Goal: Task Accomplishment & Management: Use online tool/utility

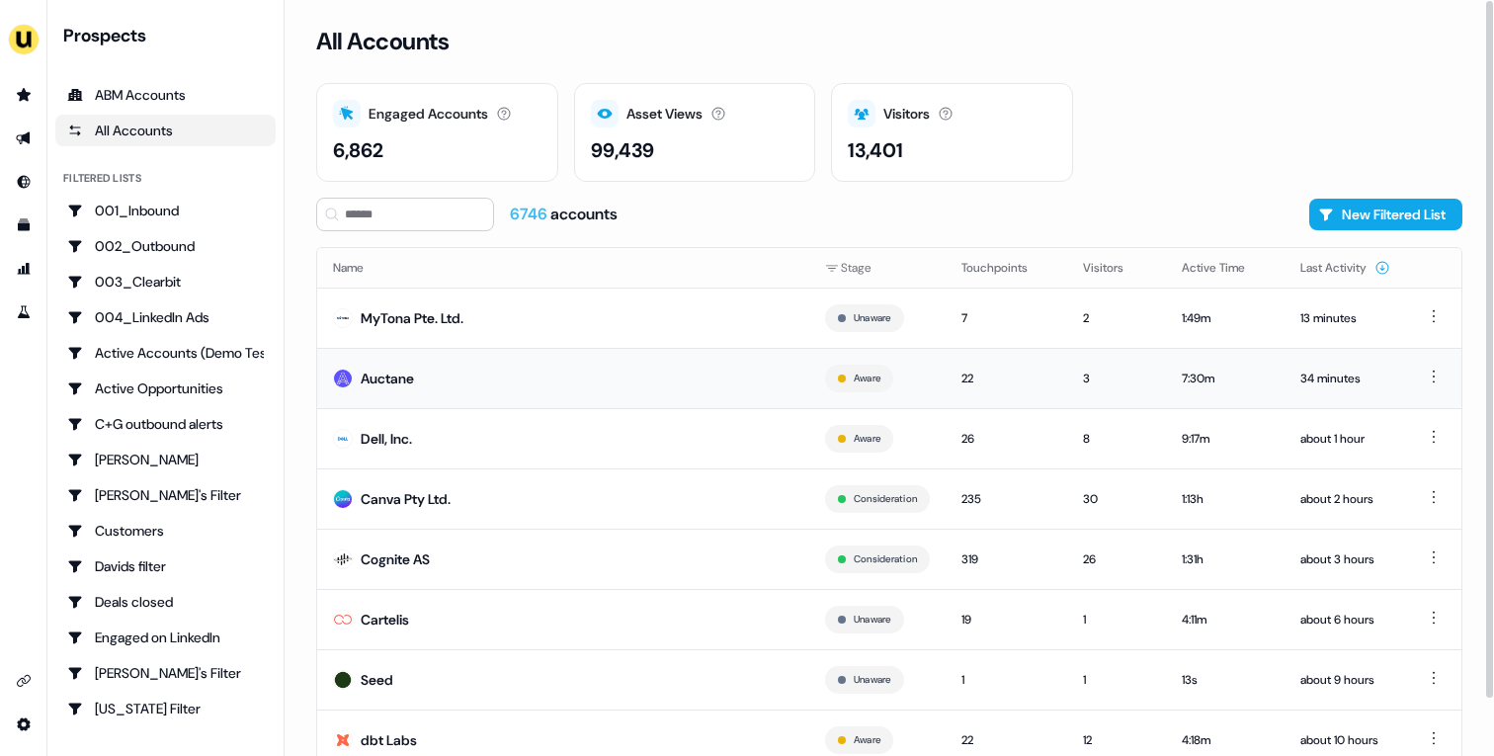
click at [495, 372] on td "Auctane" at bounding box center [563, 378] width 492 height 60
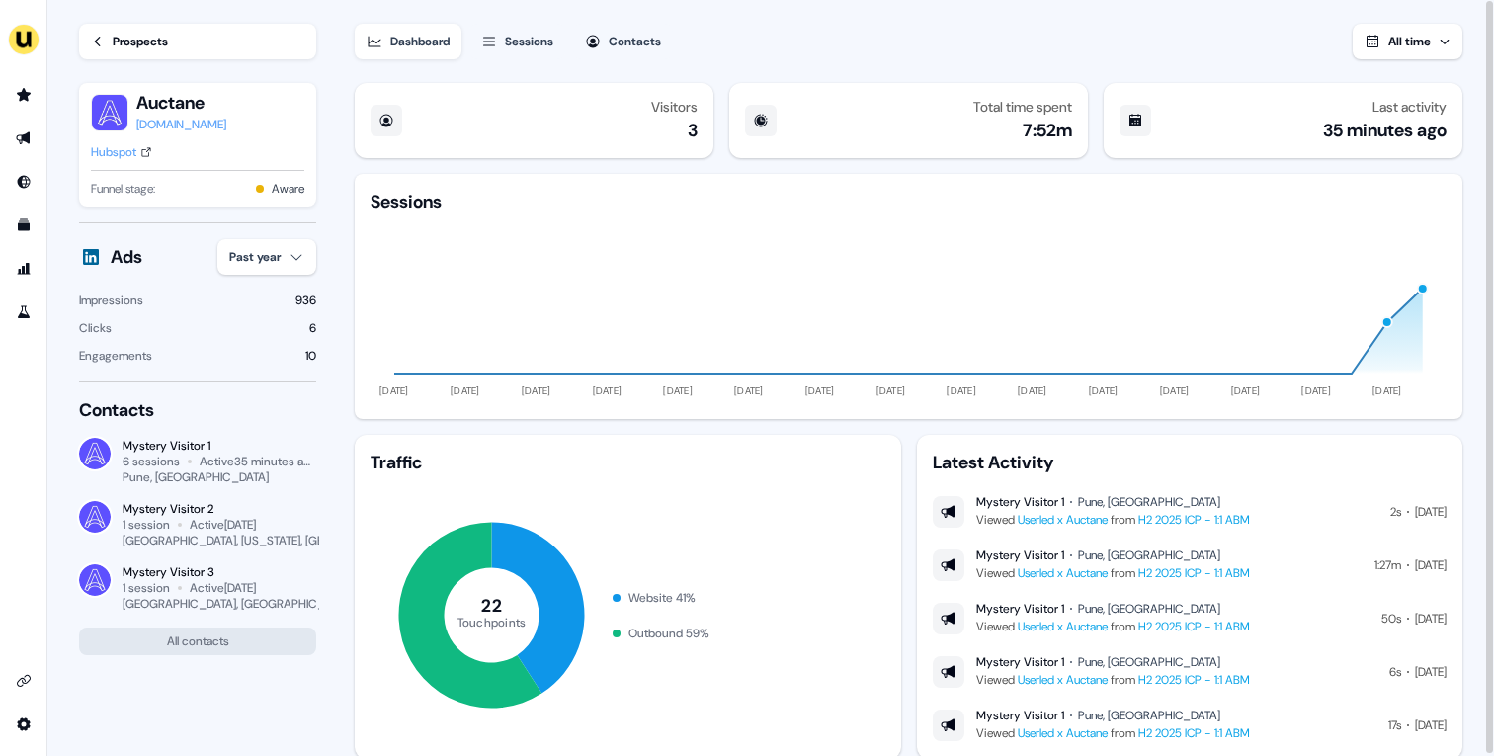
click at [168, 45] on div "Prospects" at bounding box center [140, 42] width 55 height 20
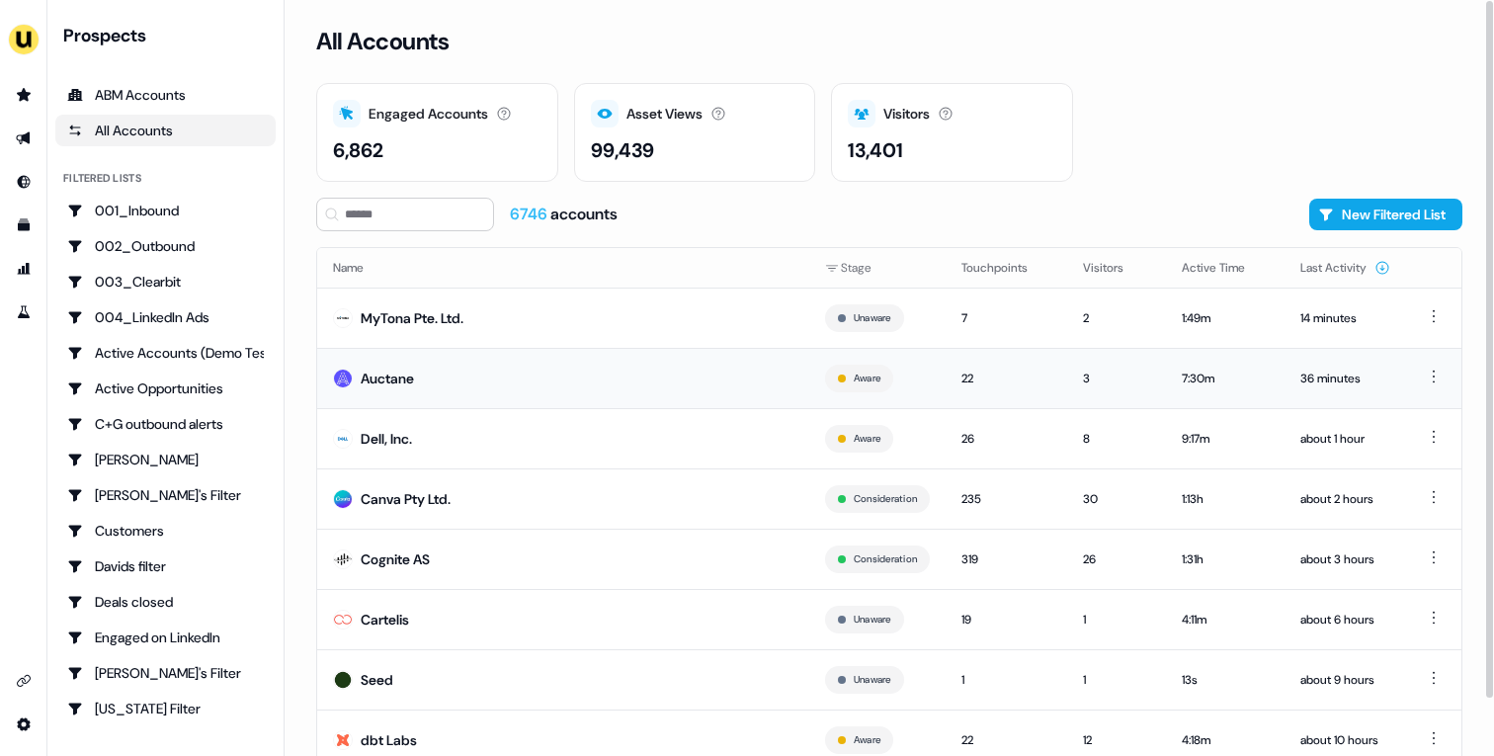
scroll to position [61, 0]
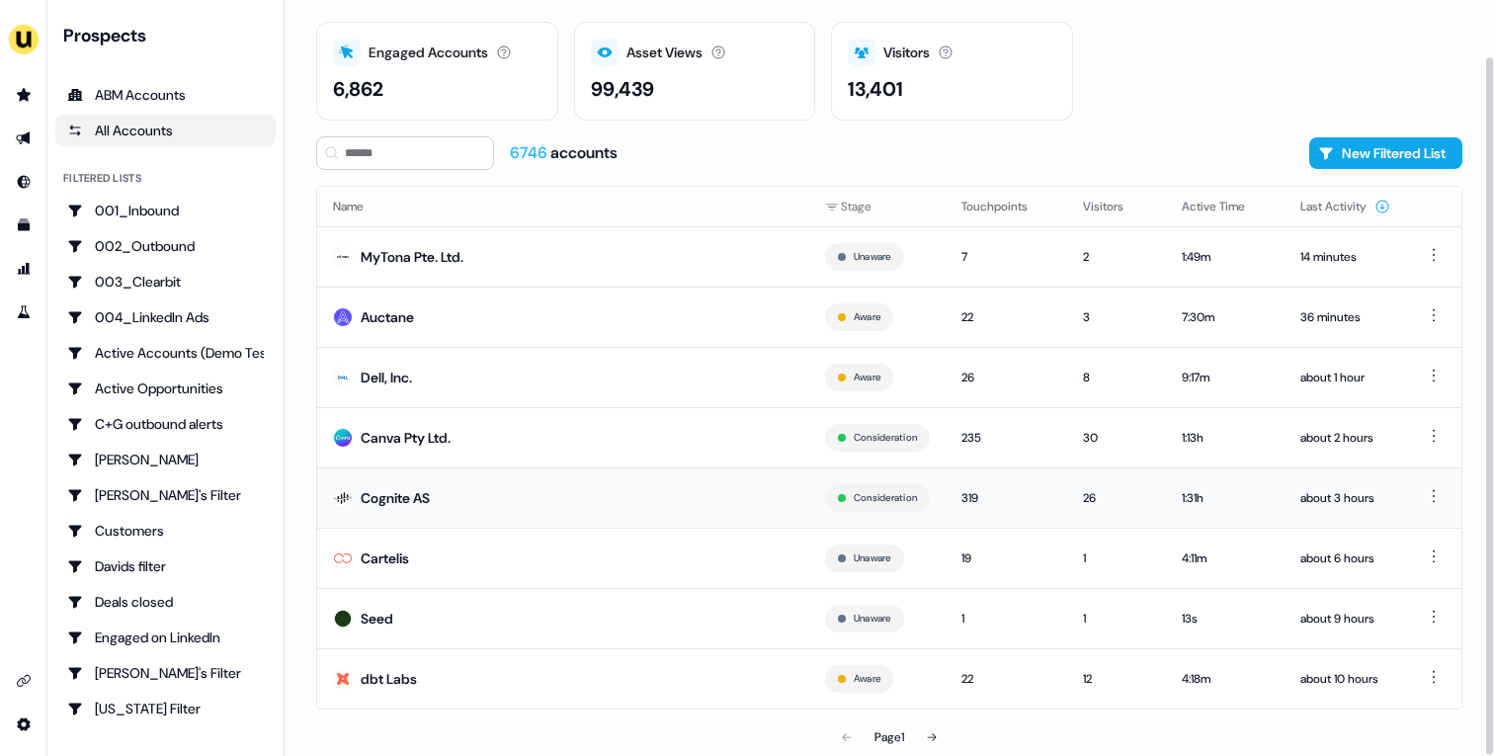
click at [563, 490] on td "Cognite AS" at bounding box center [563, 497] width 492 height 60
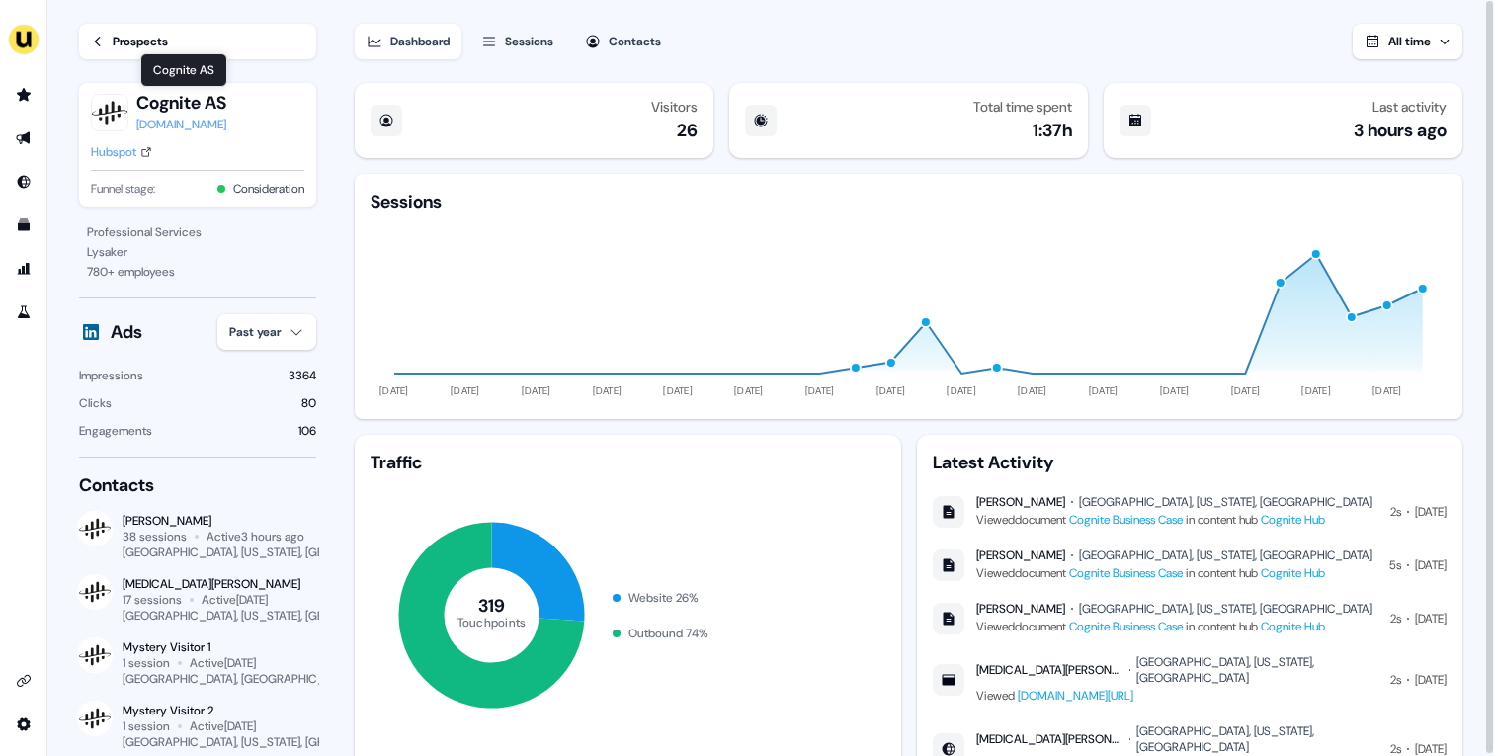
click at [105, 148] on div "Hubspot" at bounding box center [113, 152] width 45 height 20
click at [130, 46] on div "Prospects" at bounding box center [140, 42] width 55 height 20
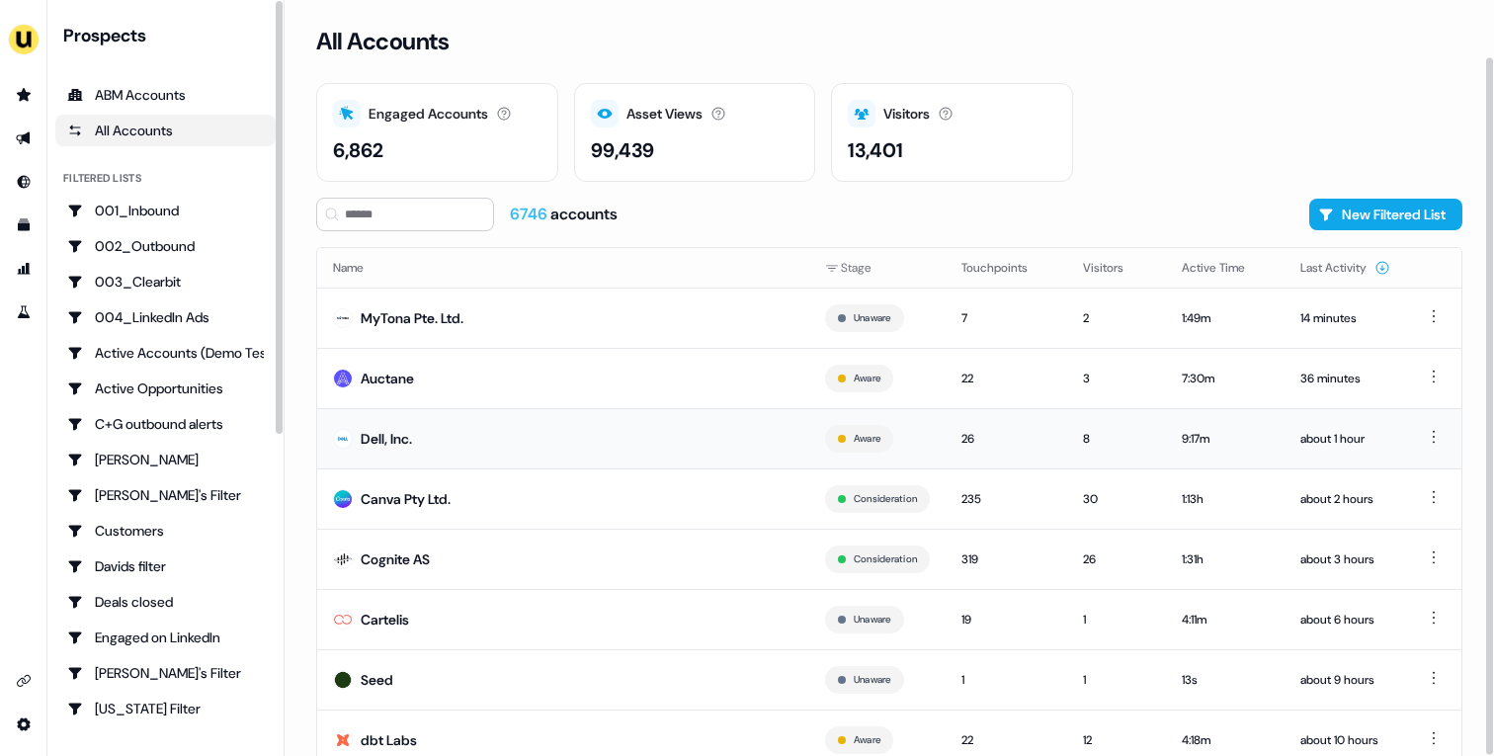
scroll to position [61, 0]
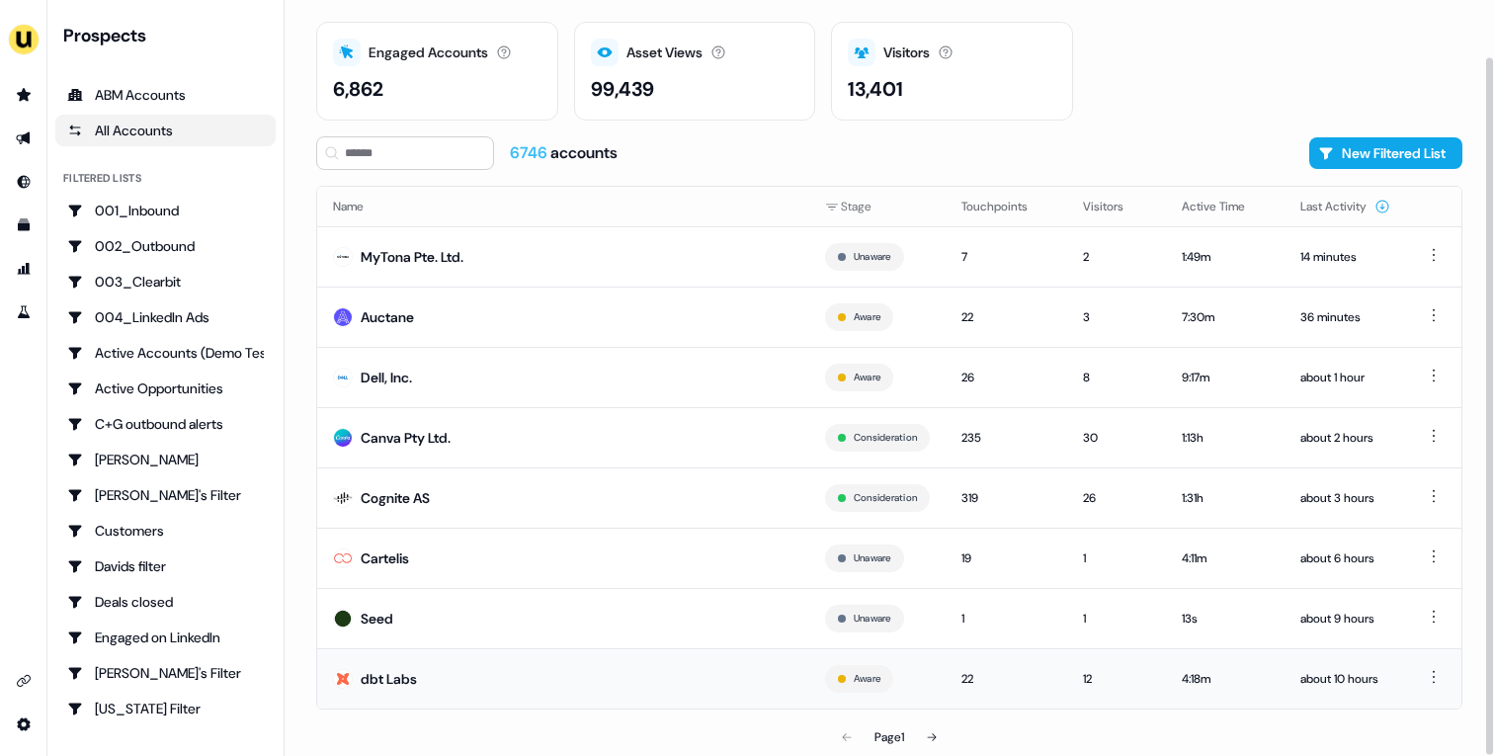
click at [548, 665] on td "dbt Labs" at bounding box center [563, 678] width 492 height 60
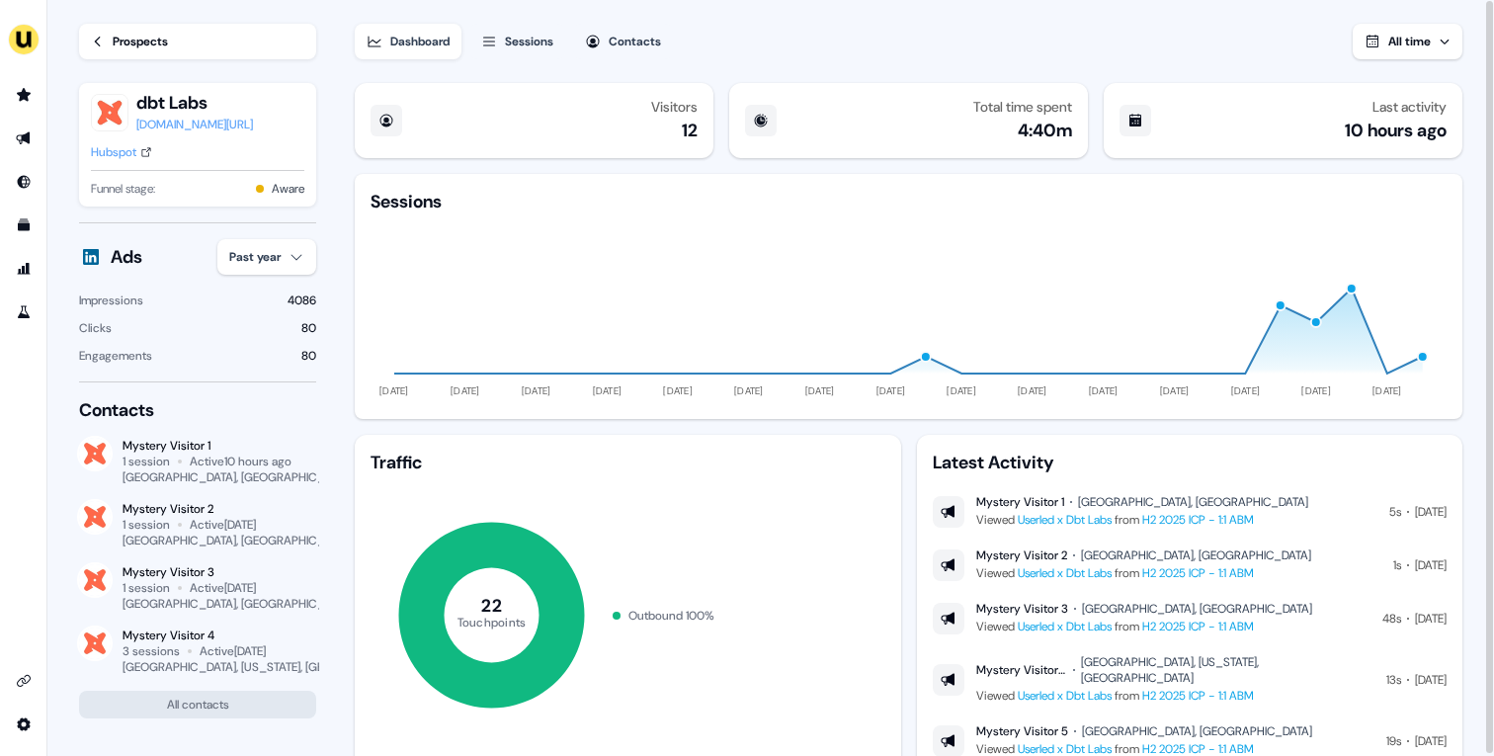
click at [100, 152] on div "Hubspot" at bounding box center [113, 152] width 45 height 20
click at [130, 48] on div "Prospects" at bounding box center [140, 42] width 55 height 20
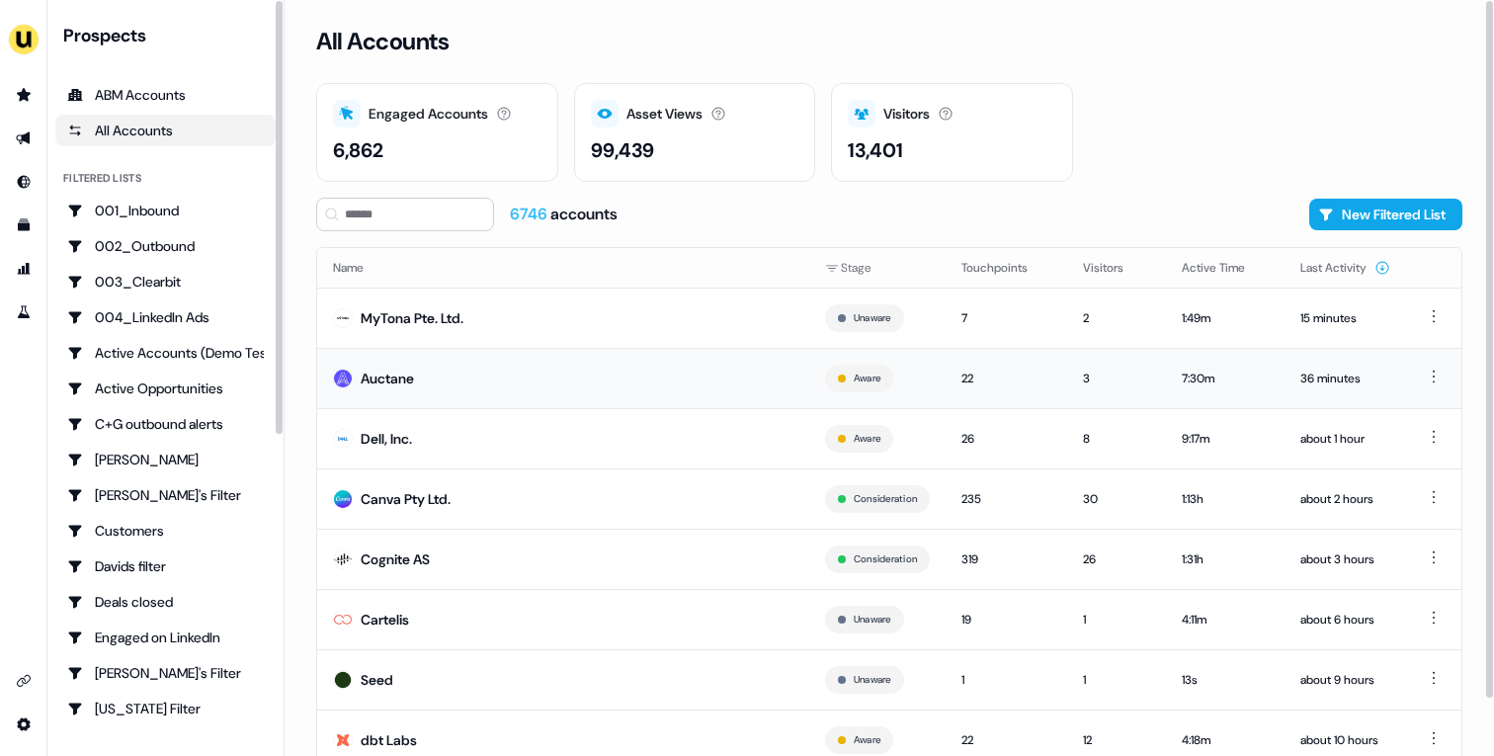
scroll to position [61, 0]
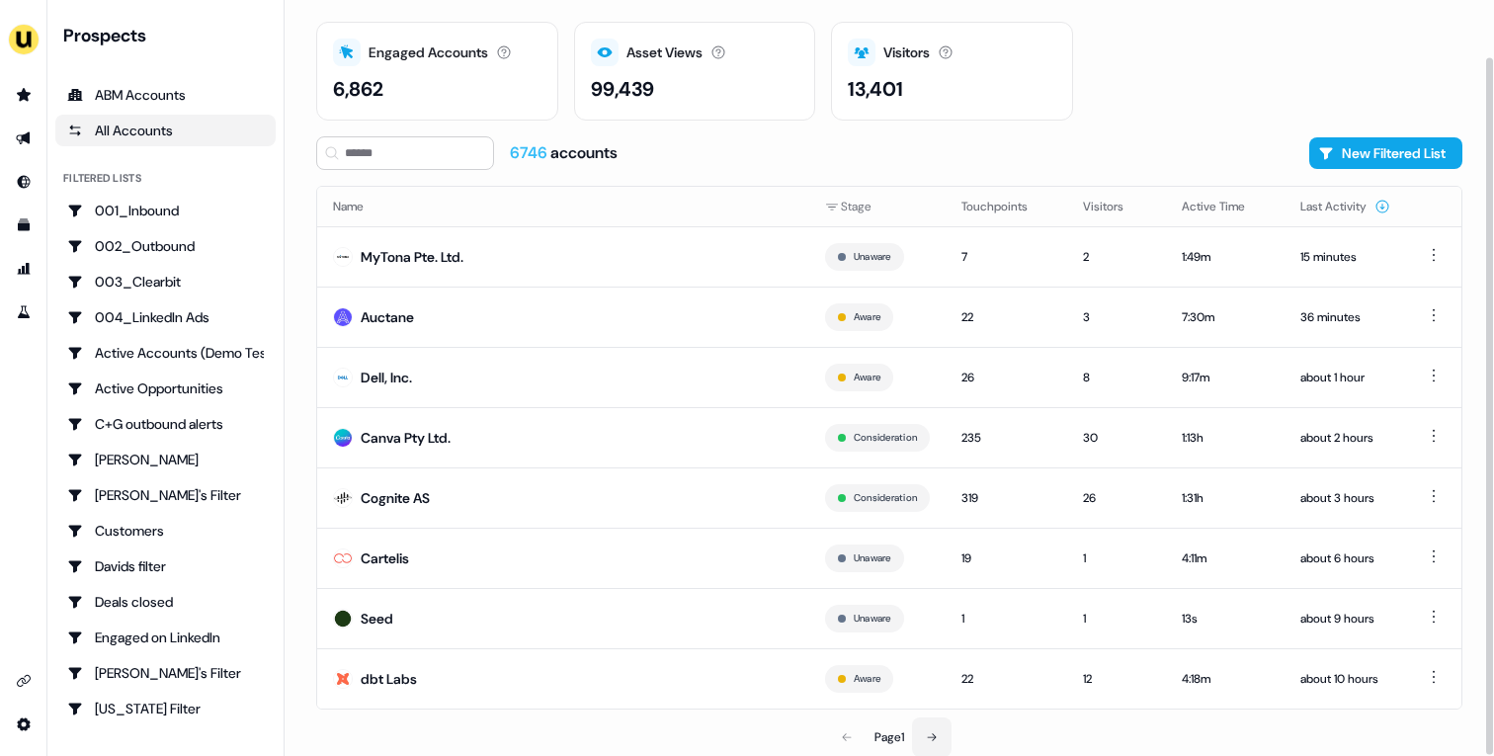
click at [935, 737] on icon at bounding box center [932, 737] width 9 height 8
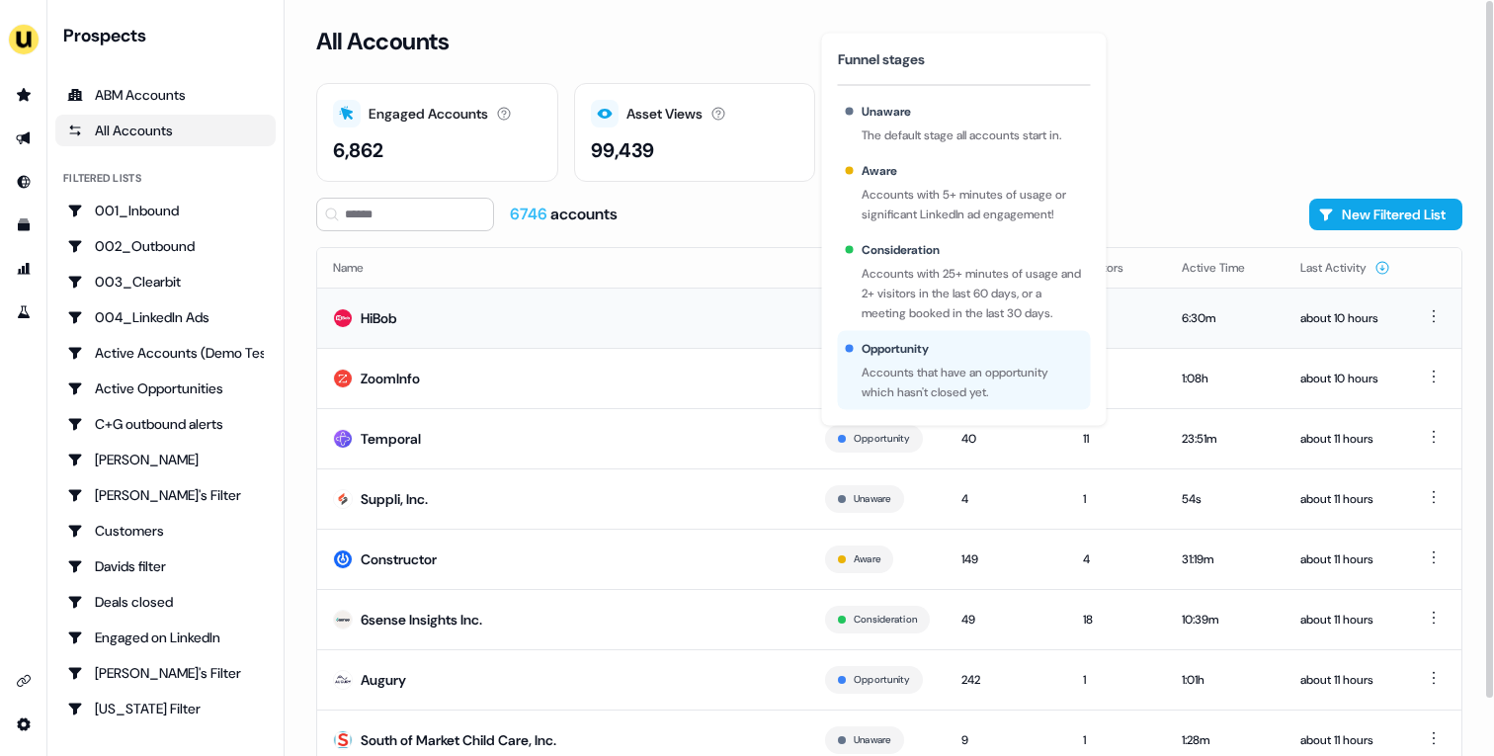
click at [470, 328] on td "HiBob" at bounding box center [563, 317] width 492 height 60
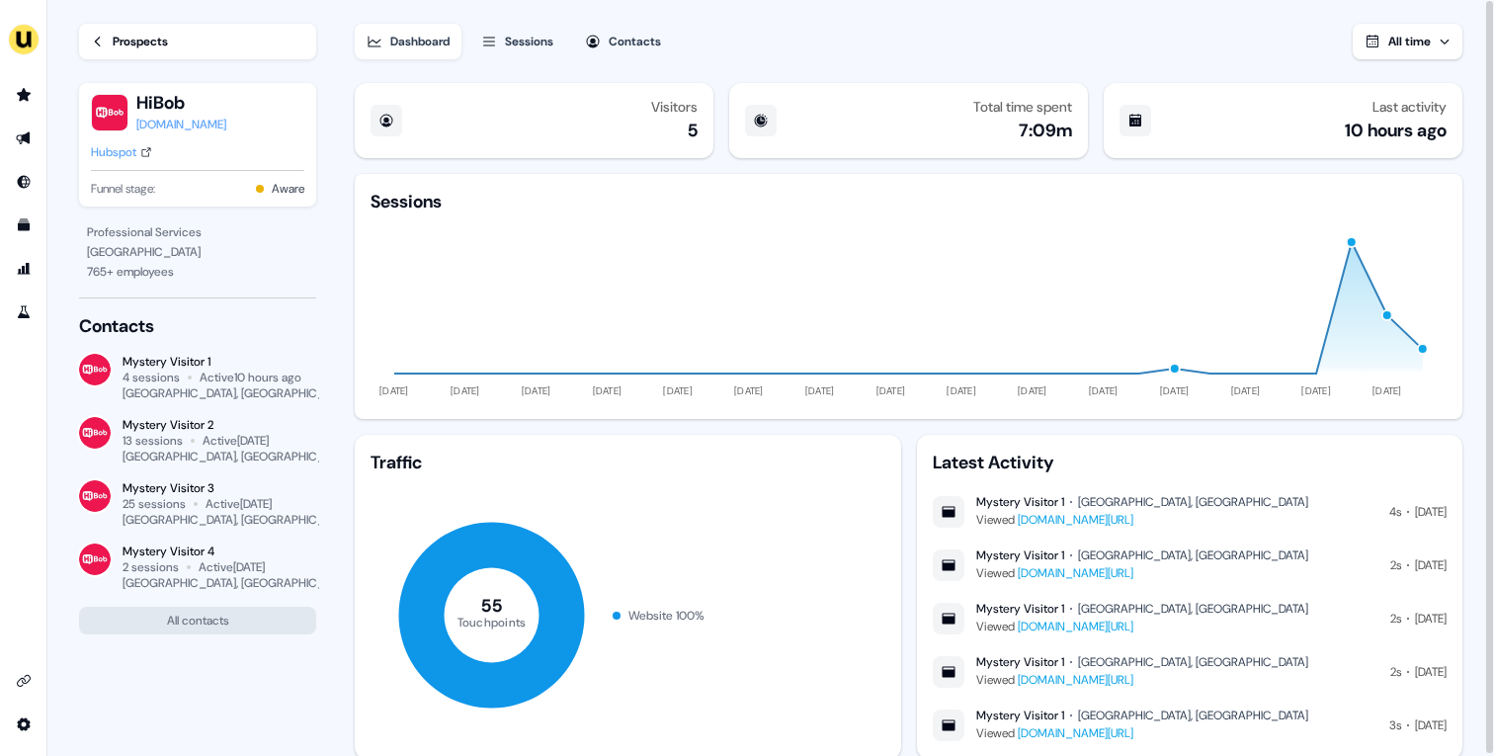
click at [160, 38] on div "Prospects" at bounding box center [140, 42] width 55 height 20
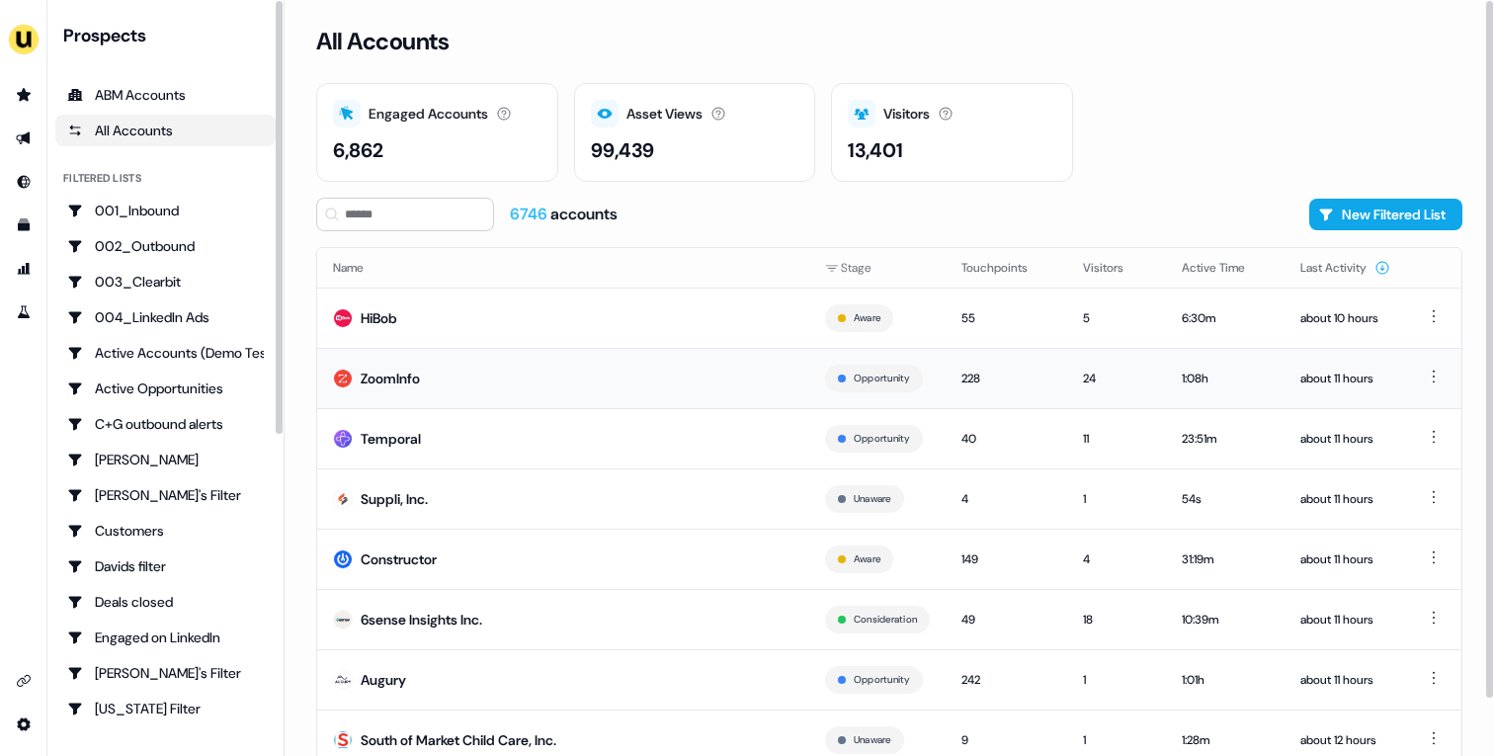
click at [466, 391] on td "ZoomInfo" at bounding box center [563, 378] width 492 height 60
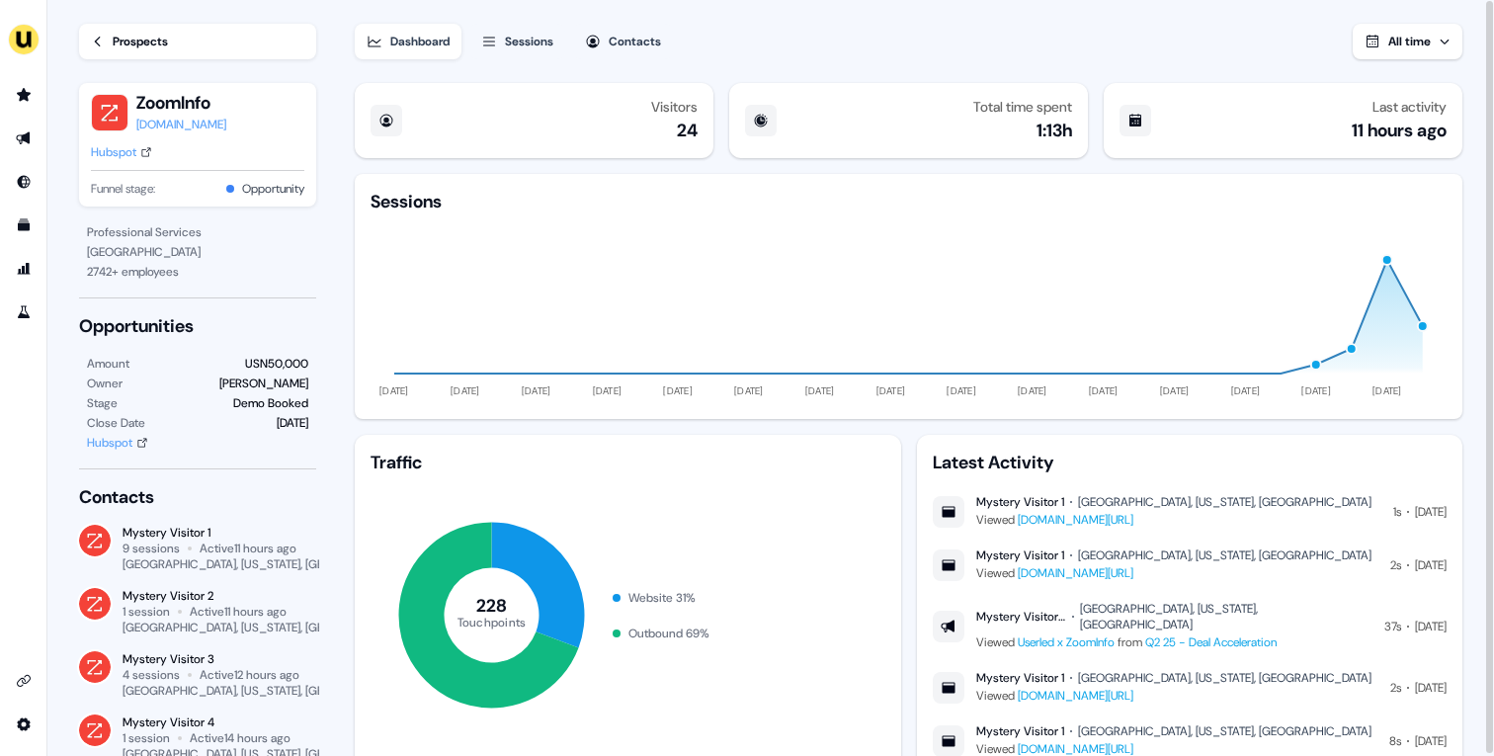
click at [134, 155] on div "Hubspot" at bounding box center [113, 152] width 45 height 20
click at [126, 41] on div "Prospects" at bounding box center [140, 42] width 55 height 20
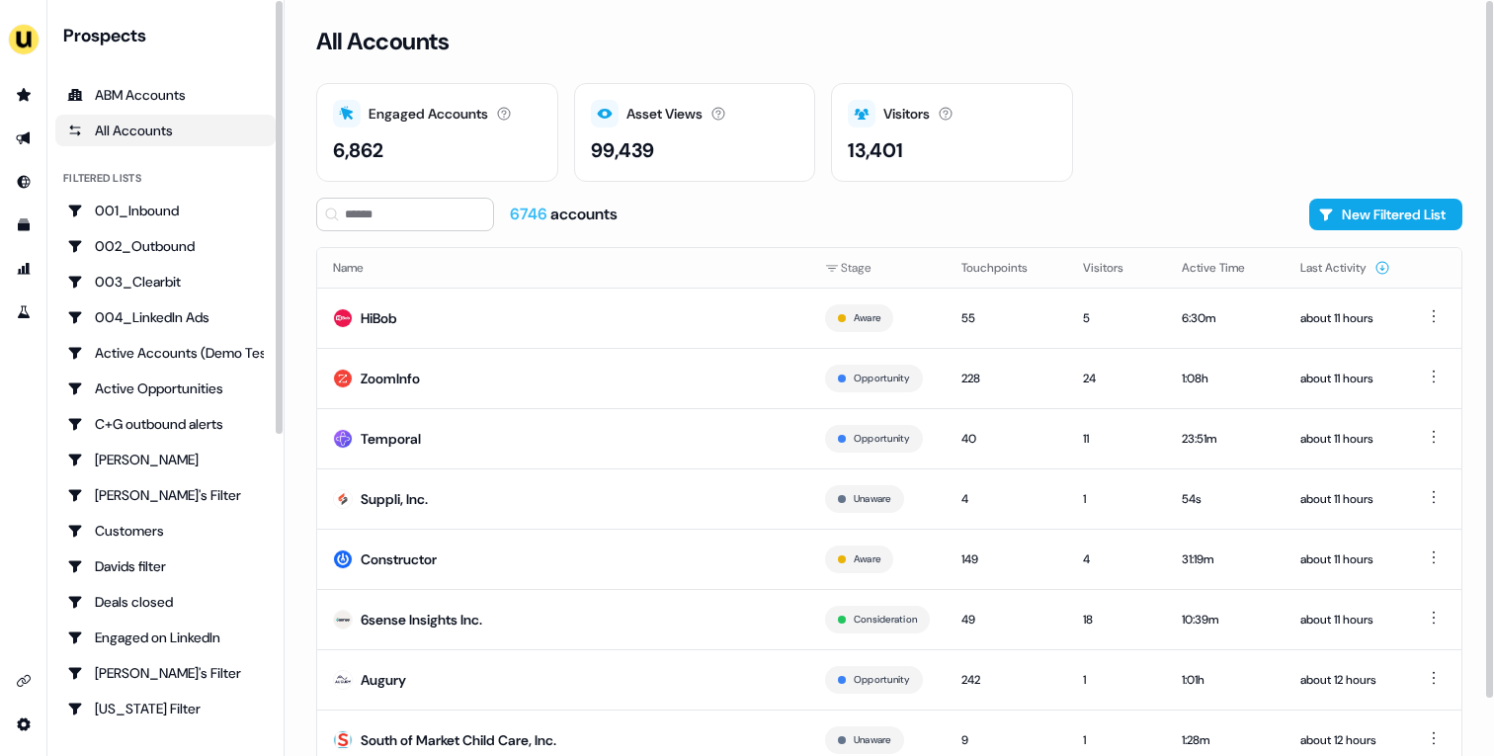
scroll to position [61, 0]
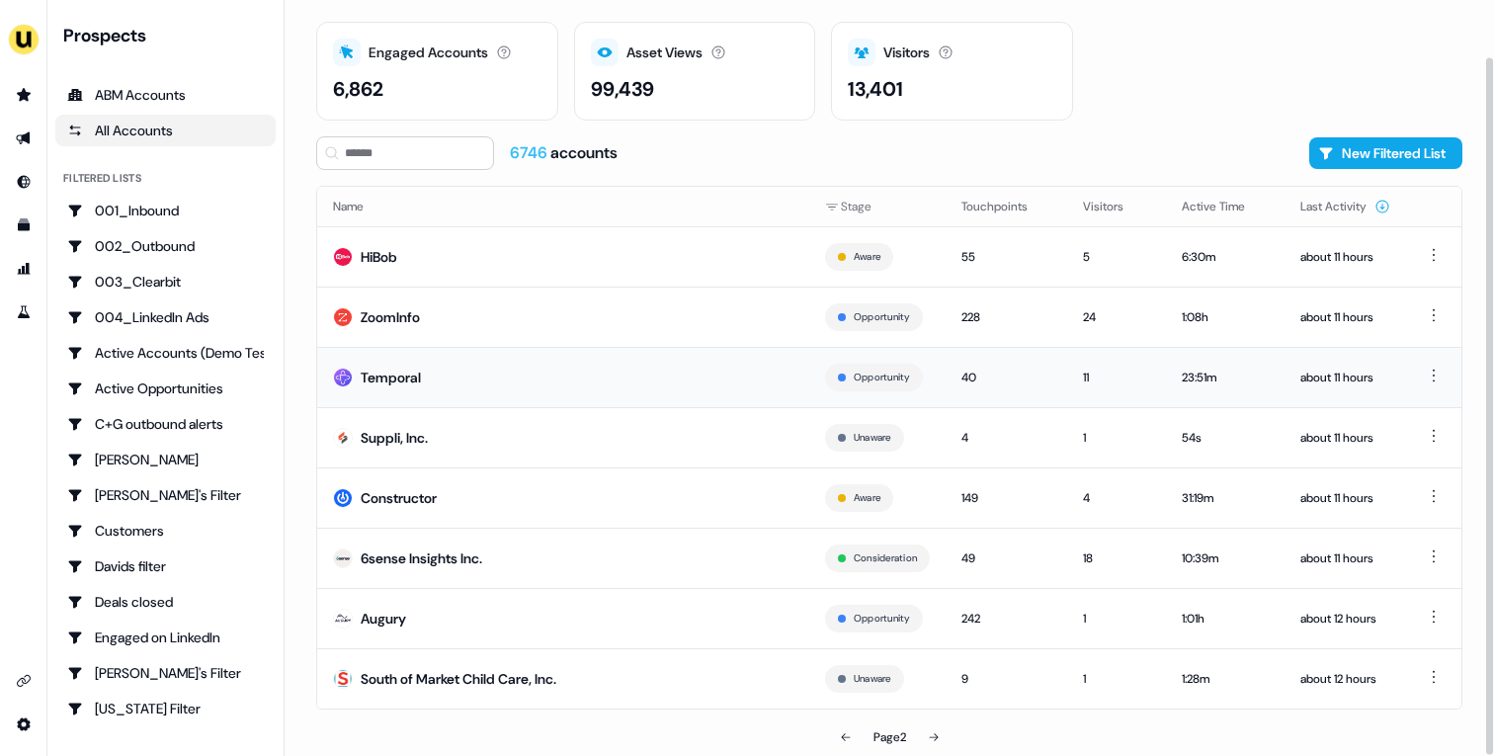
click at [661, 380] on td "Temporal" at bounding box center [563, 377] width 492 height 60
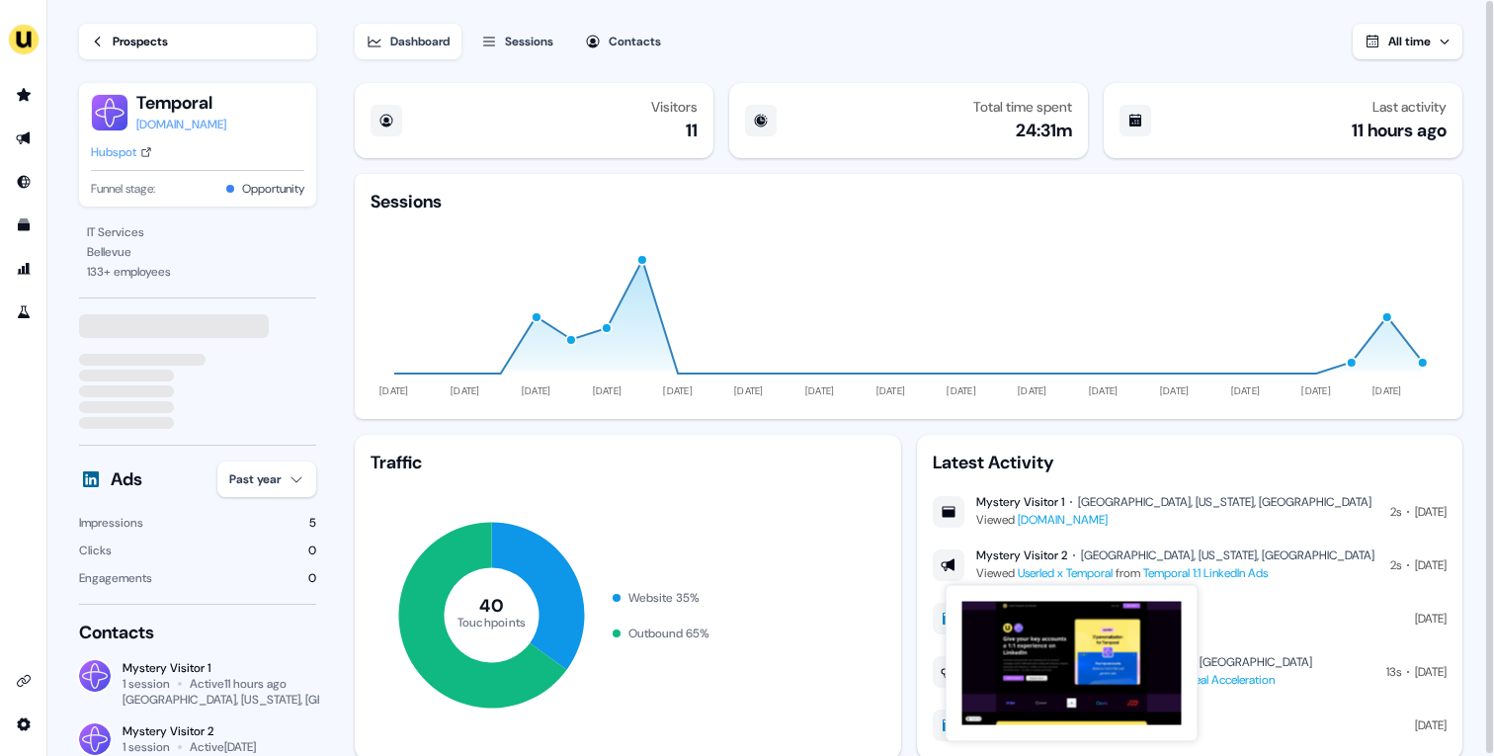
click at [1079, 571] on link "Userled x Temporal" at bounding box center [1064, 573] width 95 height 16
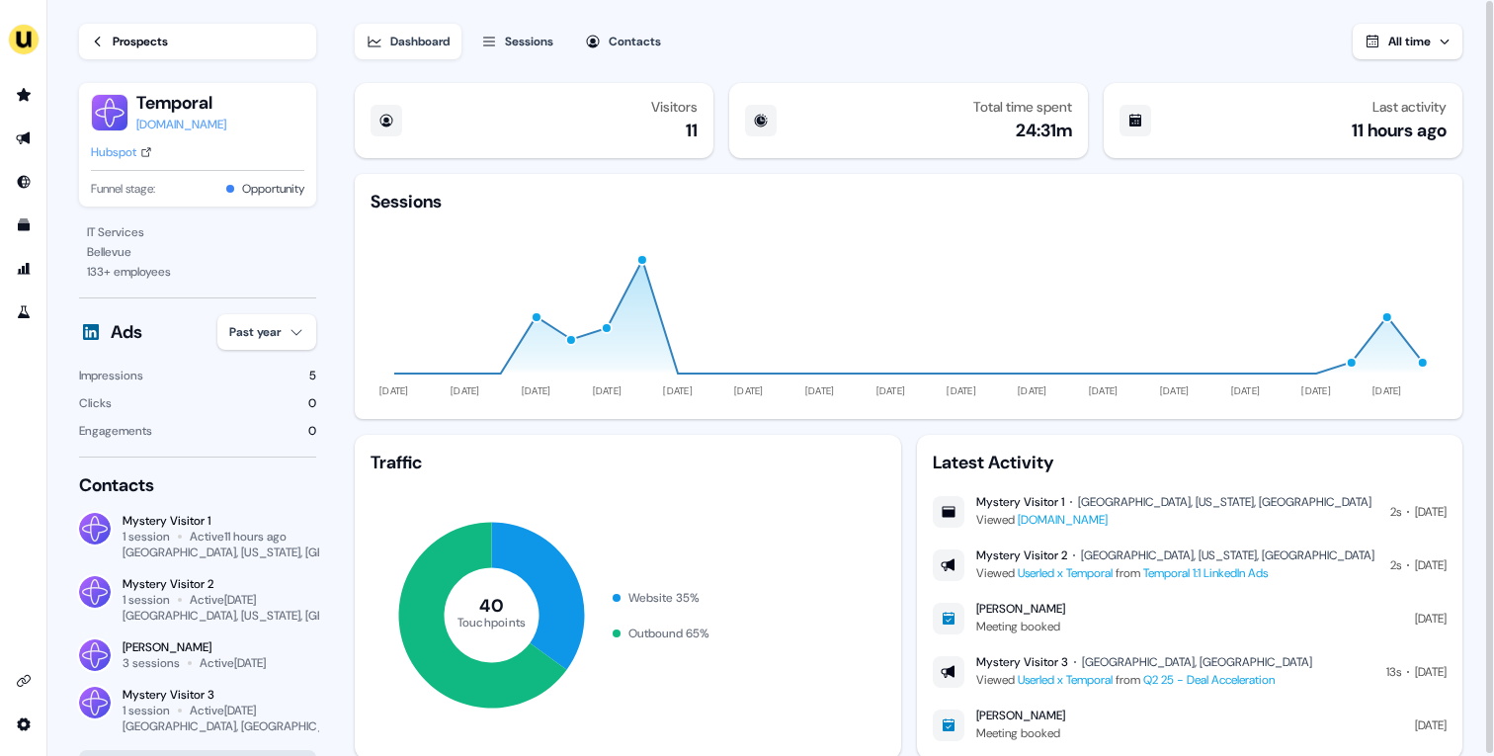
click at [119, 153] on div "Hubspot" at bounding box center [113, 152] width 45 height 20
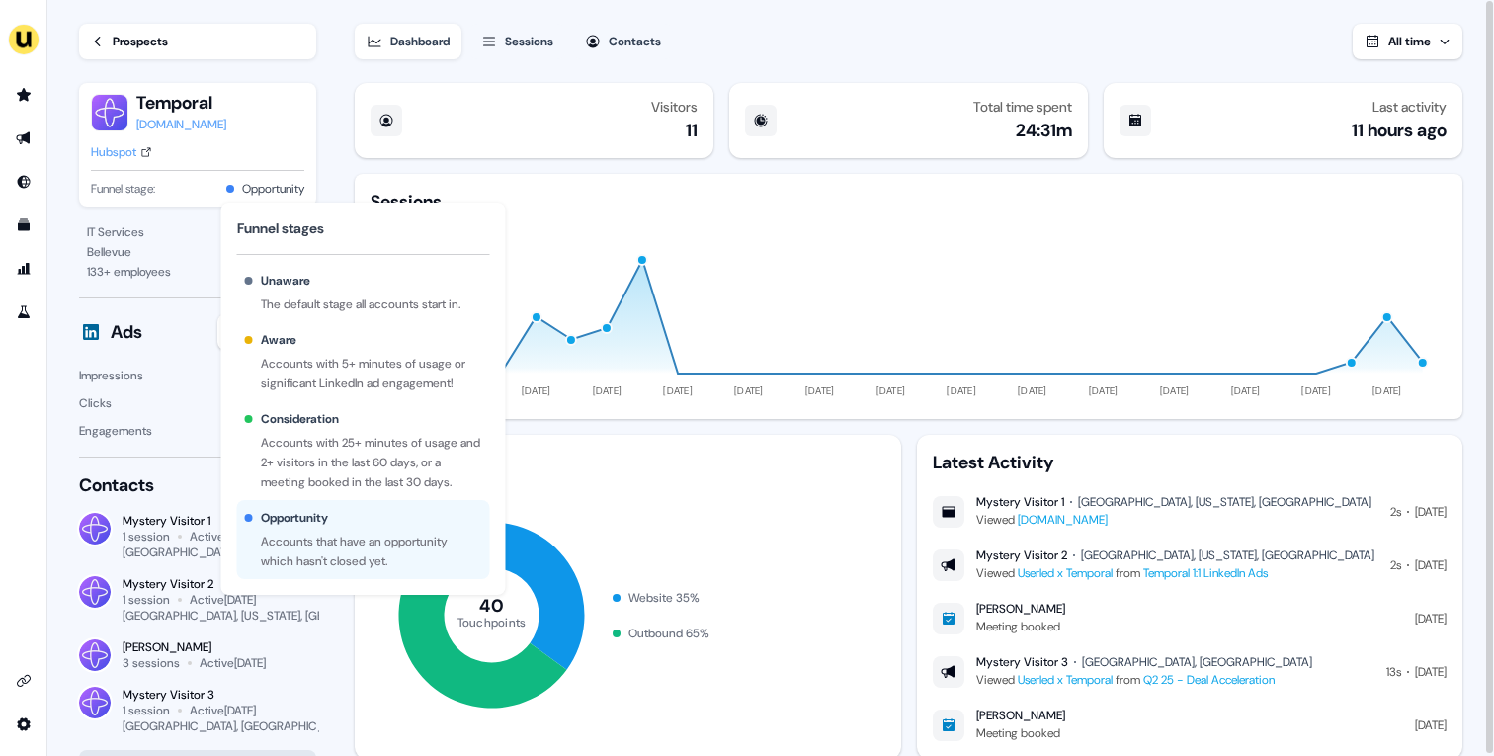
click at [168, 47] on div "Prospects" at bounding box center [140, 42] width 55 height 20
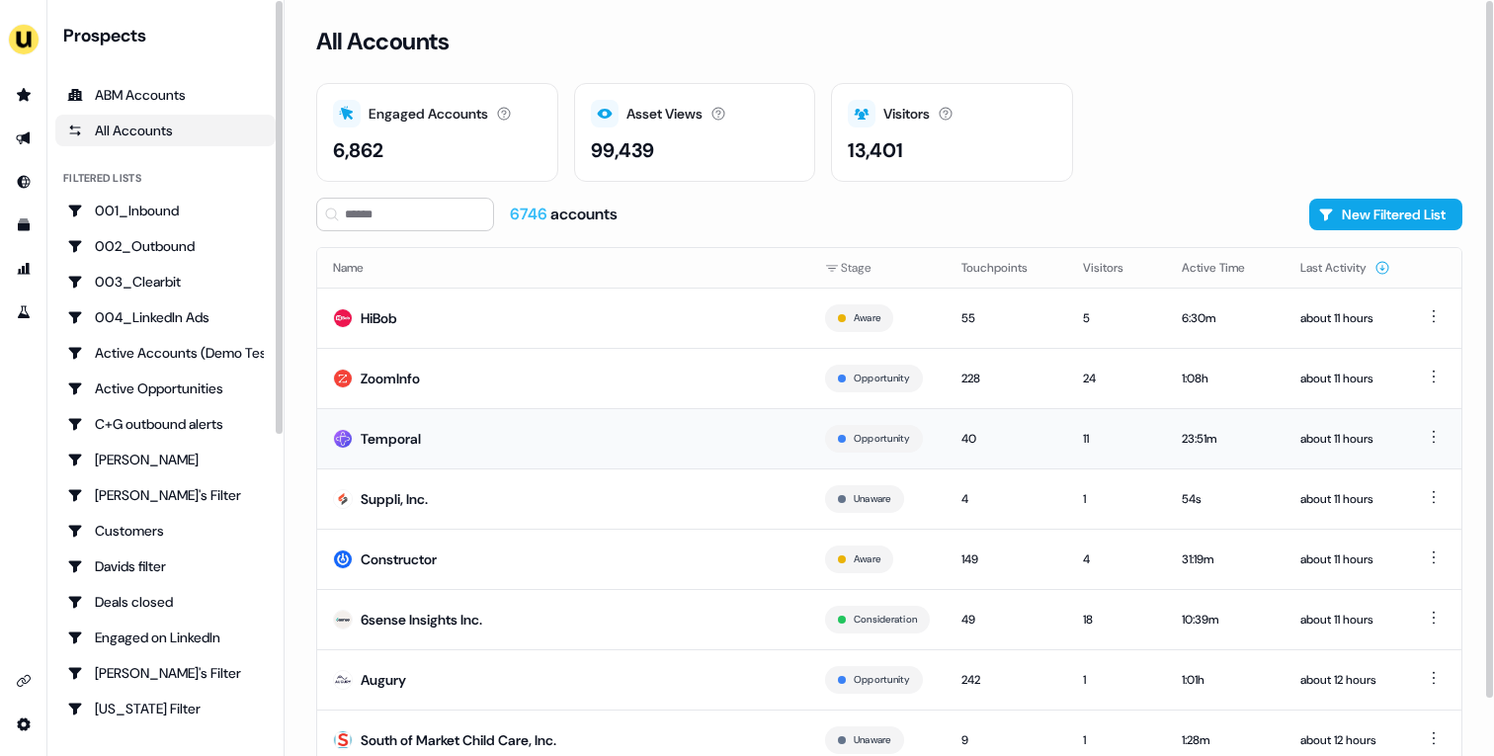
scroll to position [61, 0]
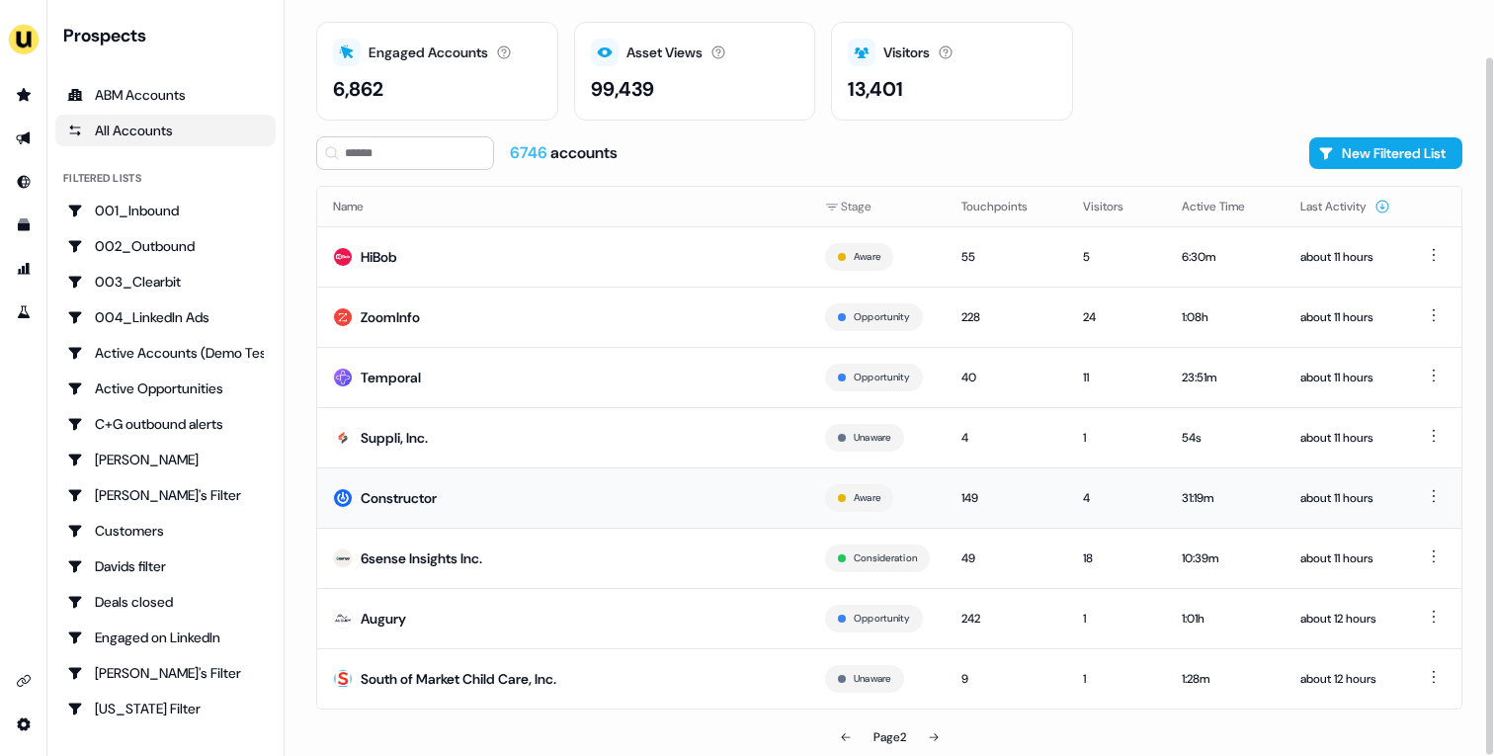
click at [636, 490] on td "Constructor" at bounding box center [563, 497] width 492 height 60
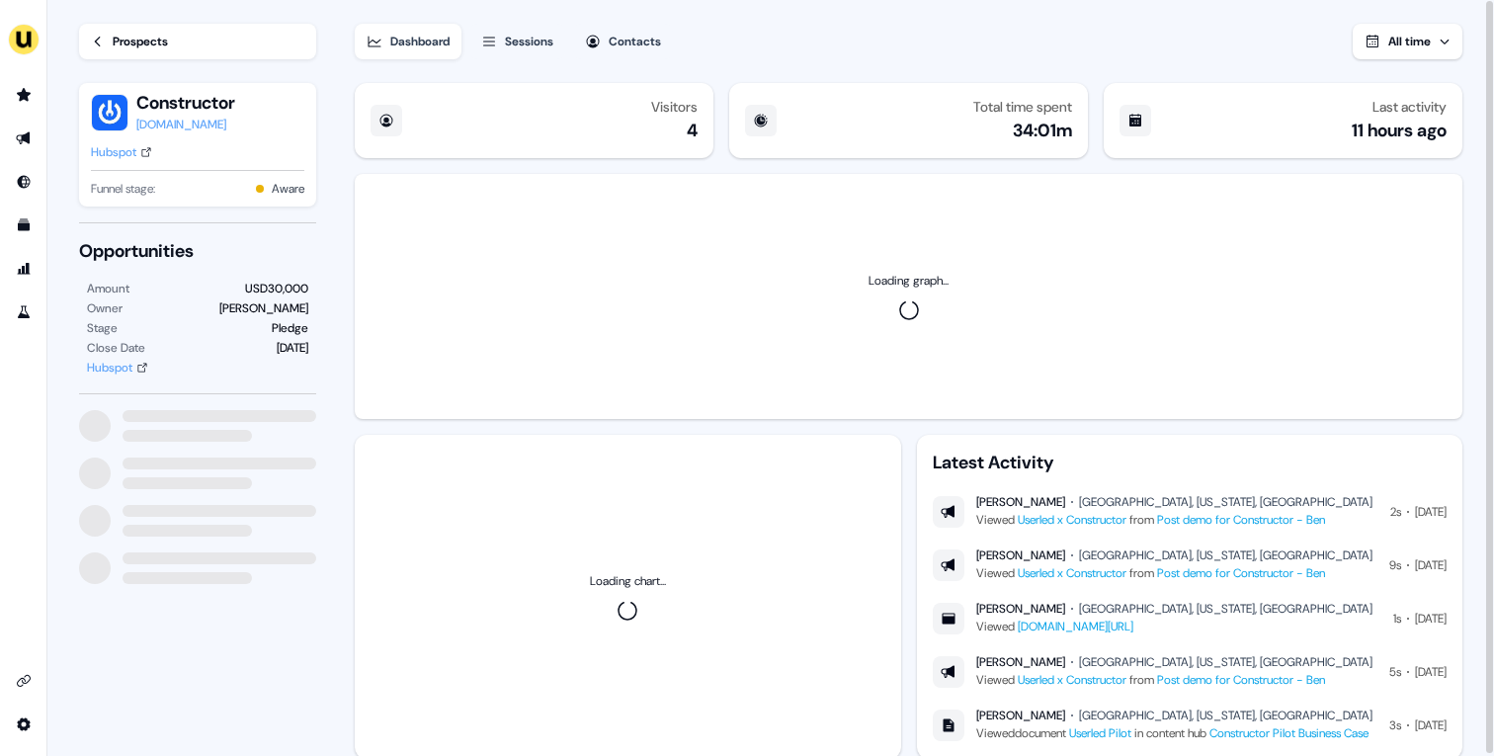
click at [158, 42] on div "Prospects" at bounding box center [140, 42] width 55 height 20
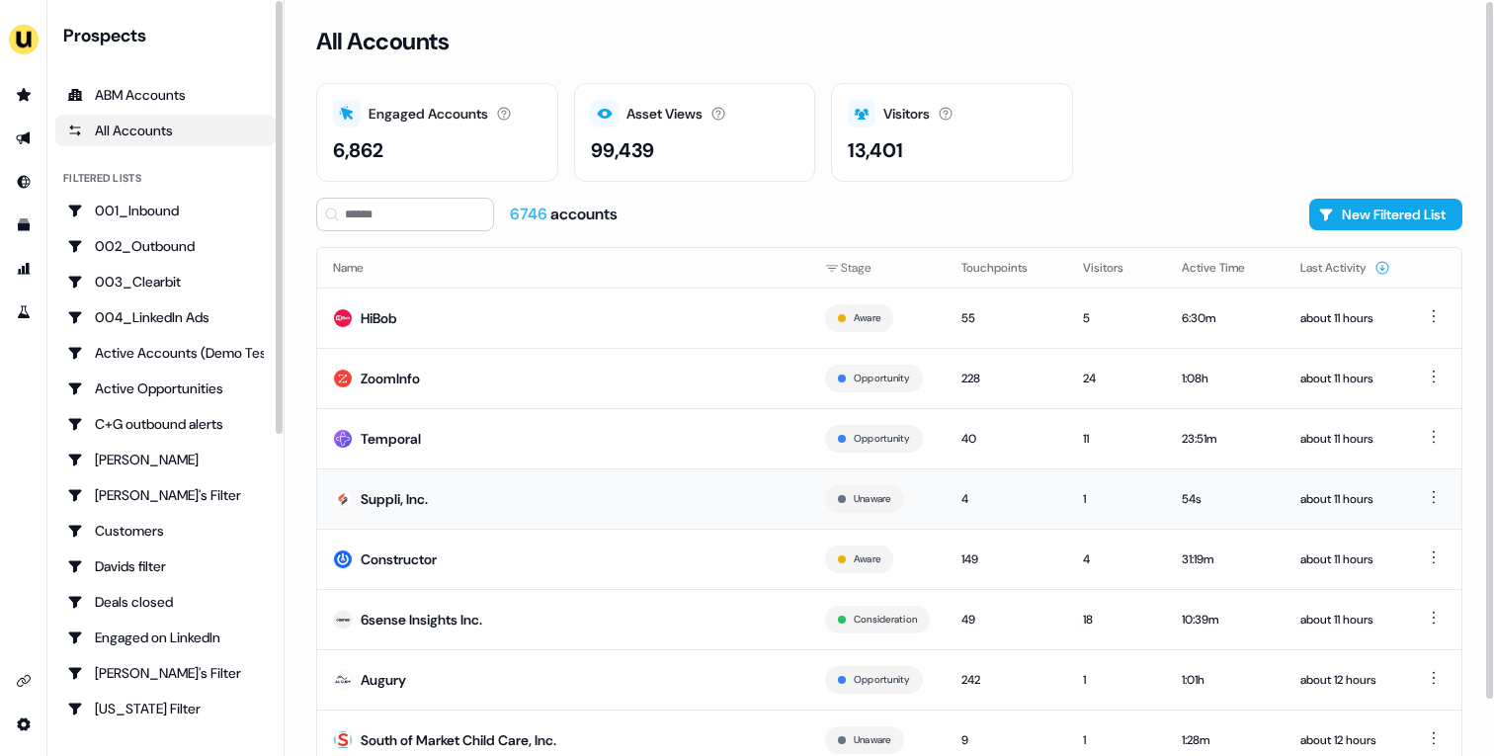
scroll to position [61, 0]
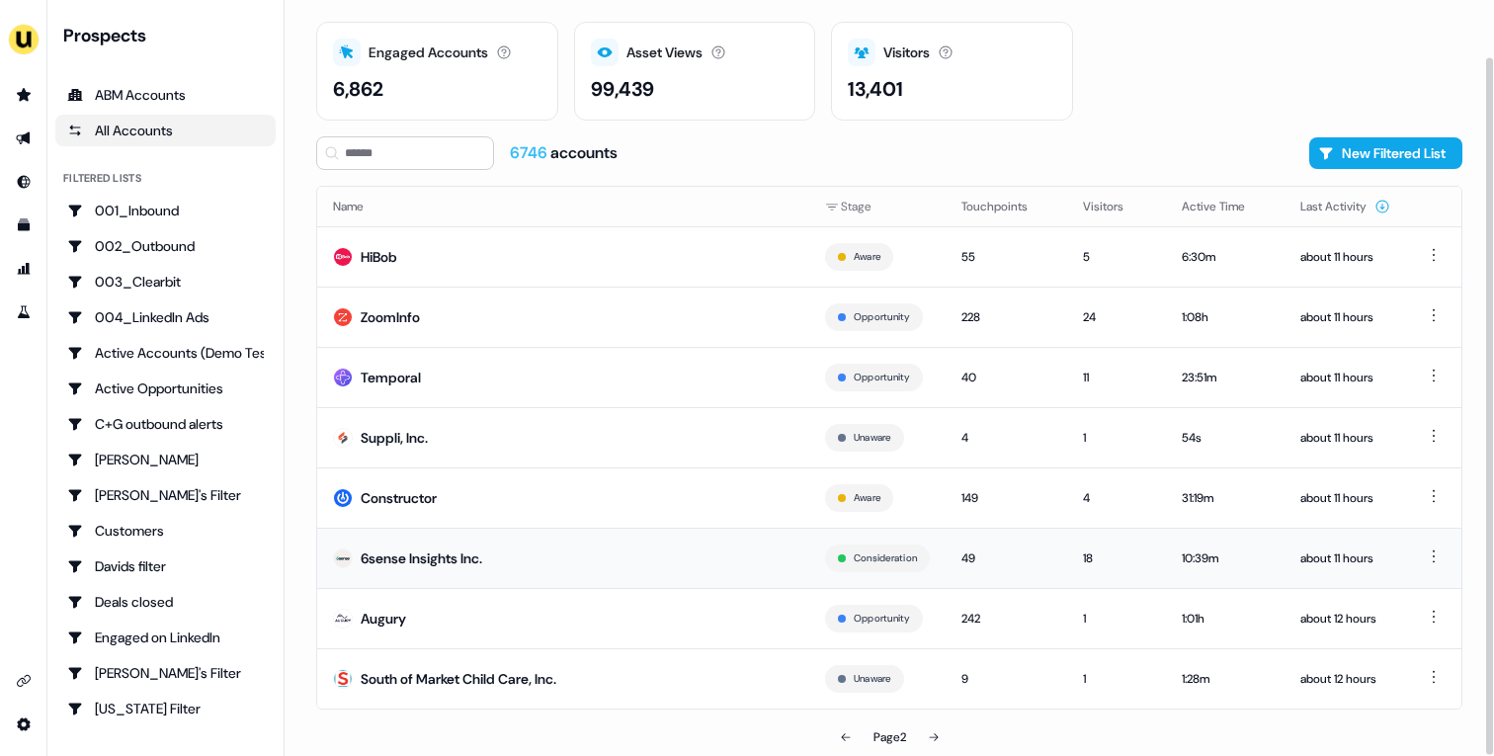
click at [586, 565] on td "6sense Insights Inc." at bounding box center [563, 557] width 492 height 60
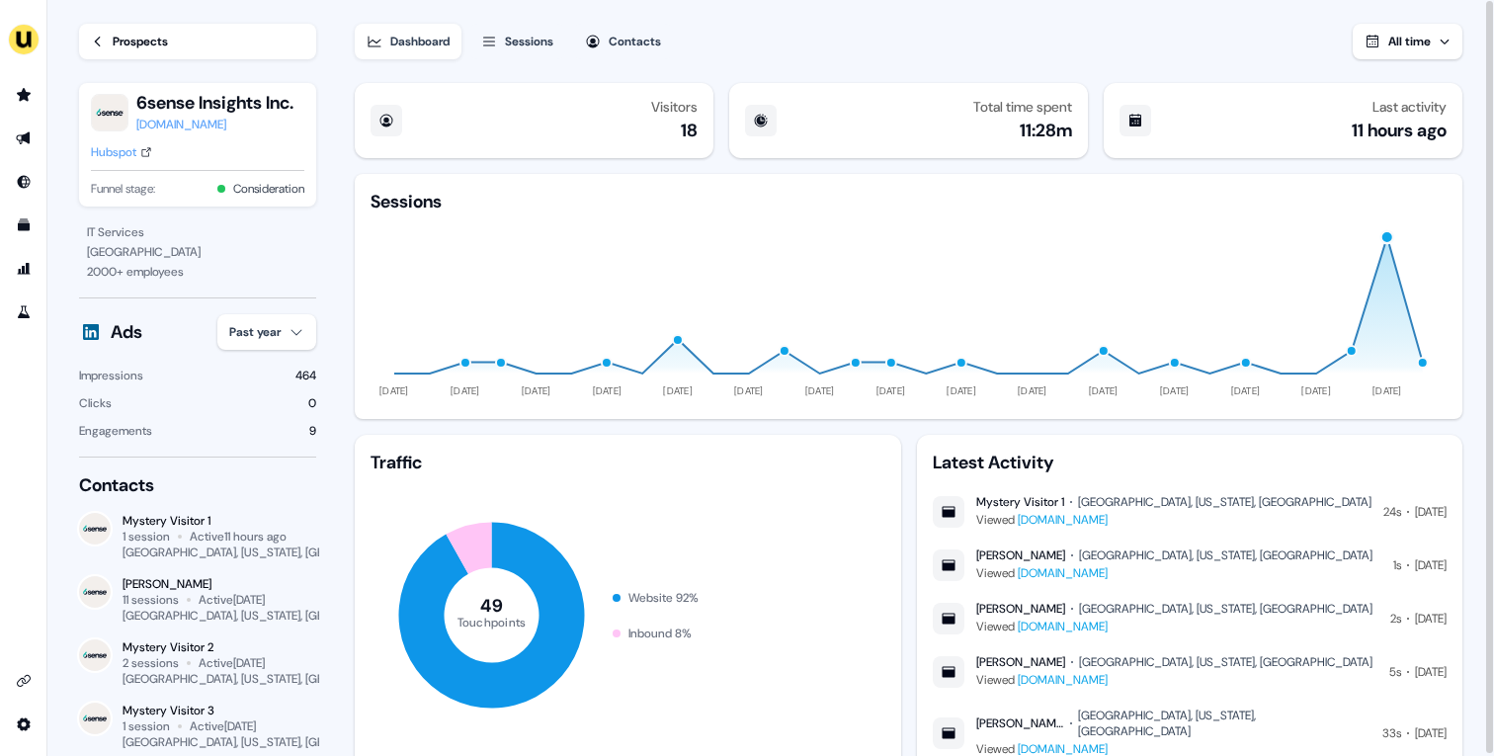
click at [1388, 239] on div "button" at bounding box center [1387, 237] width 15 height 15
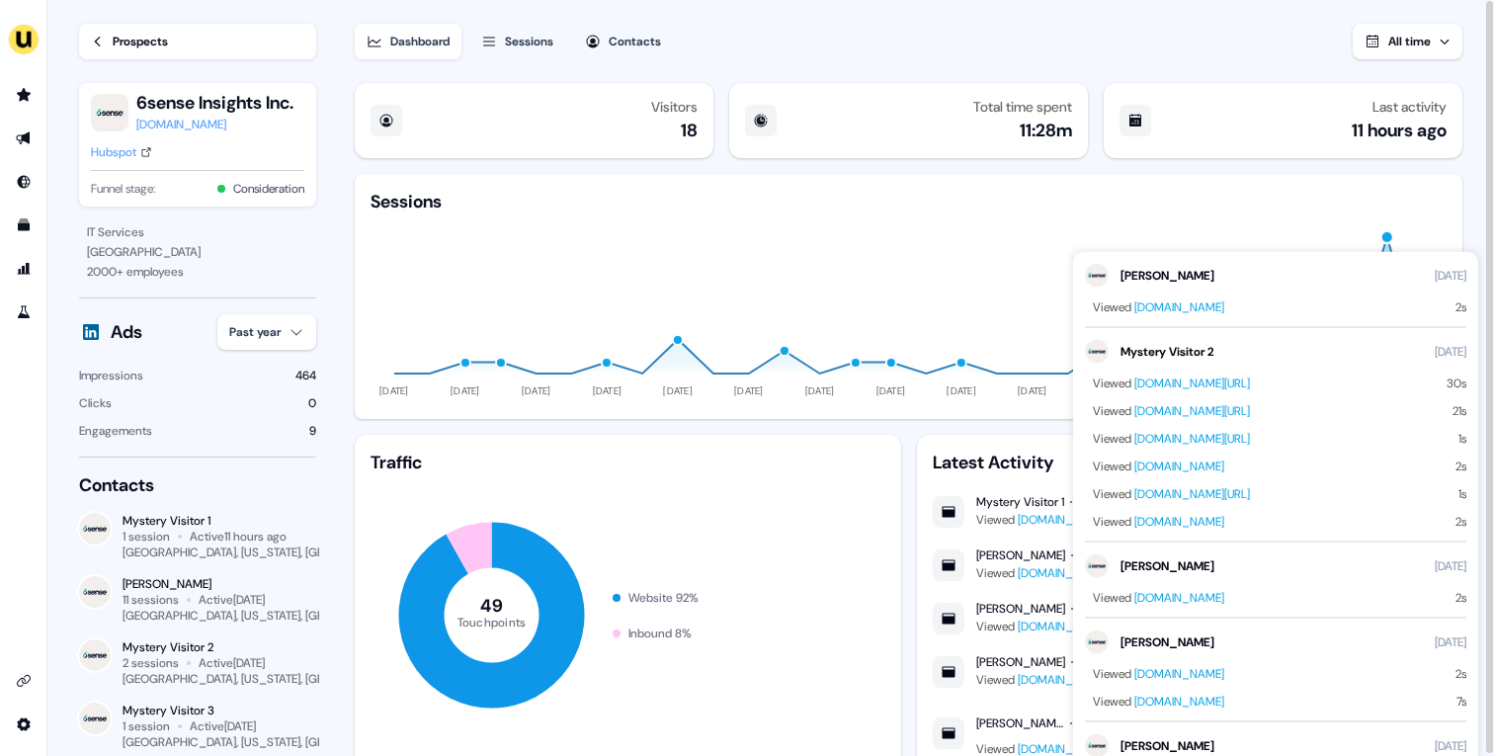
click at [1388, 239] on div "button" at bounding box center [1387, 237] width 15 height 15
click at [113, 36] on div "Prospects" at bounding box center [140, 42] width 55 height 20
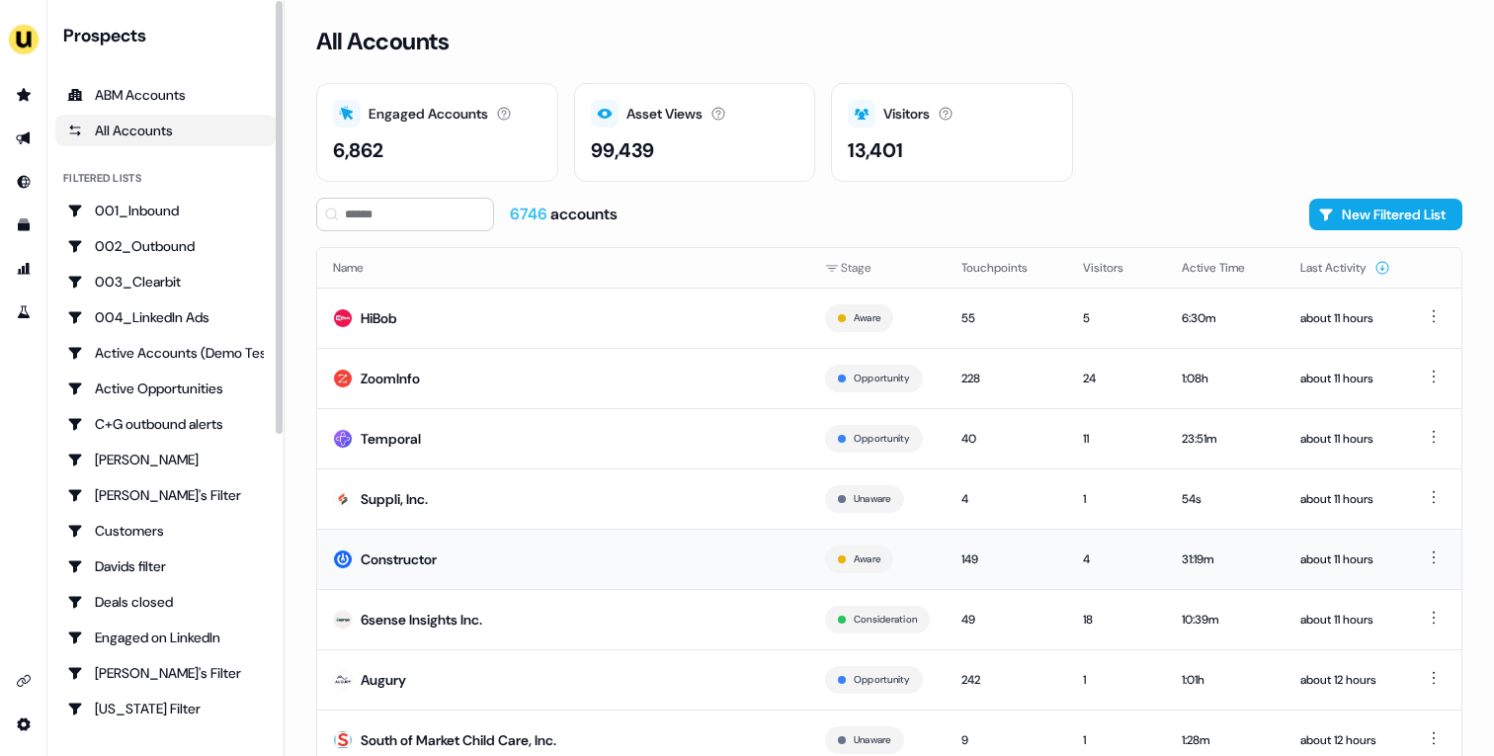
scroll to position [61, 0]
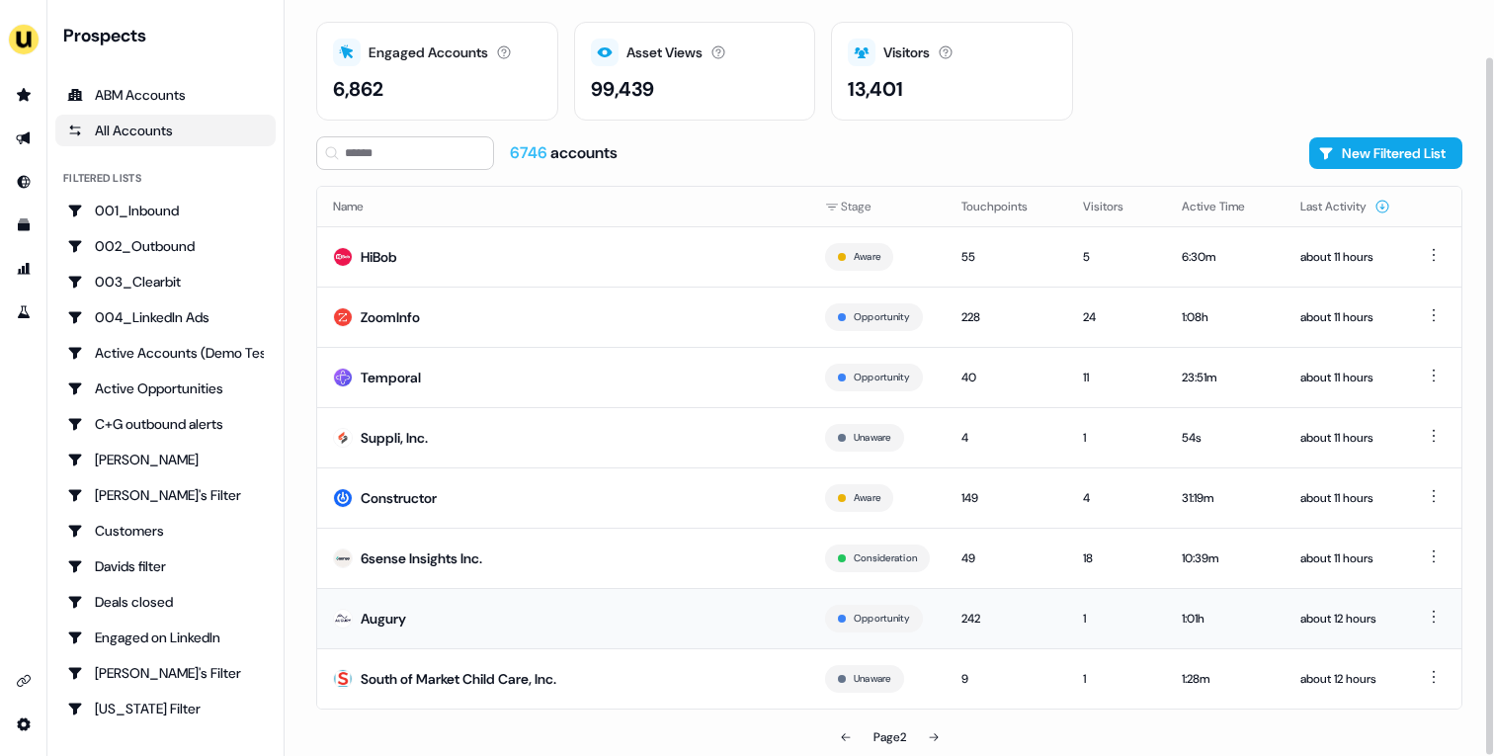
click at [665, 640] on td "Augury" at bounding box center [563, 618] width 492 height 60
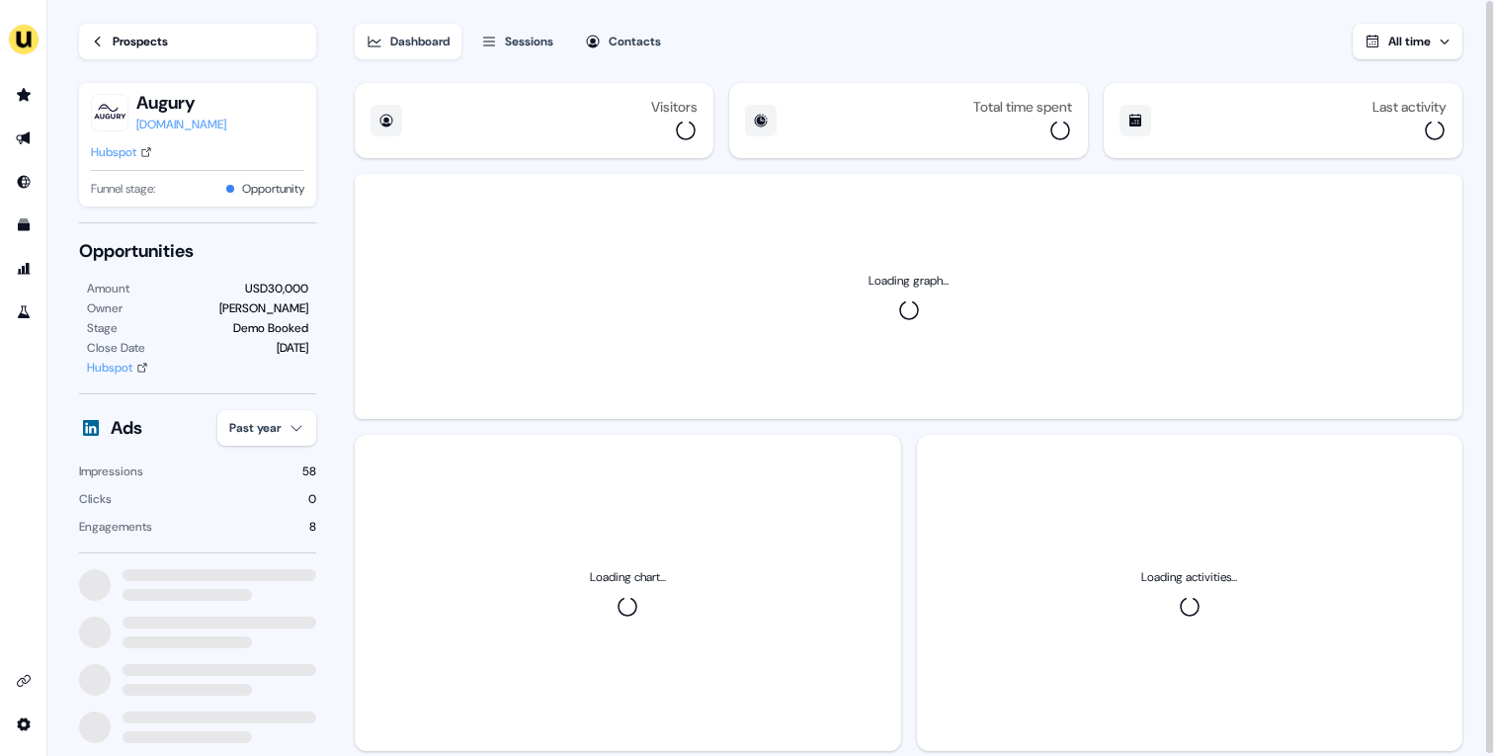
click at [122, 156] on div "Hubspot" at bounding box center [113, 152] width 45 height 20
click at [145, 43] on div "Prospects" at bounding box center [140, 42] width 55 height 20
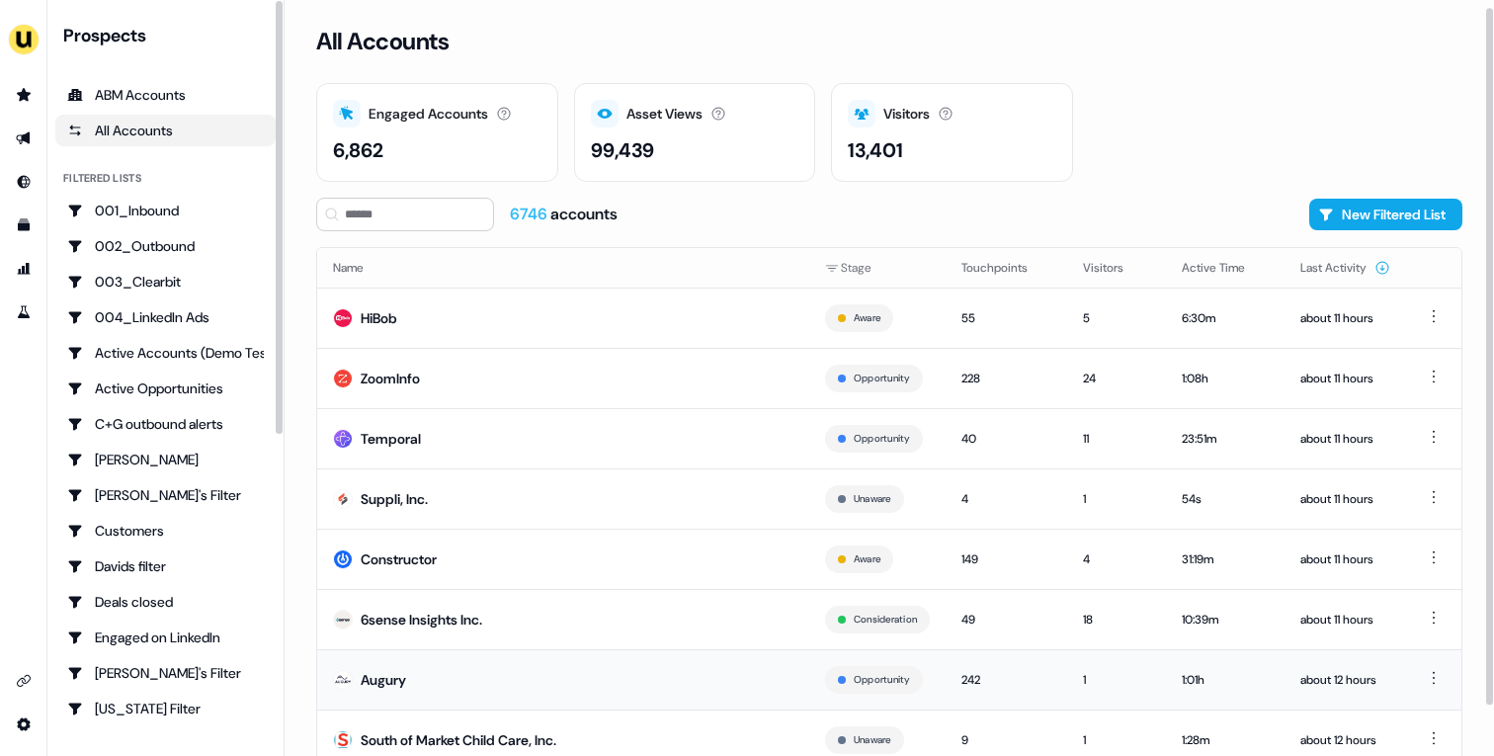
scroll to position [61, 0]
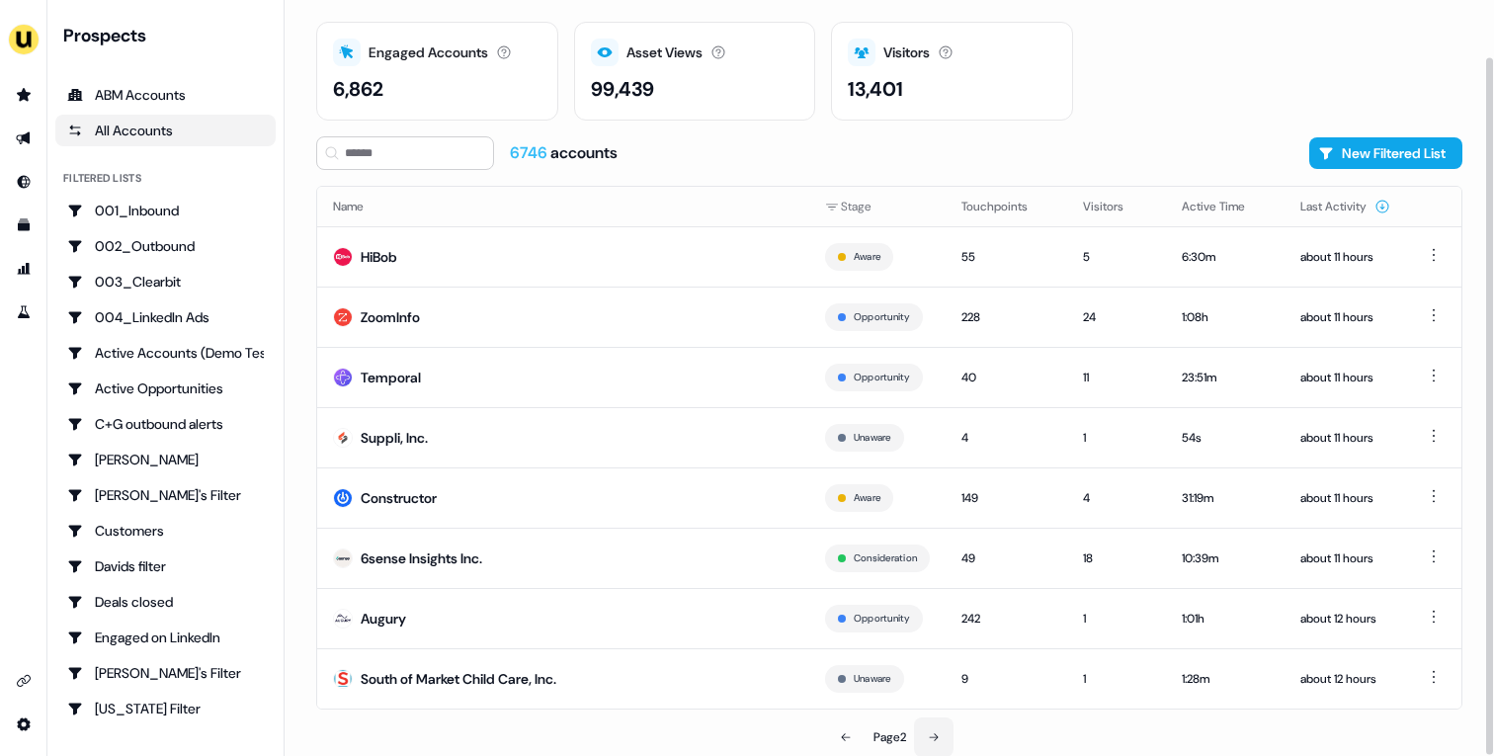
click at [948, 740] on button at bounding box center [934, 737] width 40 height 40
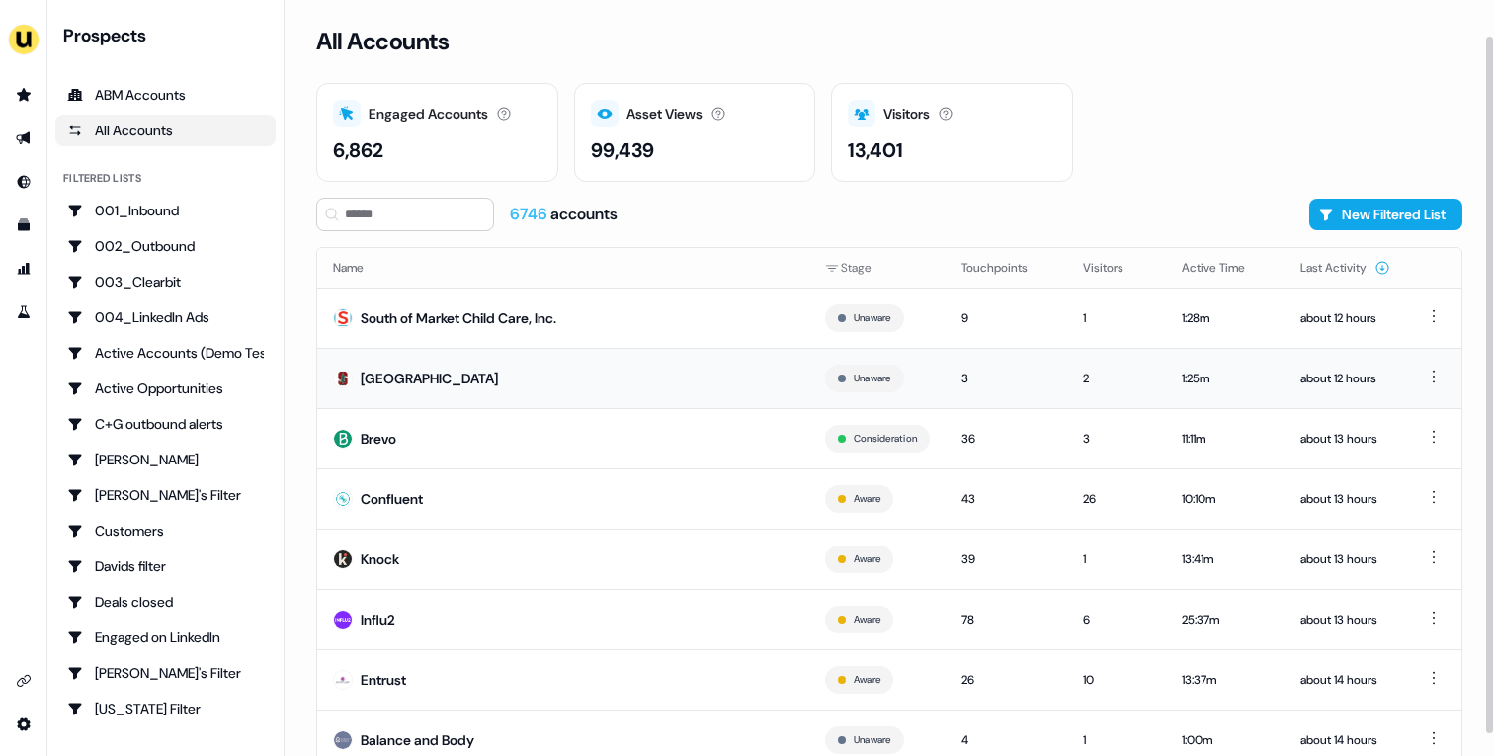
scroll to position [61, 0]
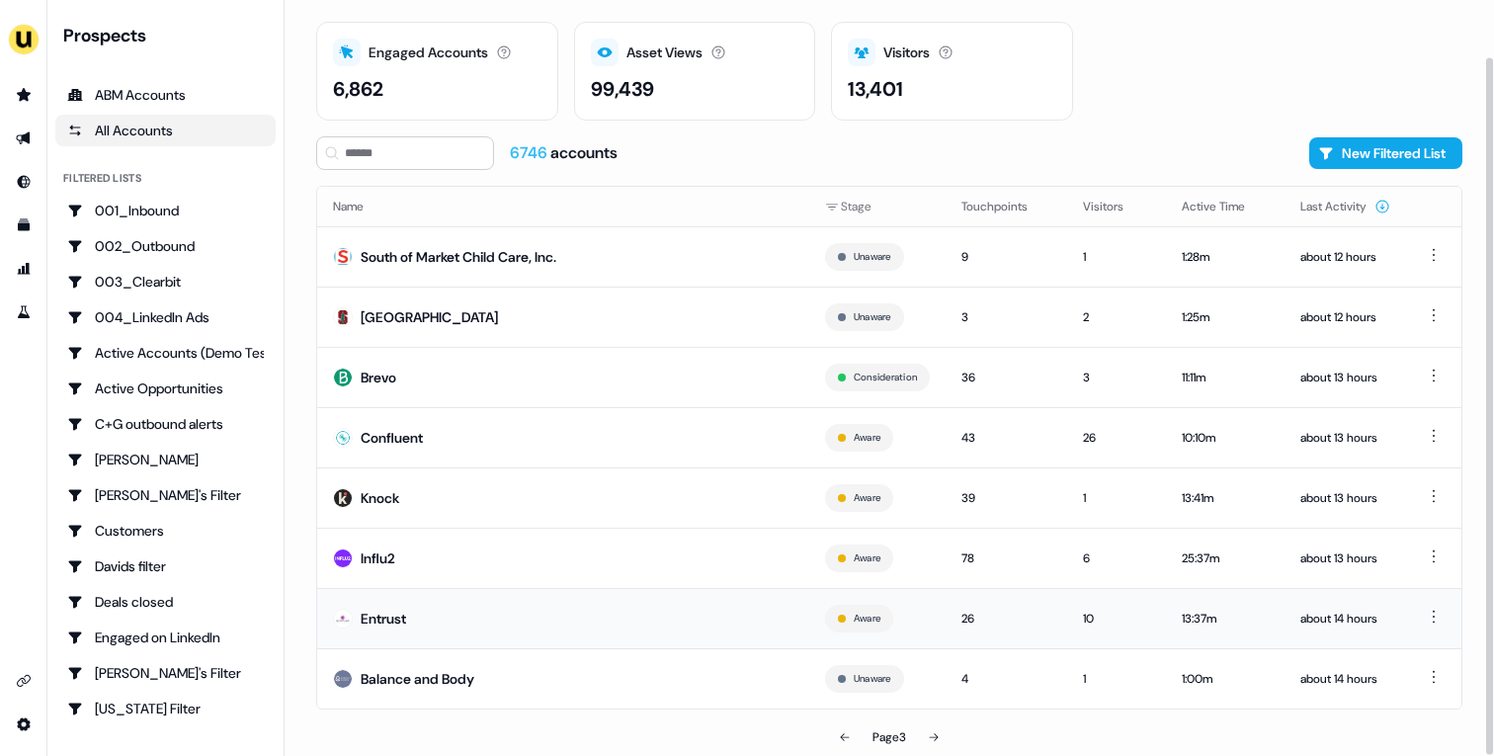
click at [743, 609] on td "Entrust" at bounding box center [563, 618] width 492 height 60
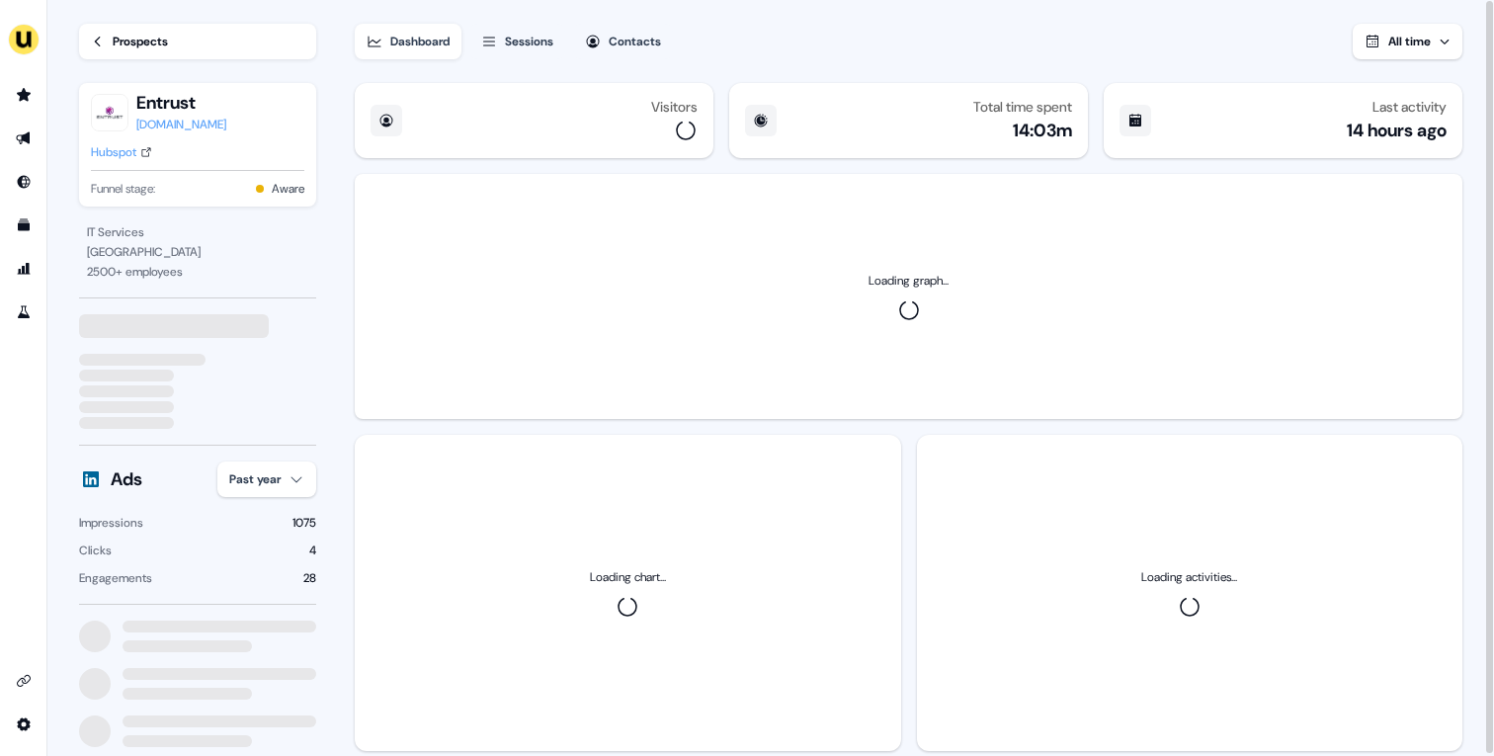
click at [269, 467] on html "For the best experience switch devices to a bigger screen. Go to Userled.io Loa…" at bounding box center [747, 378] width 1494 height 756
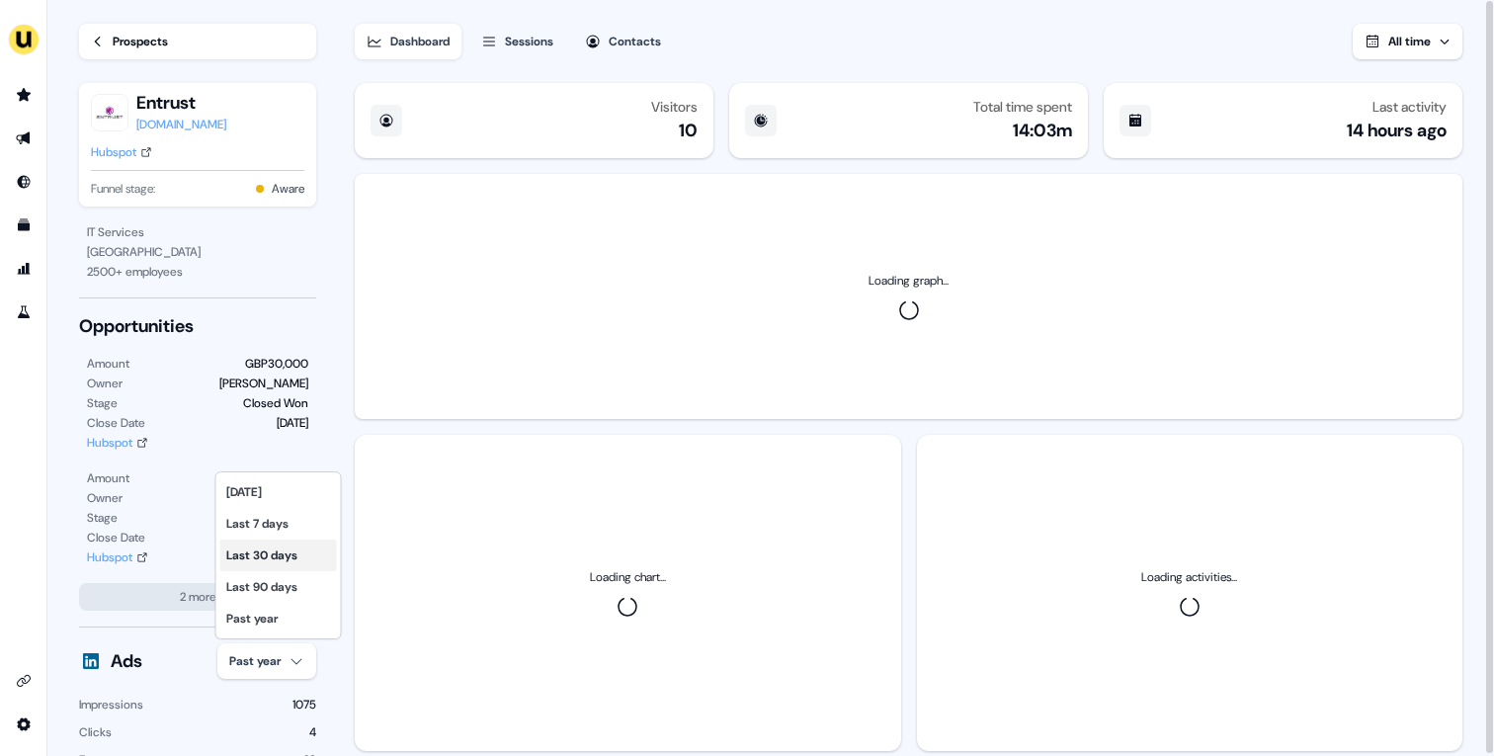
click at [292, 551] on div "Last 30 days" at bounding box center [278, 555] width 117 height 32
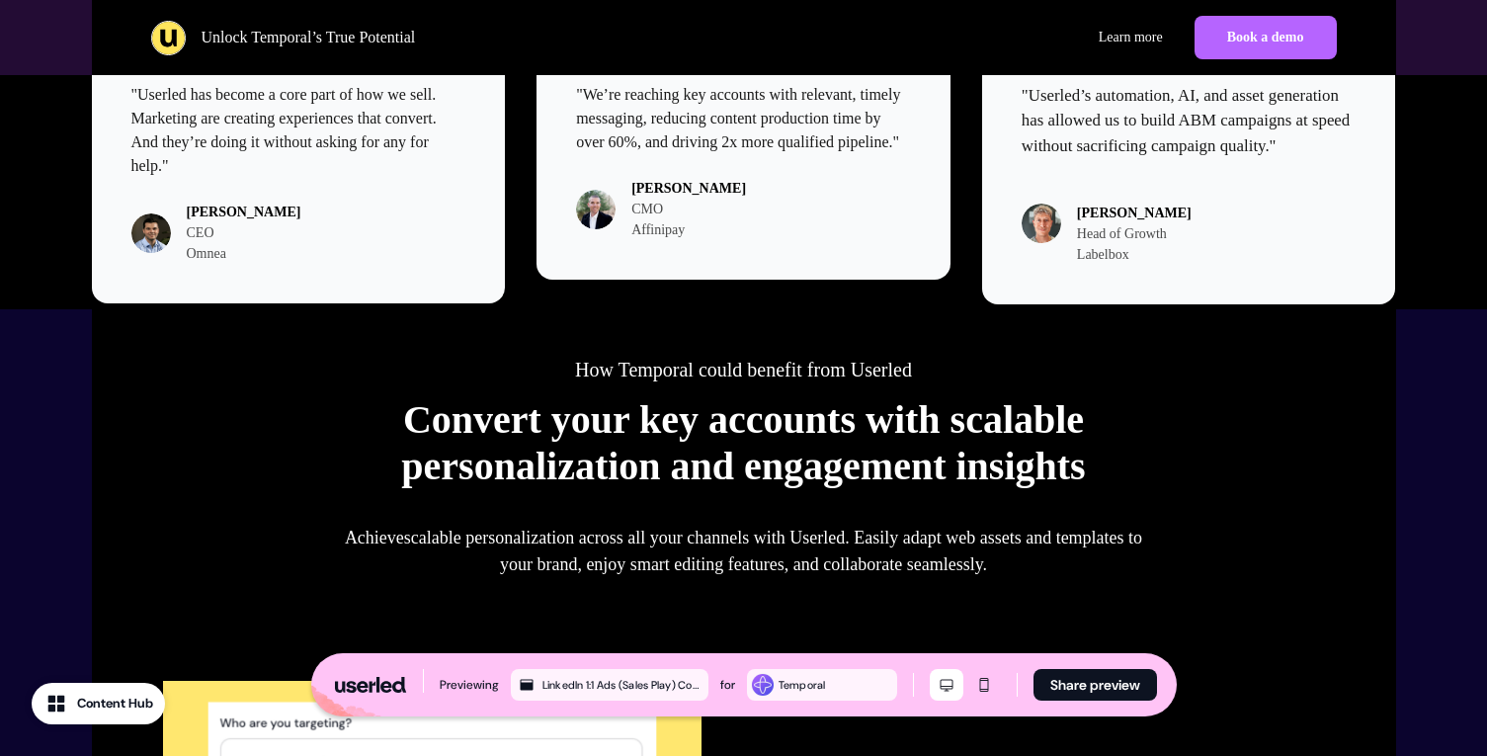
scroll to position [530, 0]
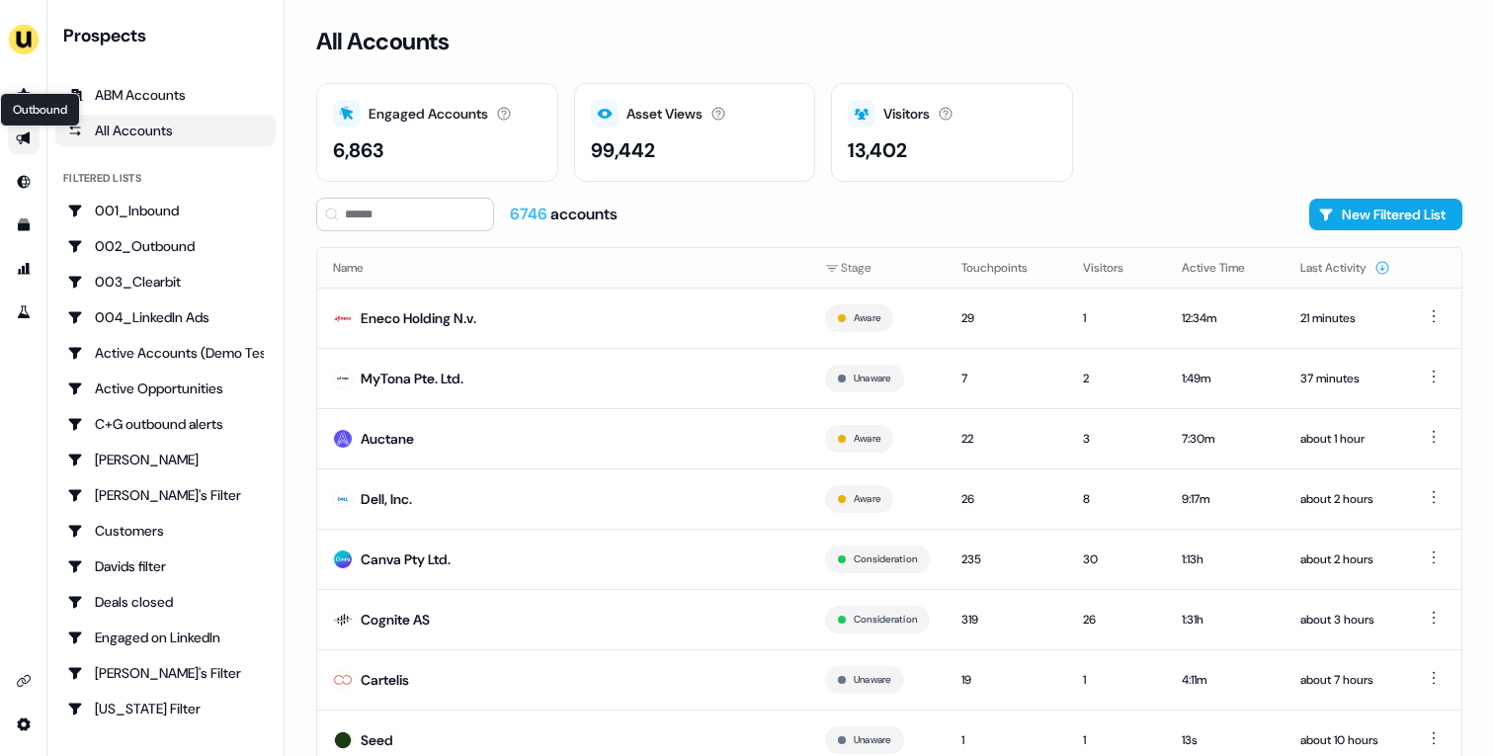
click at [20, 144] on icon "Go to outbound experience" at bounding box center [24, 138] width 16 height 16
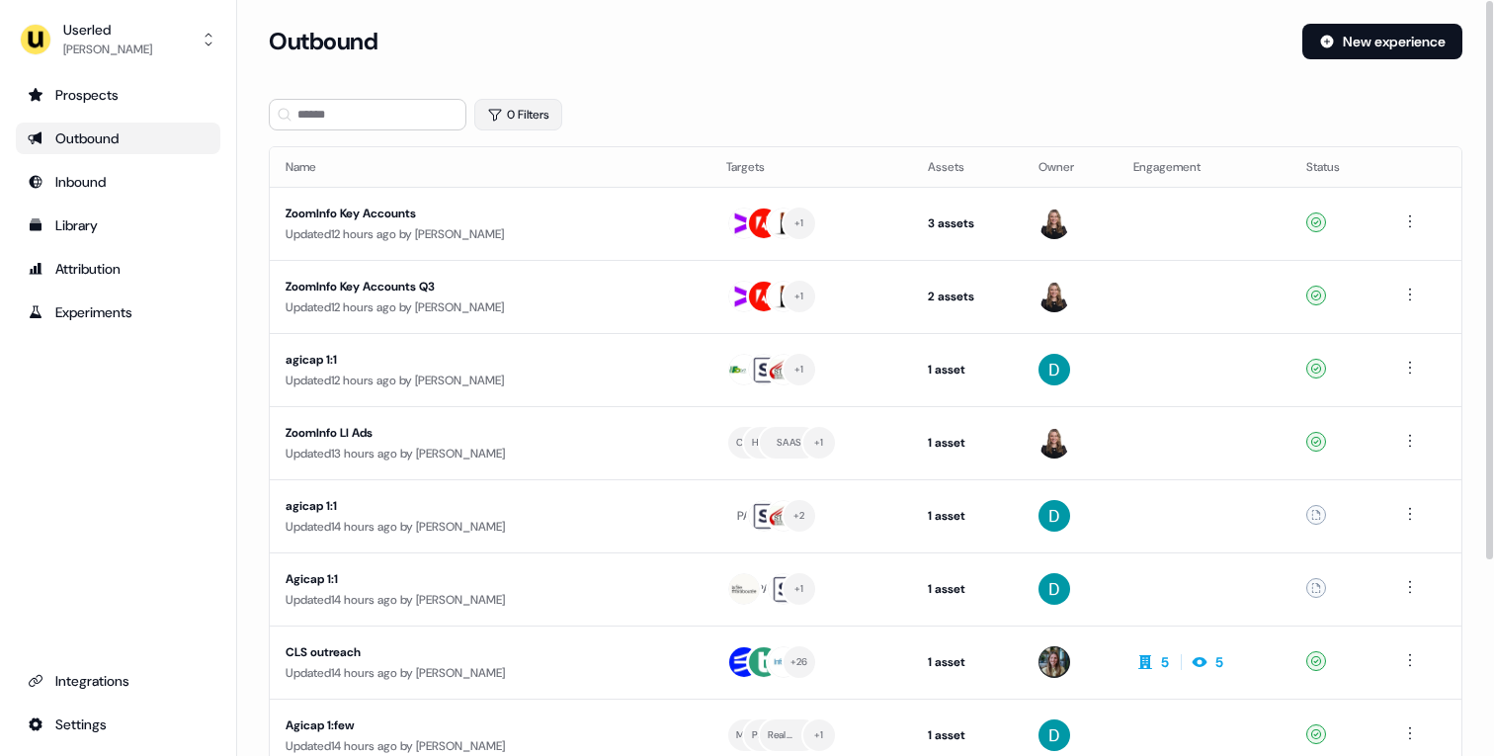
click at [514, 103] on button "0 Filters" at bounding box center [518, 115] width 88 height 32
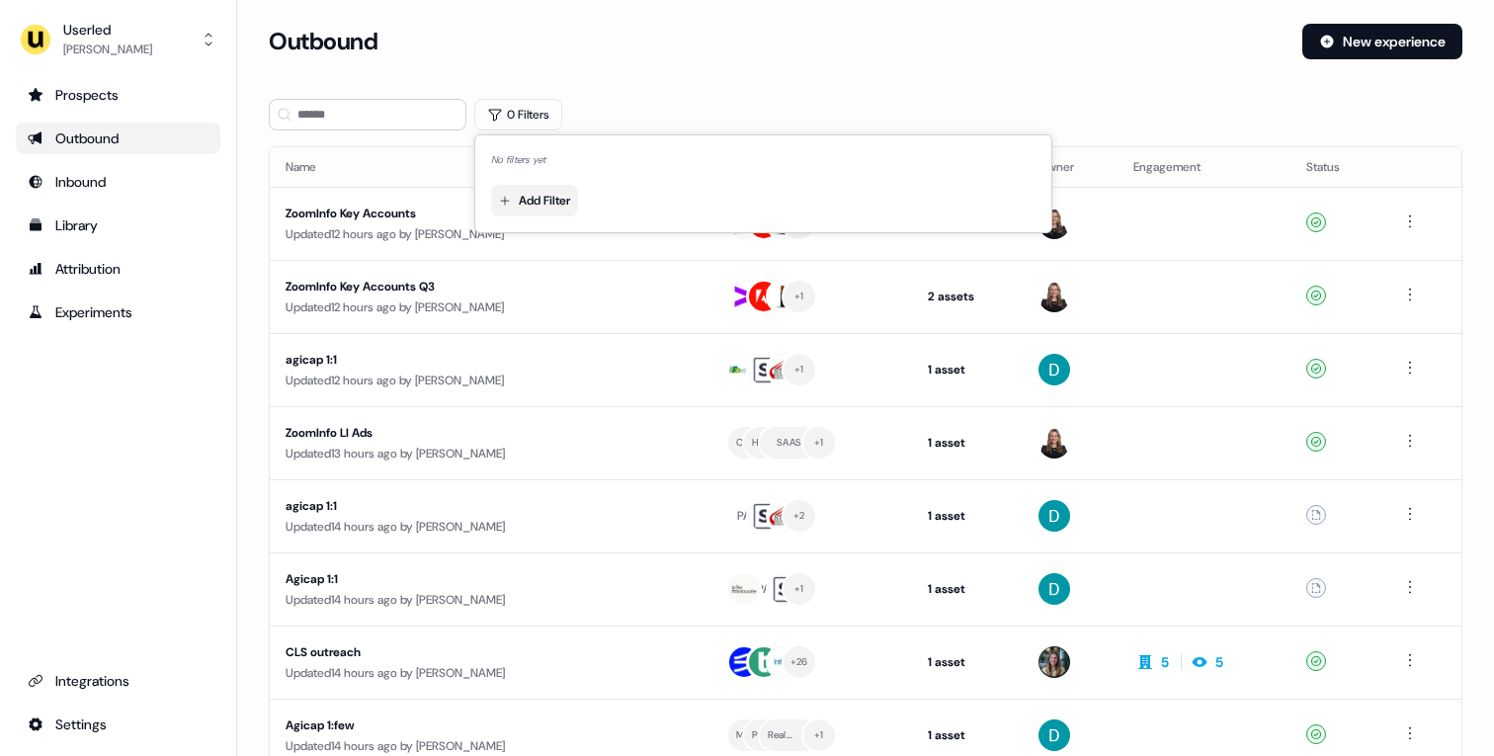
click at [553, 189] on html "For the best experience switch devices to a bigger screen. Go to Userled.io Use…" at bounding box center [747, 378] width 1494 height 756
click at [530, 269] on span "Owner" at bounding box center [540, 273] width 36 height 16
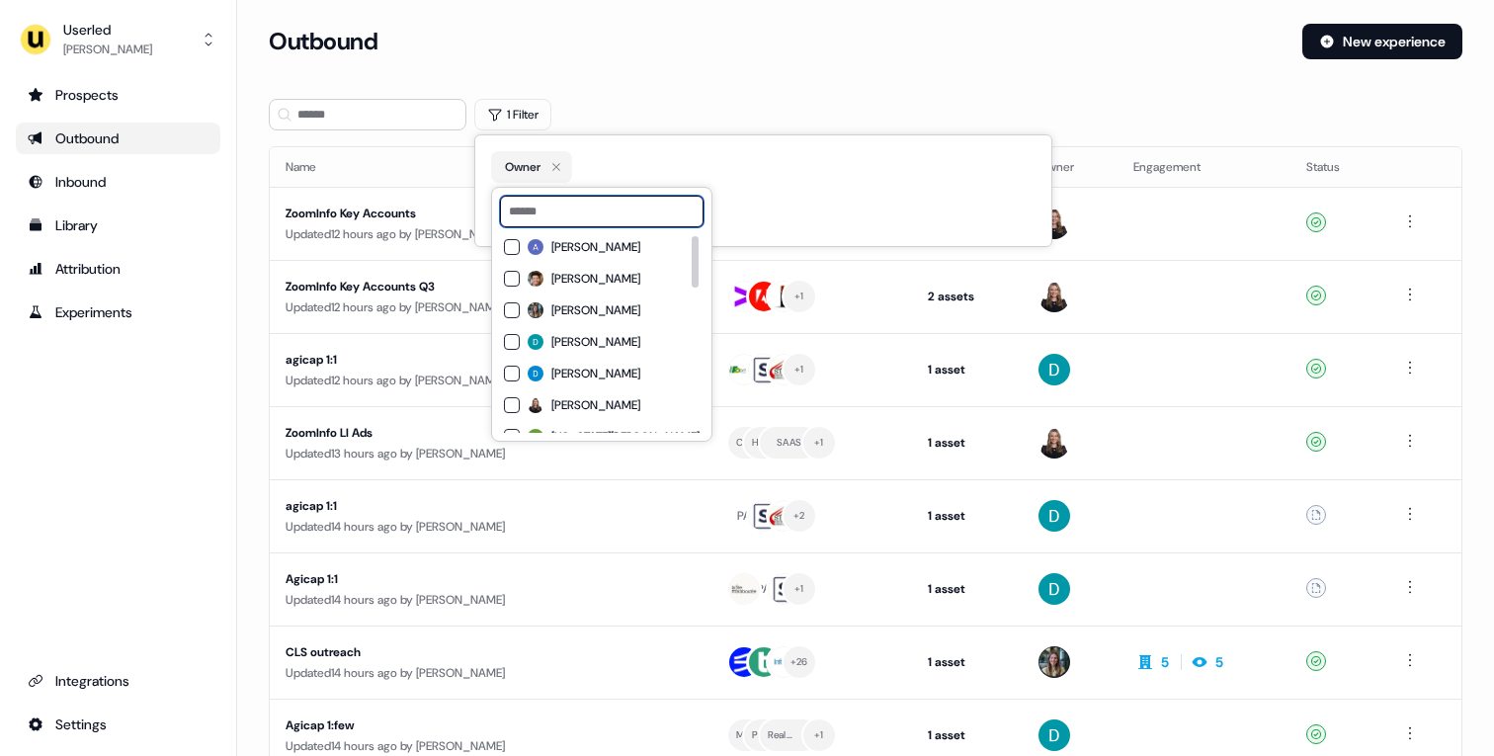
click at [552, 217] on input at bounding box center [601, 212] width 203 height 32
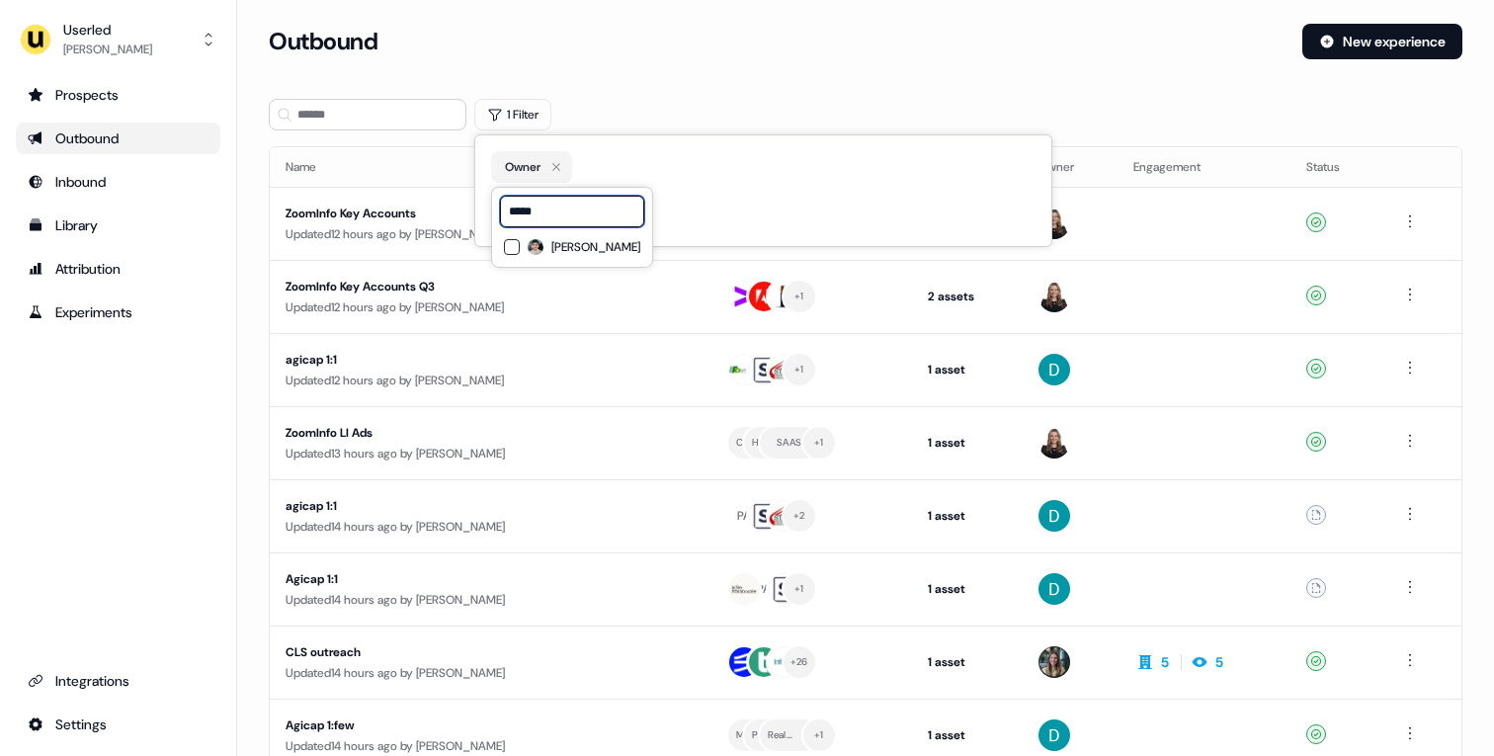
type input "*****"
click at [565, 241] on span "Vincent Plassard" at bounding box center [595, 247] width 89 height 16
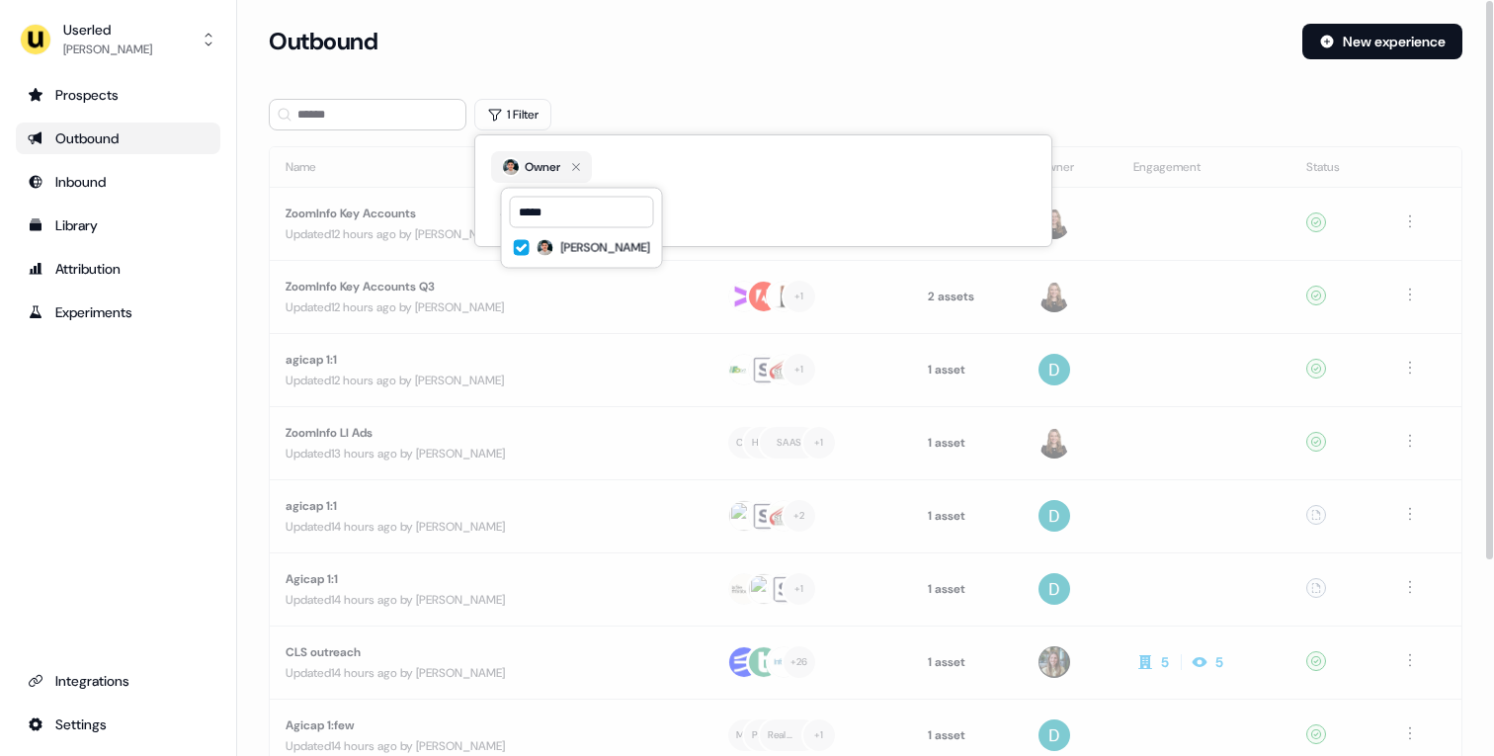
click at [631, 115] on div "1 Filter" at bounding box center [865, 115] width 1193 height 32
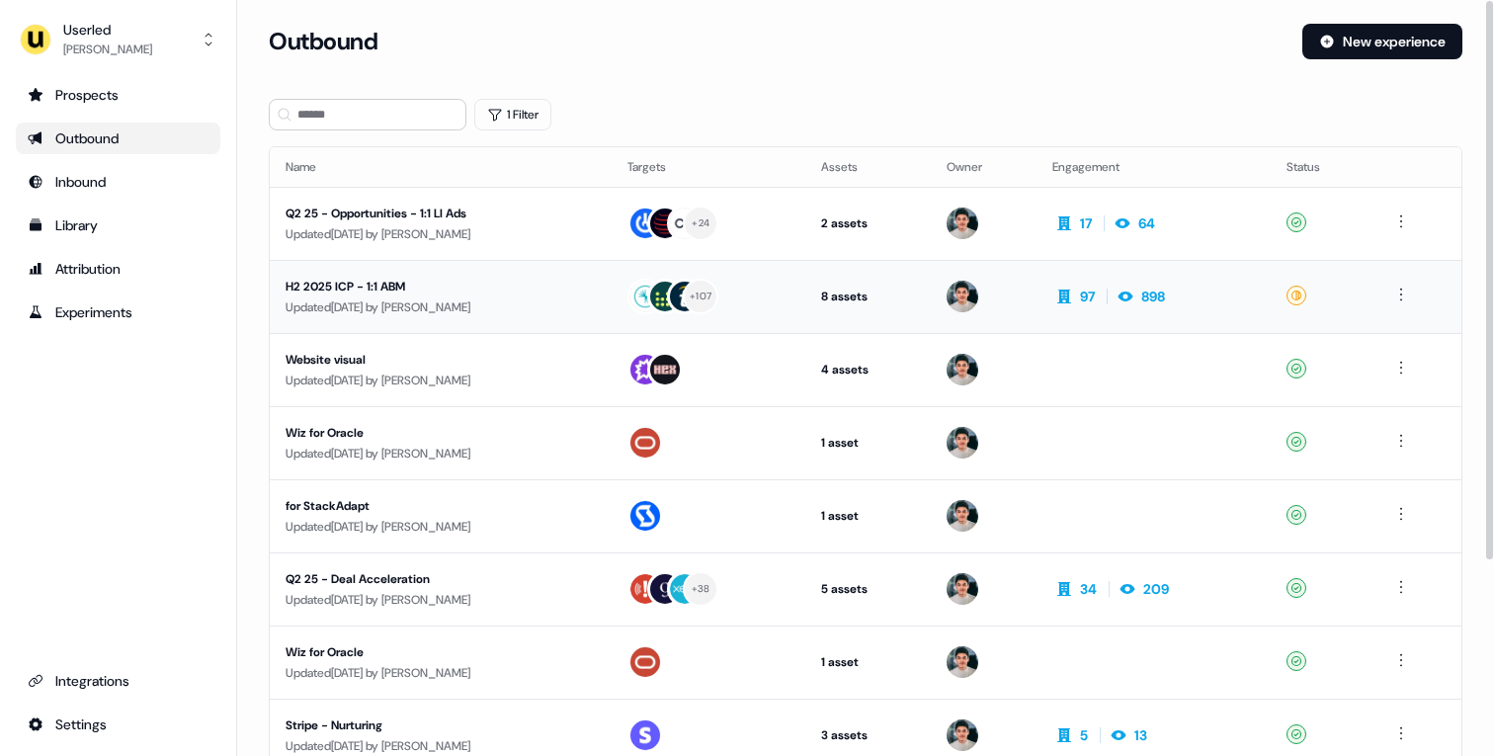
click at [596, 297] on div "Updated 6 days ago by Vincent Plassard" at bounding box center [440, 307] width 310 height 20
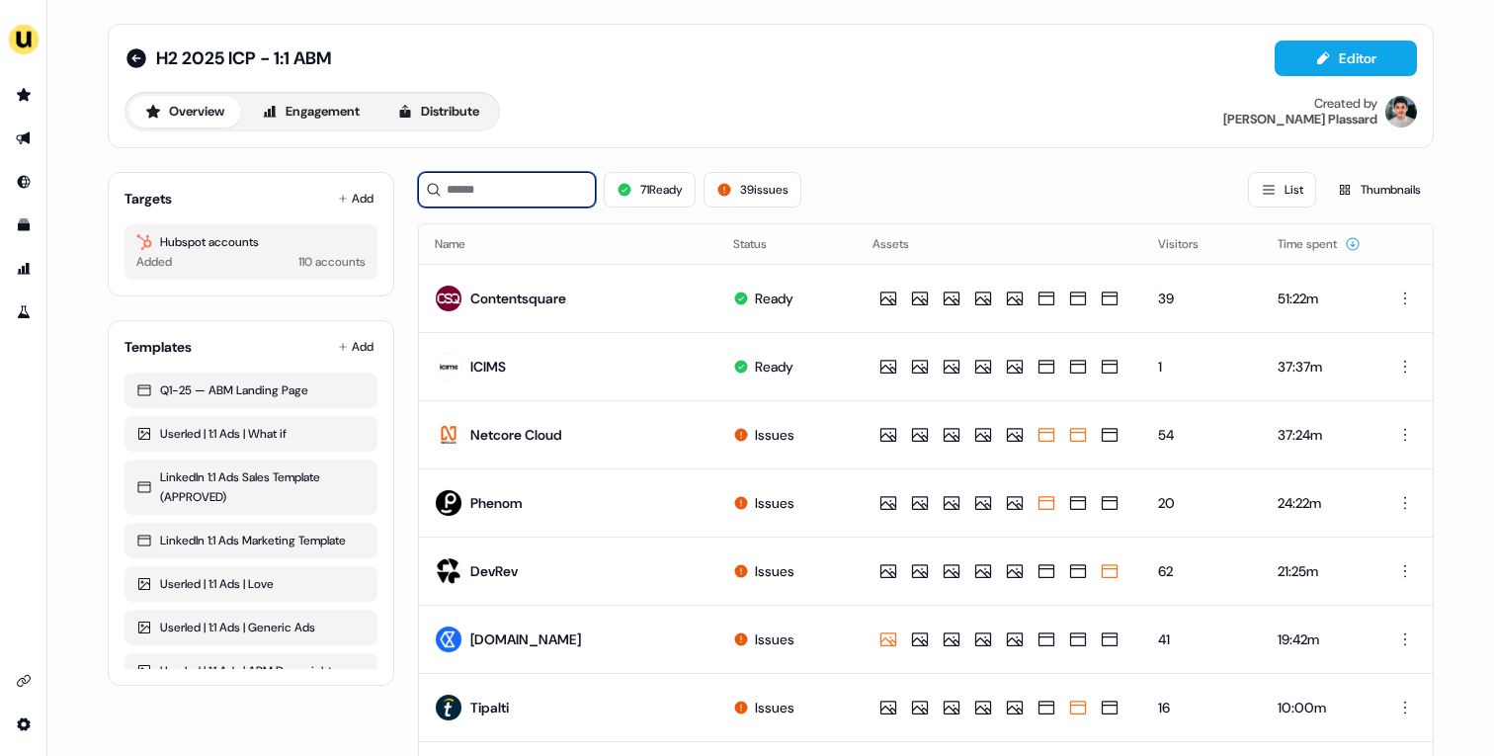
click at [540, 197] on input at bounding box center [507, 190] width 178 height 36
click at [435, 99] on button "Distribute" at bounding box center [438, 112] width 116 height 32
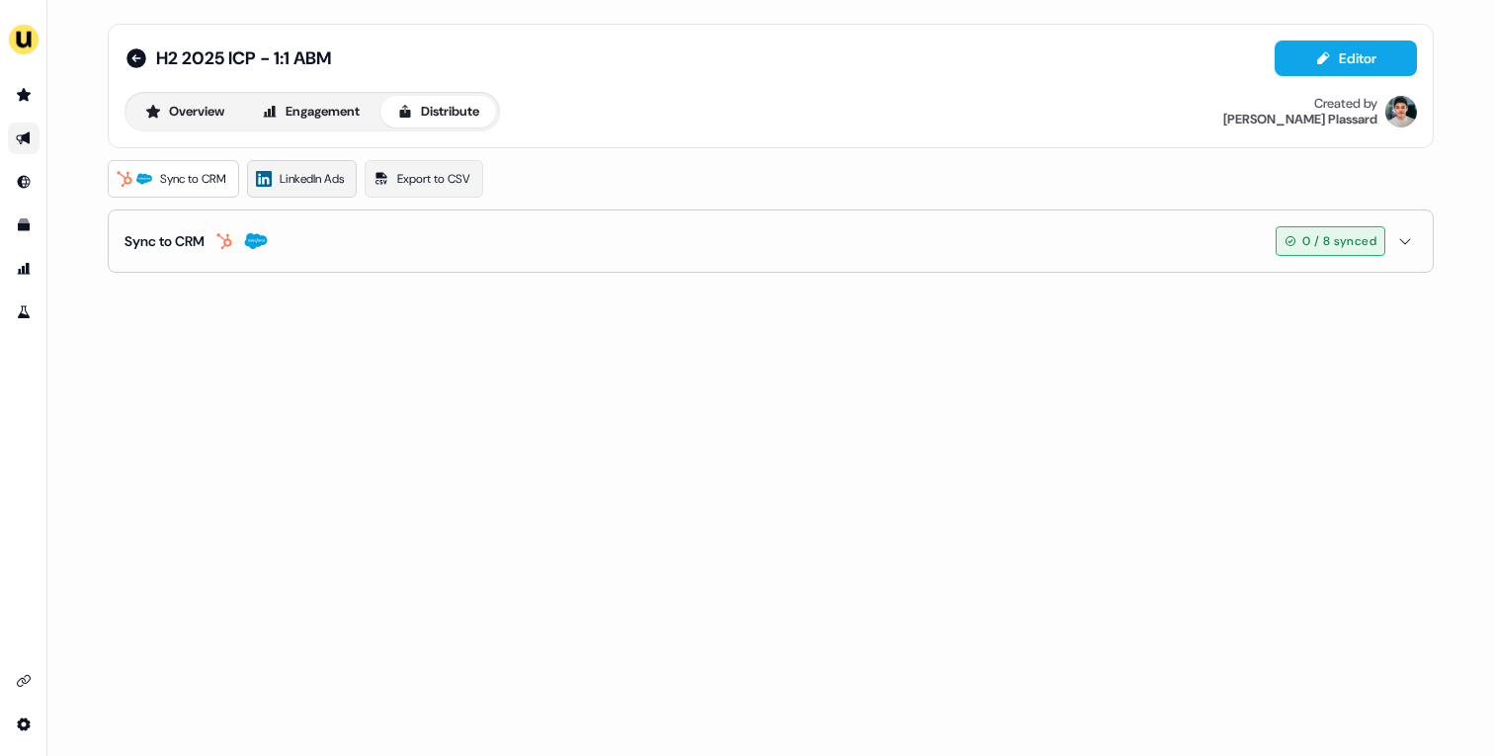
click at [311, 190] on link "LinkedIn Ads" at bounding box center [302, 179] width 110 height 38
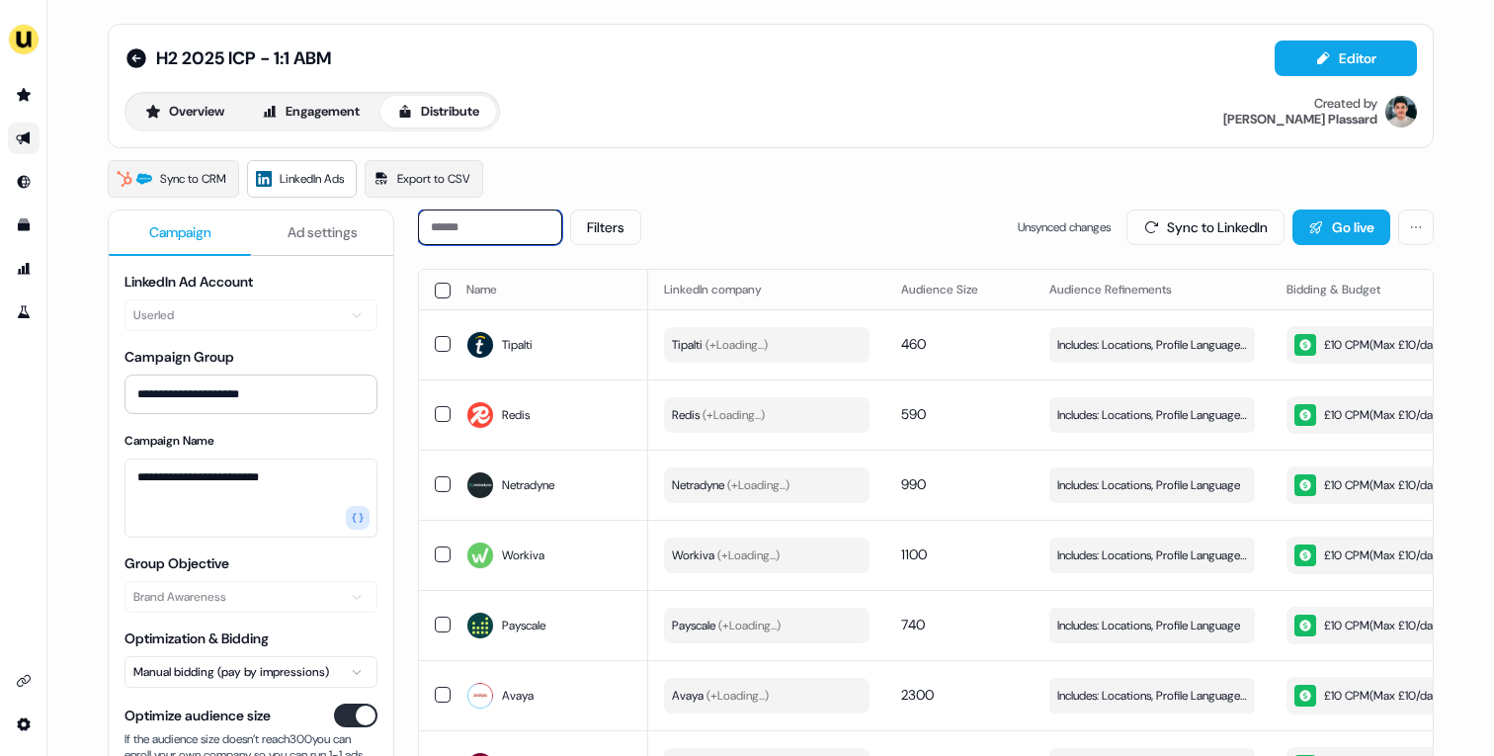
click at [512, 235] on input at bounding box center [490, 227] width 144 height 36
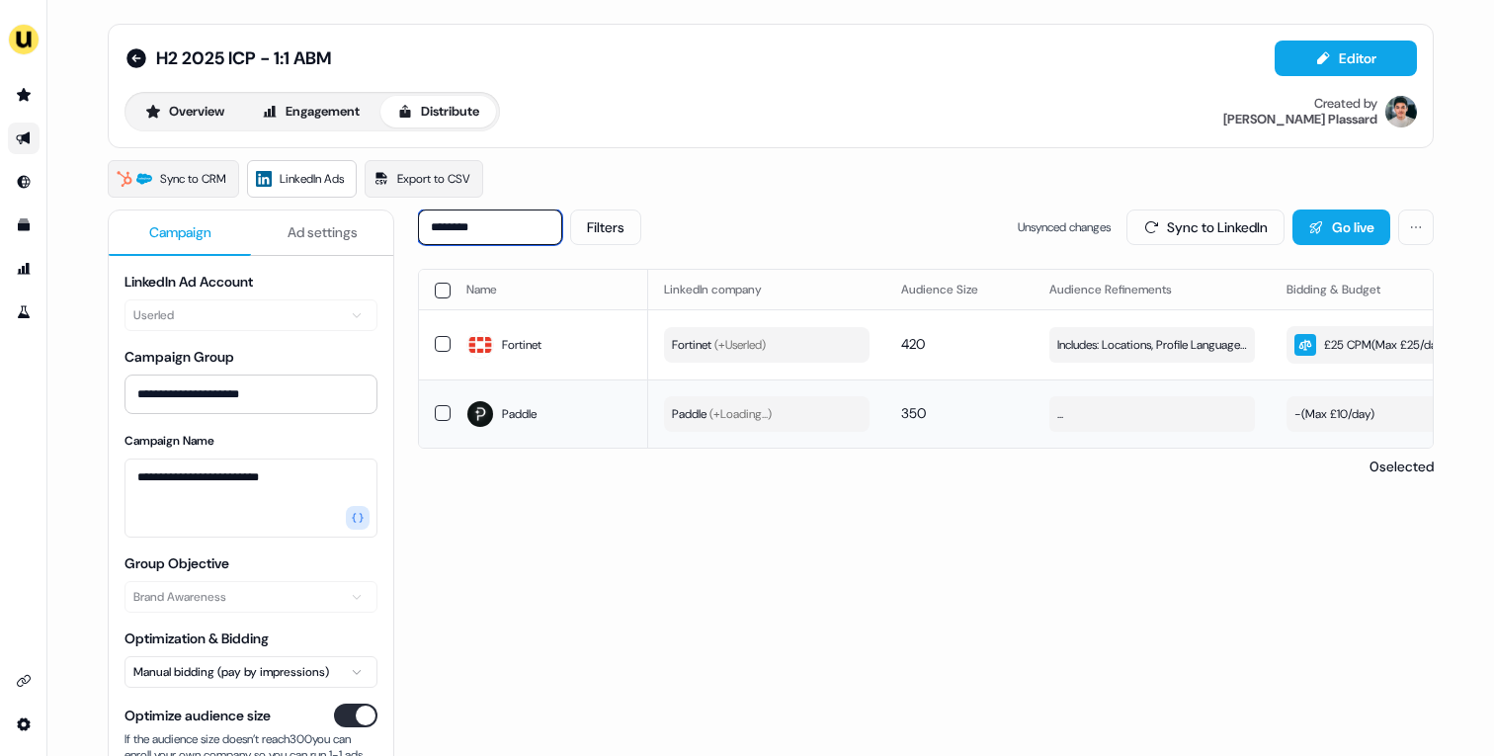
scroll to position [0, 559]
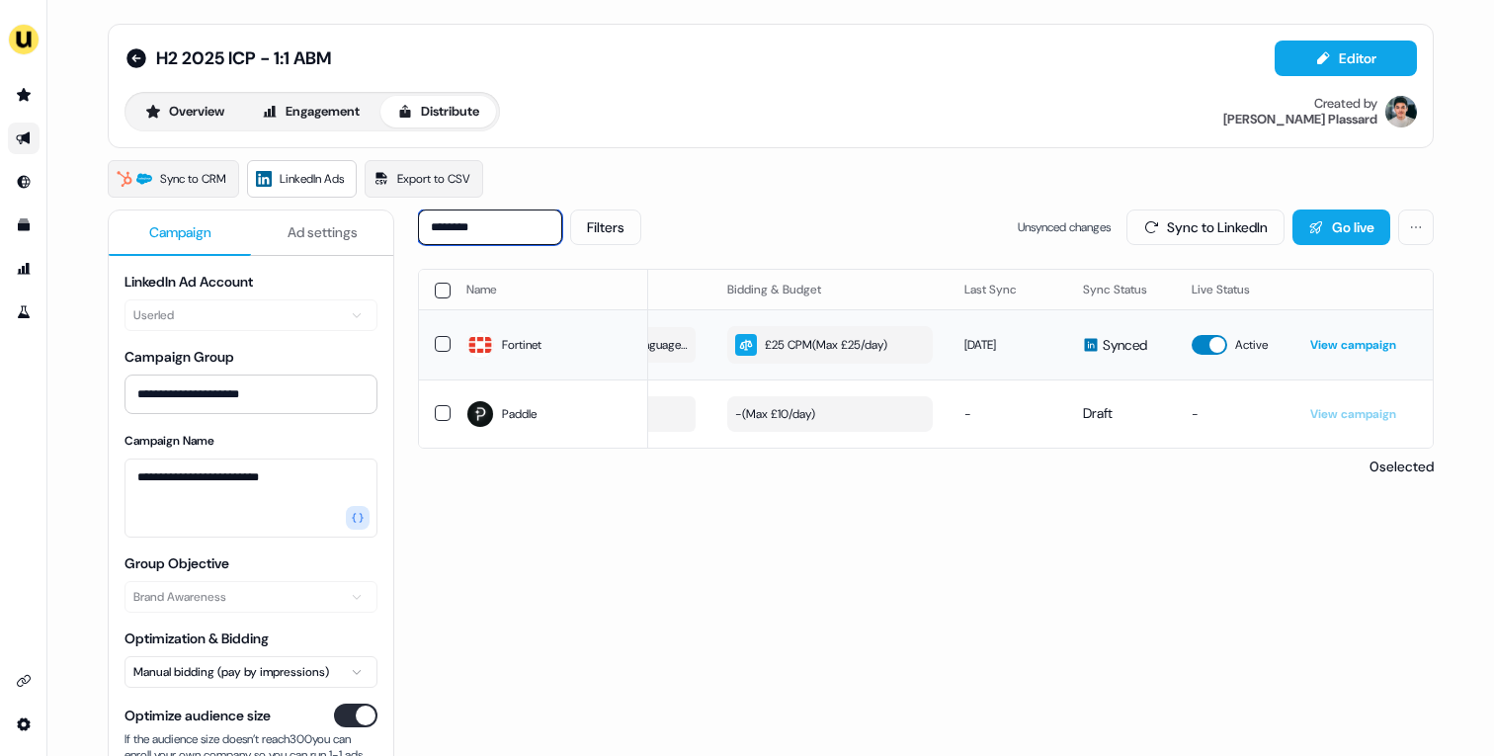
type input "********"
click at [899, 349] on button "£25 CPM ( Max £25/day )" at bounding box center [829, 345] width 205 height 38
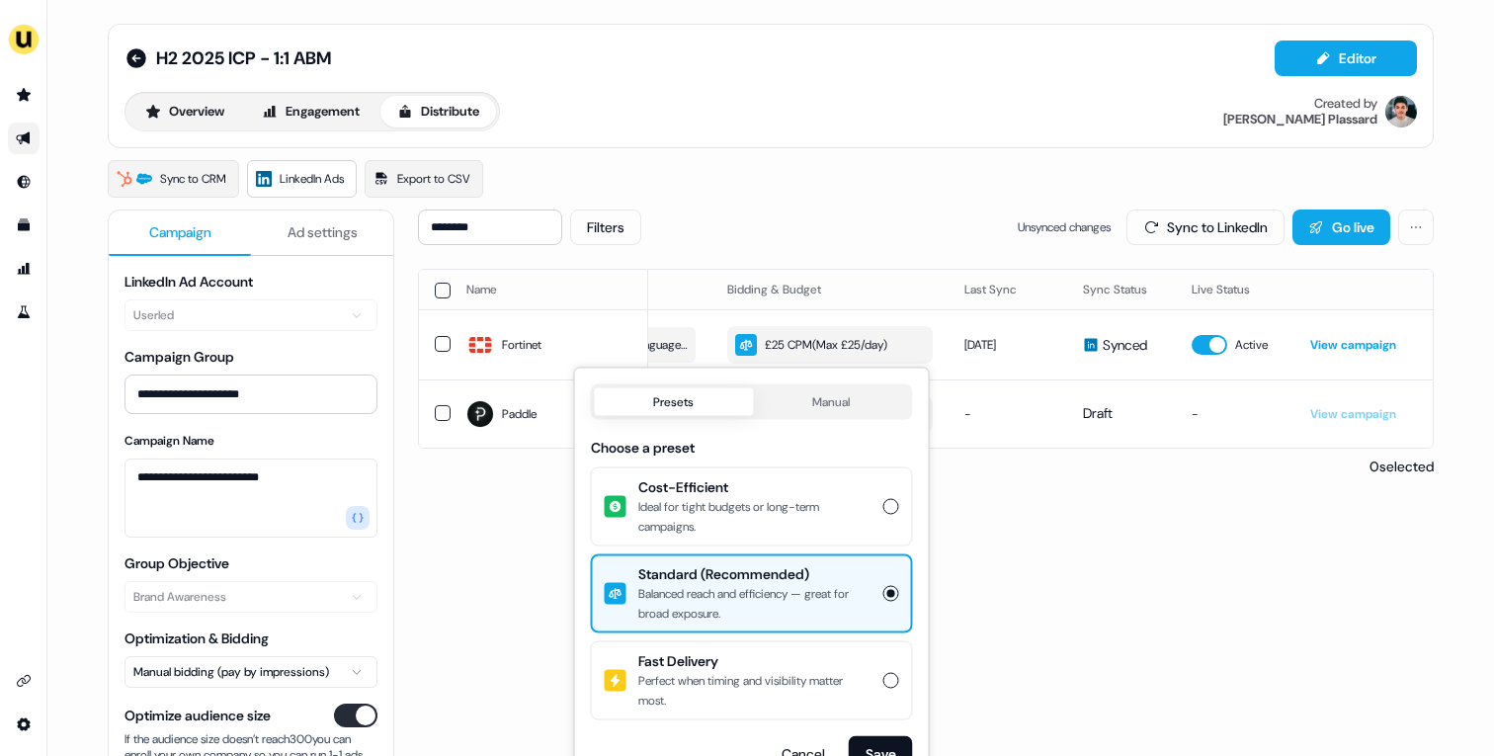
click at [875, 511] on div "Cost-Efficient Ideal for tight budgets or long-term campaigns." at bounding box center [752, 506] width 318 height 75
click at [883, 511] on button "Cost-Efficient Ideal for tight budgets or long-term campaigns." at bounding box center [891, 507] width 16 height 16
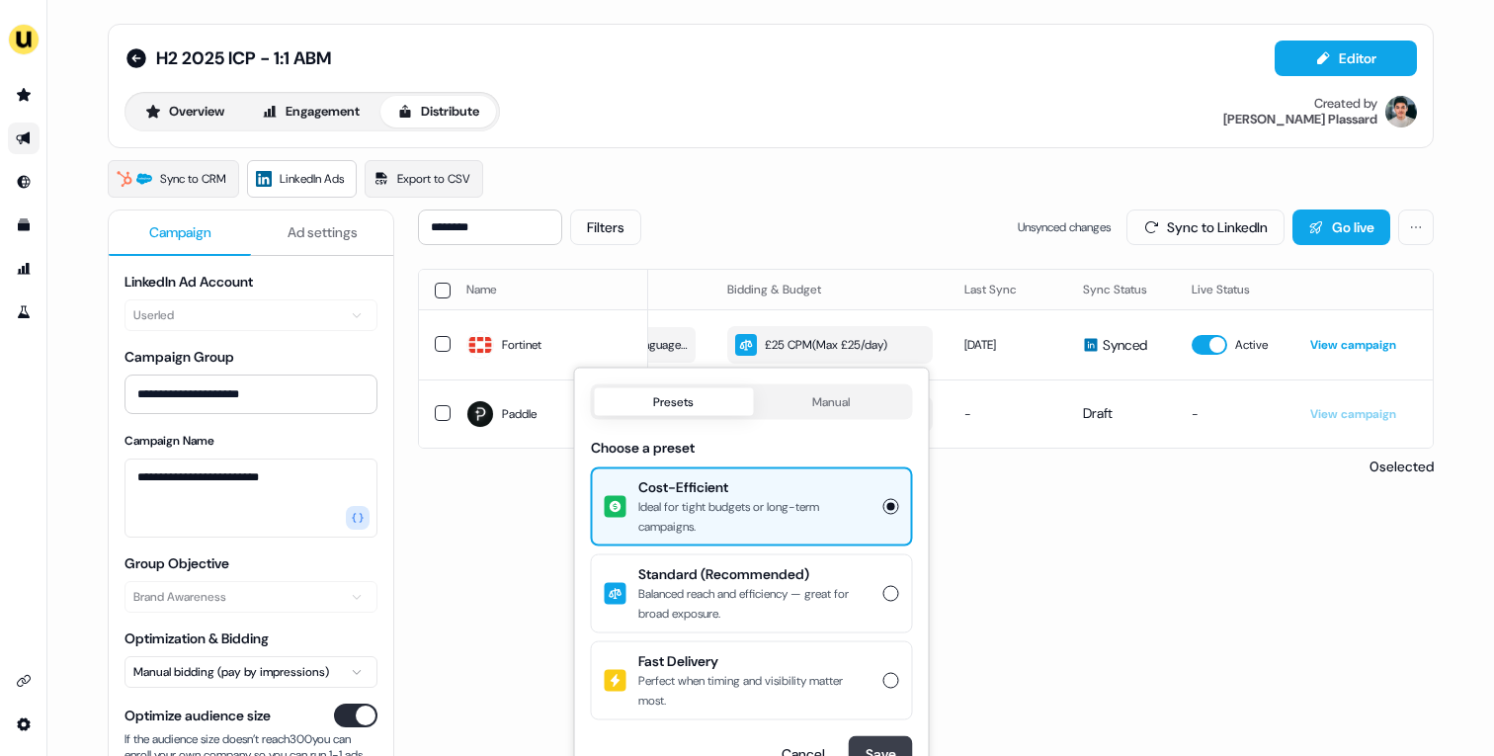
click at [896, 739] on button "Save" at bounding box center [881, 754] width 64 height 36
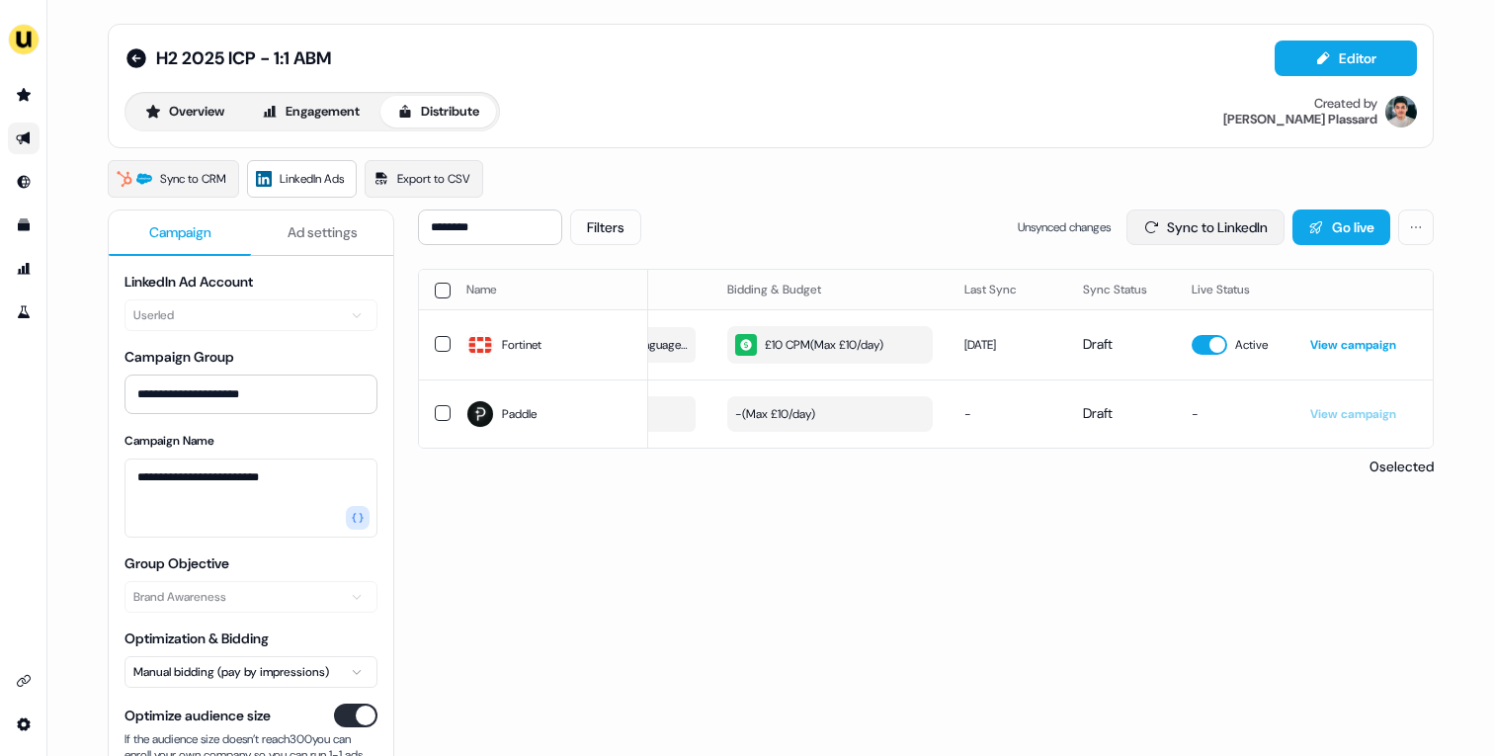
click at [1243, 229] on button "Sync to LinkedIn" at bounding box center [1205, 227] width 158 height 36
click at [538, 227] on input "********" at bounding box center [490, 227] width 144 height 36
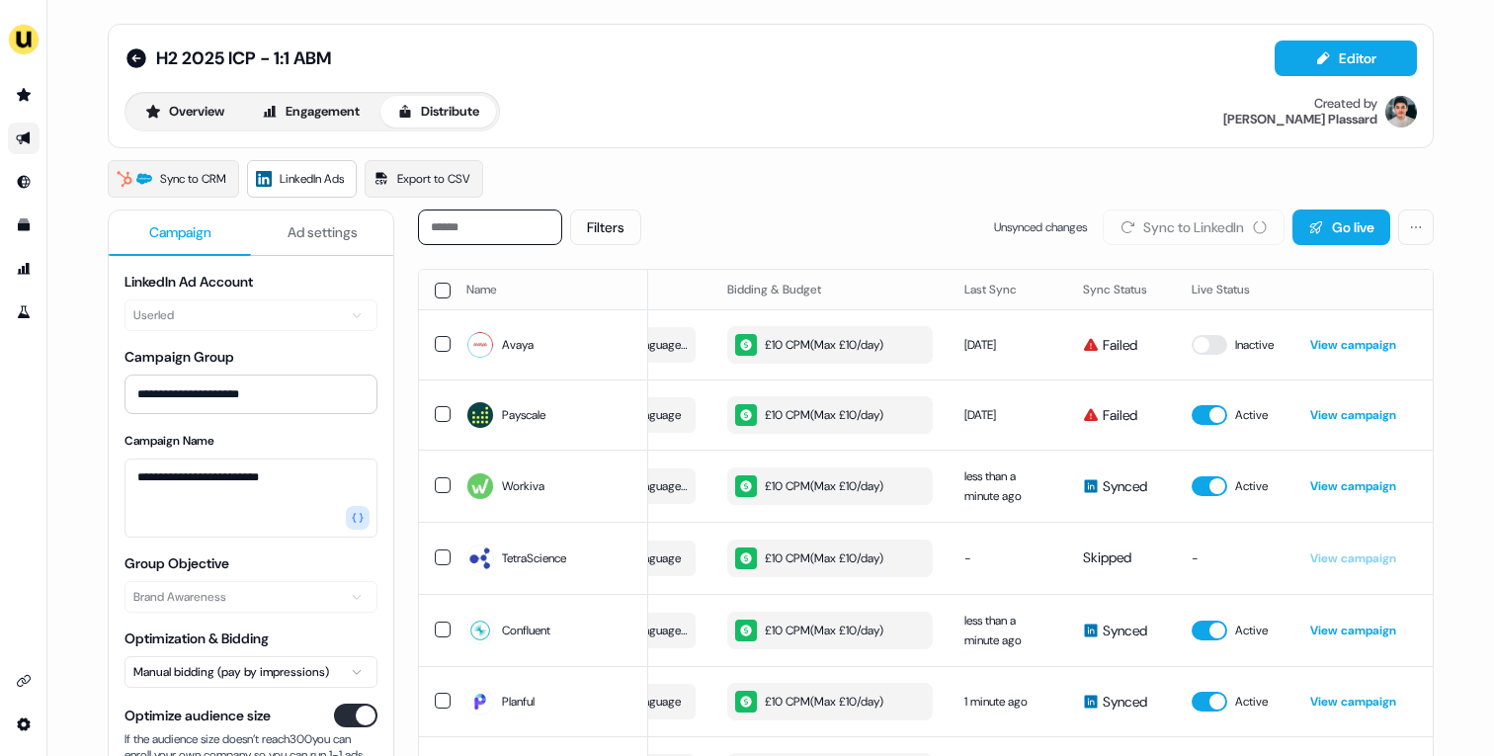
click at [914, 194] on div "Sync to CRM LinkedIn Ads Export to CSV" at bounding box center [771, 179] width 1326 height 38
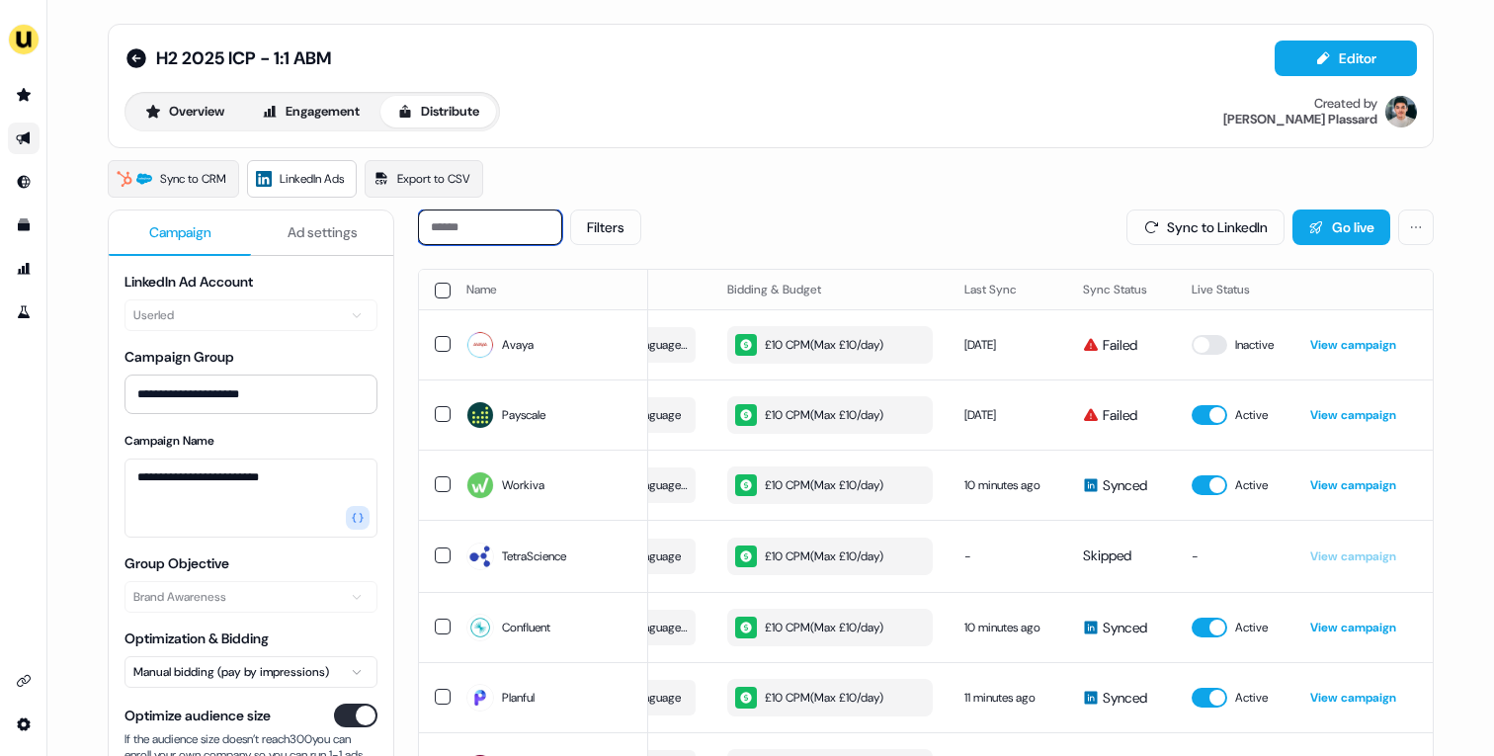
click at [506, 225] on input at bounding box center [490, 227] width 144 height 36
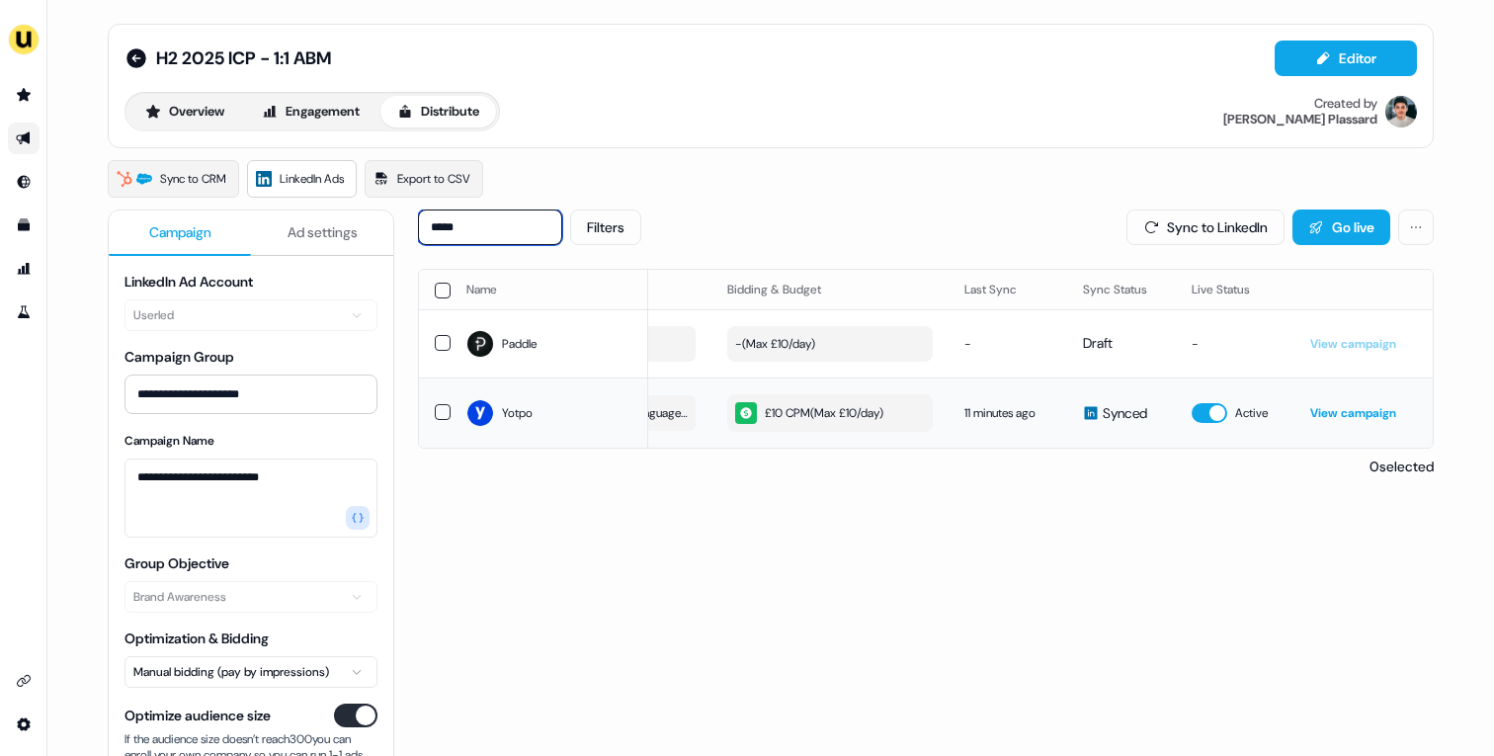
scroll to position [0, 0]
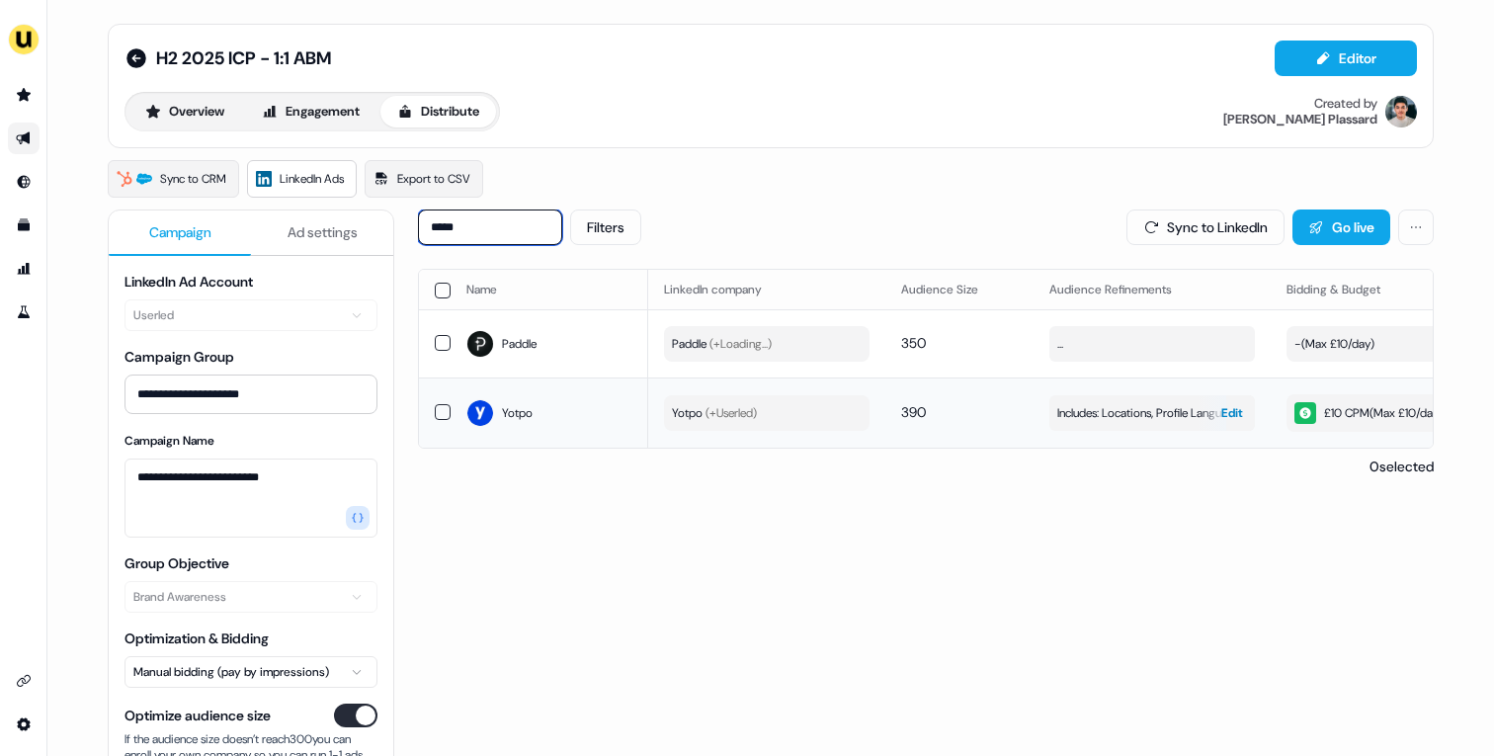
type input "*****"
click at [1161, 414] on span "Includes: Locations, Profile Language, Years of Experience" at bounding box center [1152, 413] width 190 height 20
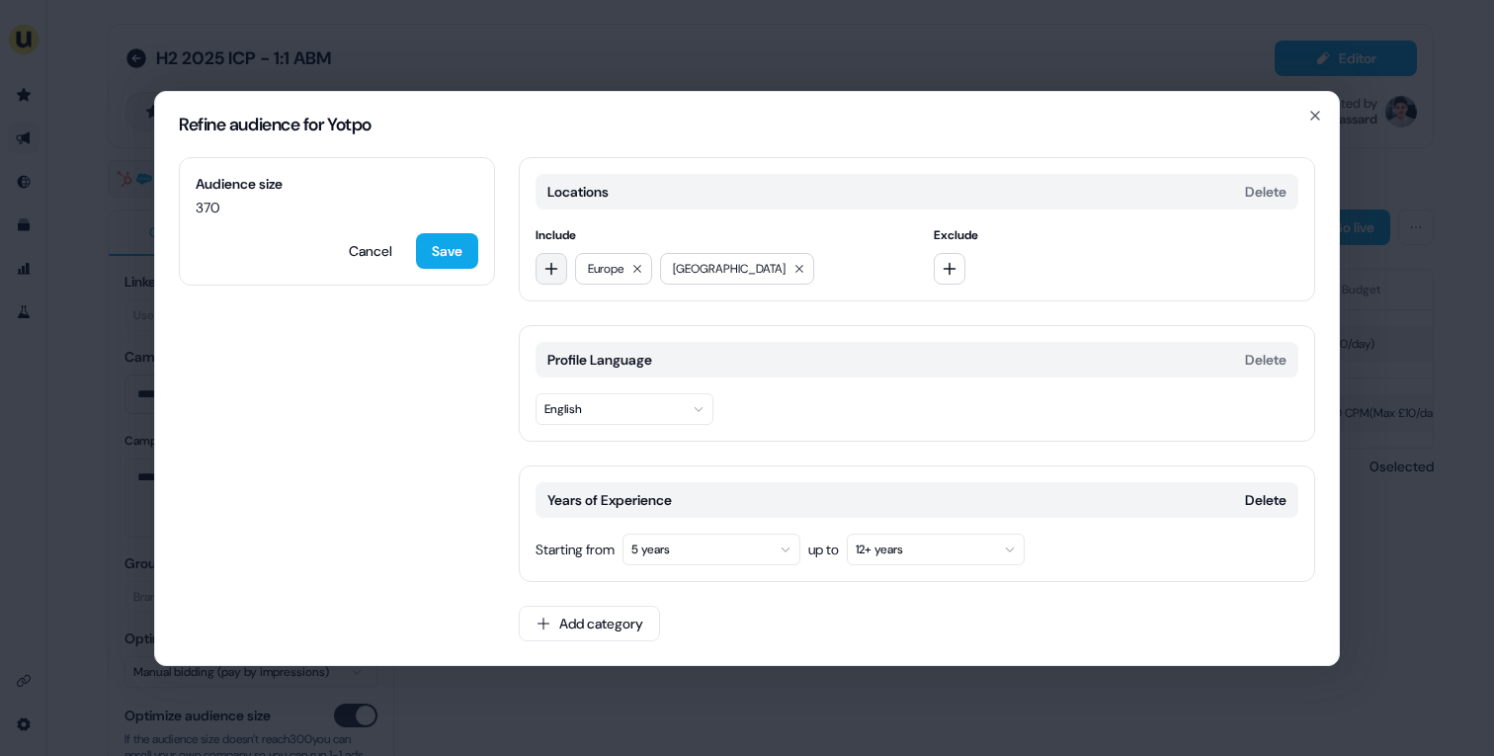
click at [546, 277] on button "button" at bounding box center [551, 269] width 32 height 32
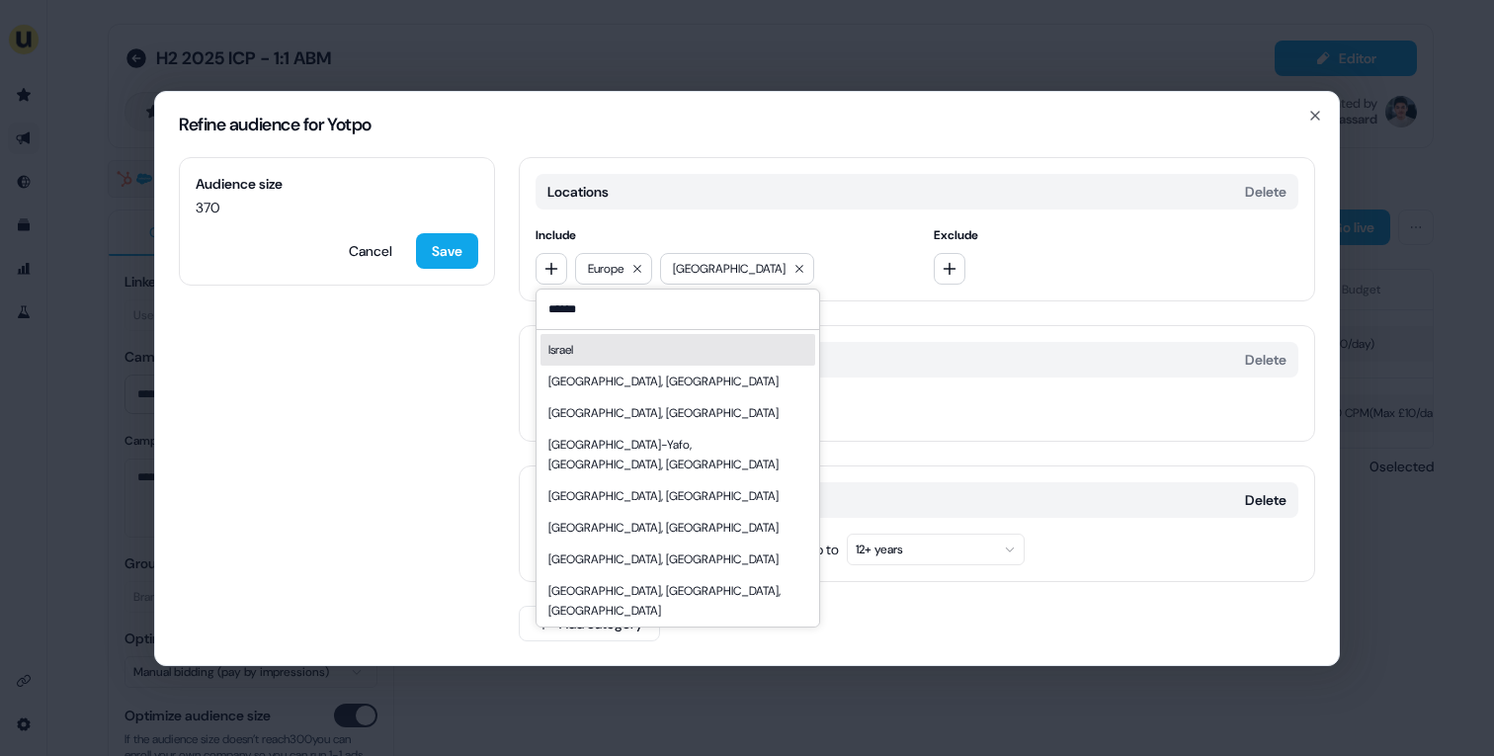
type input "******"
click at [592, 347] on div "Israel" at bounding box center [677, 350] width 275 height 32
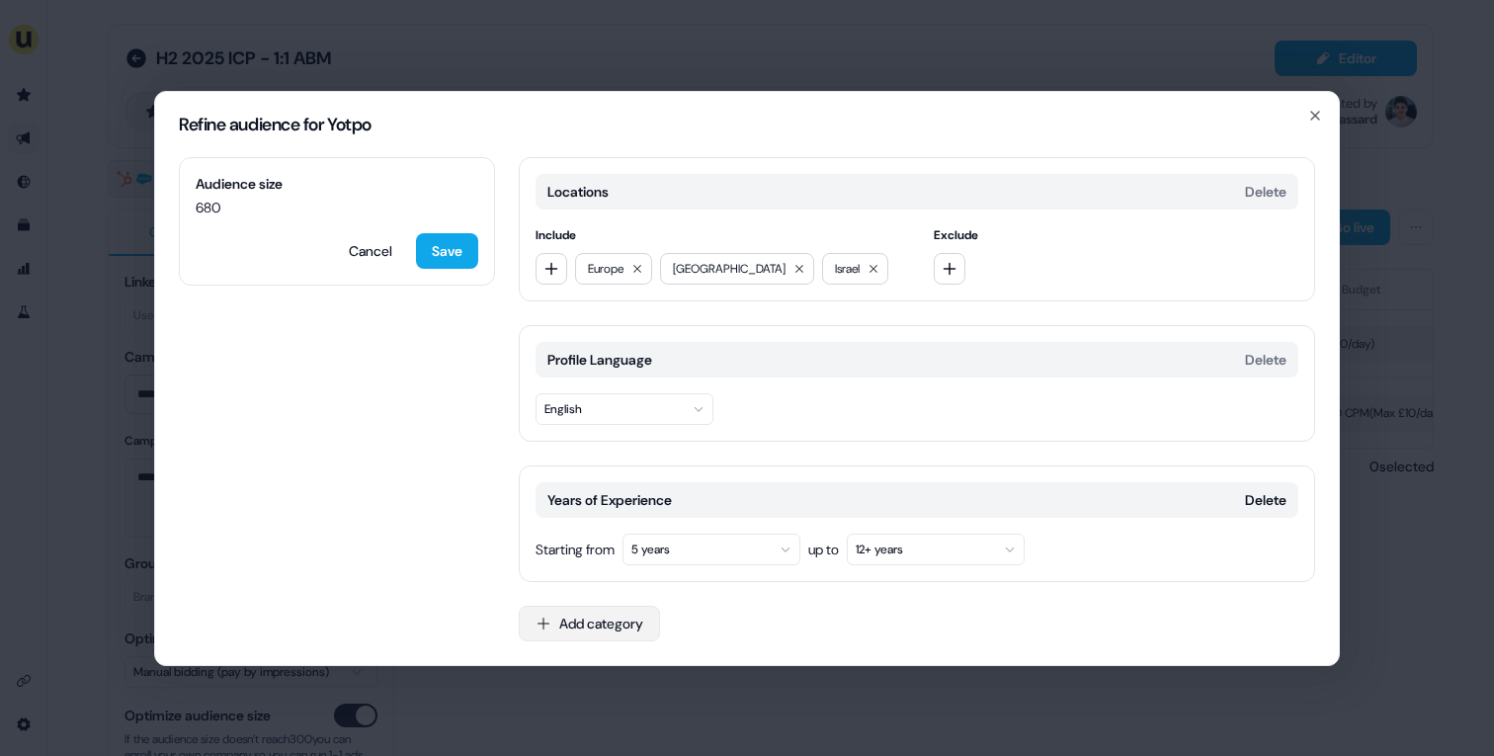
click at [581, 625] on button "Add category" at bounding box center [589, 624] width 141 height 36
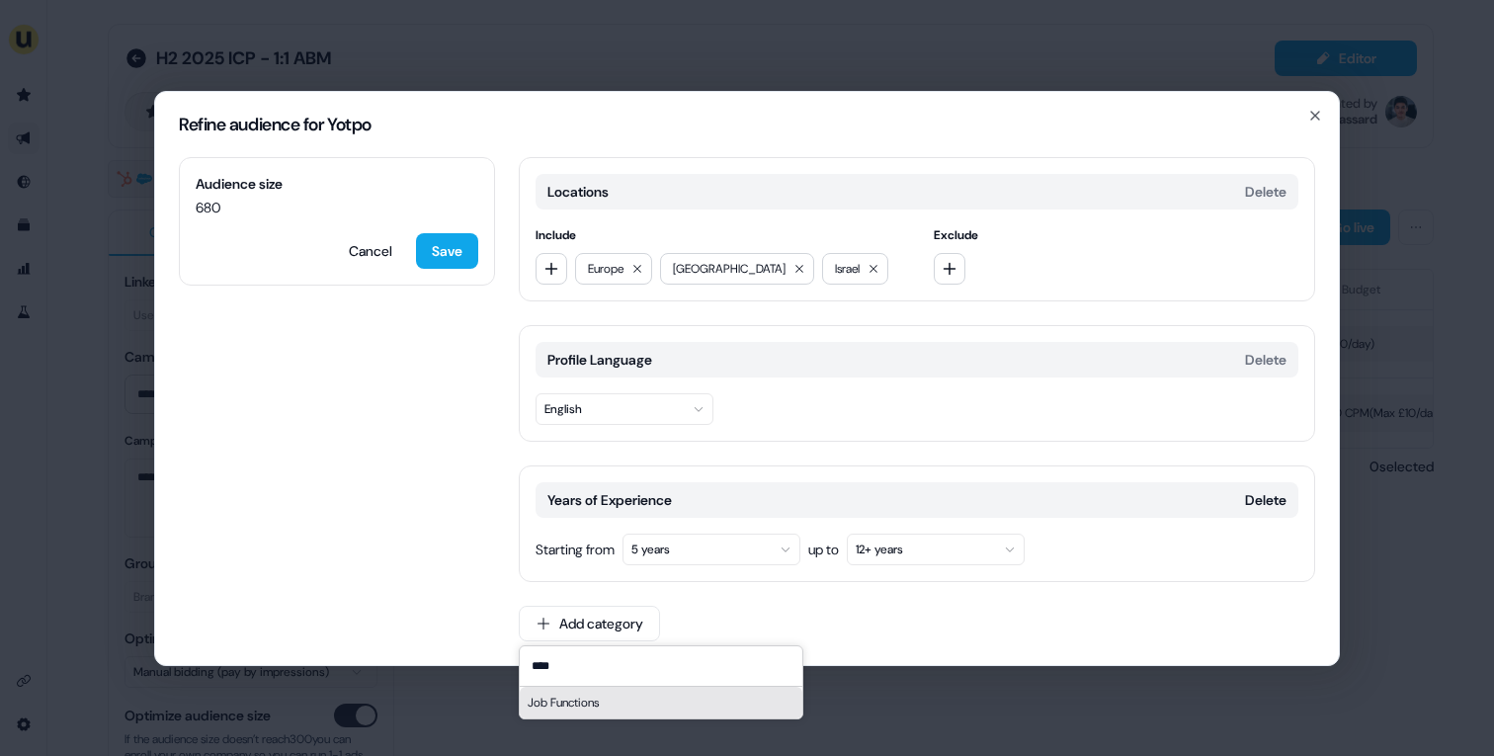
type input "****"
click at [586, 705] on div "Job Functions" at bounding box center [661, 703] width 283 height 32
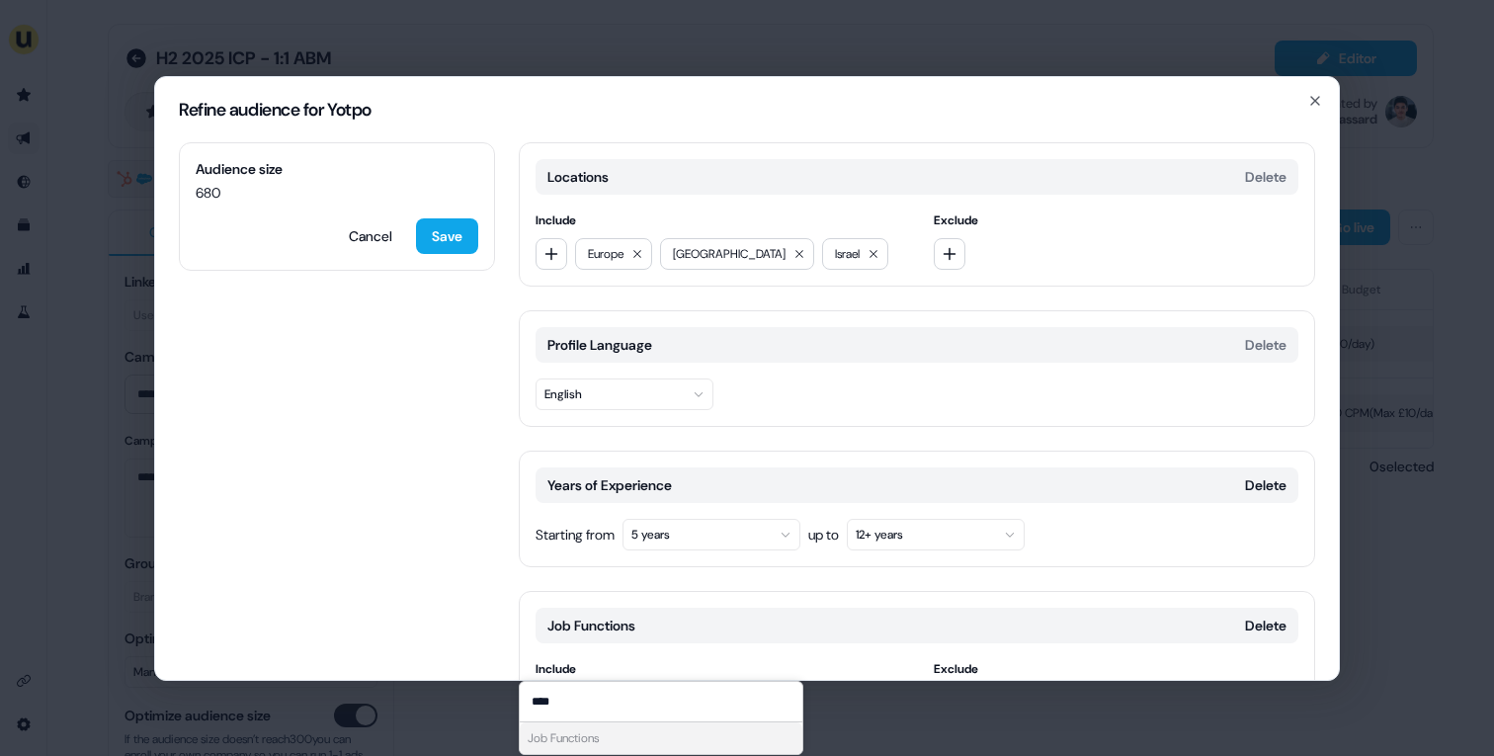
scroll to position [138, 0]
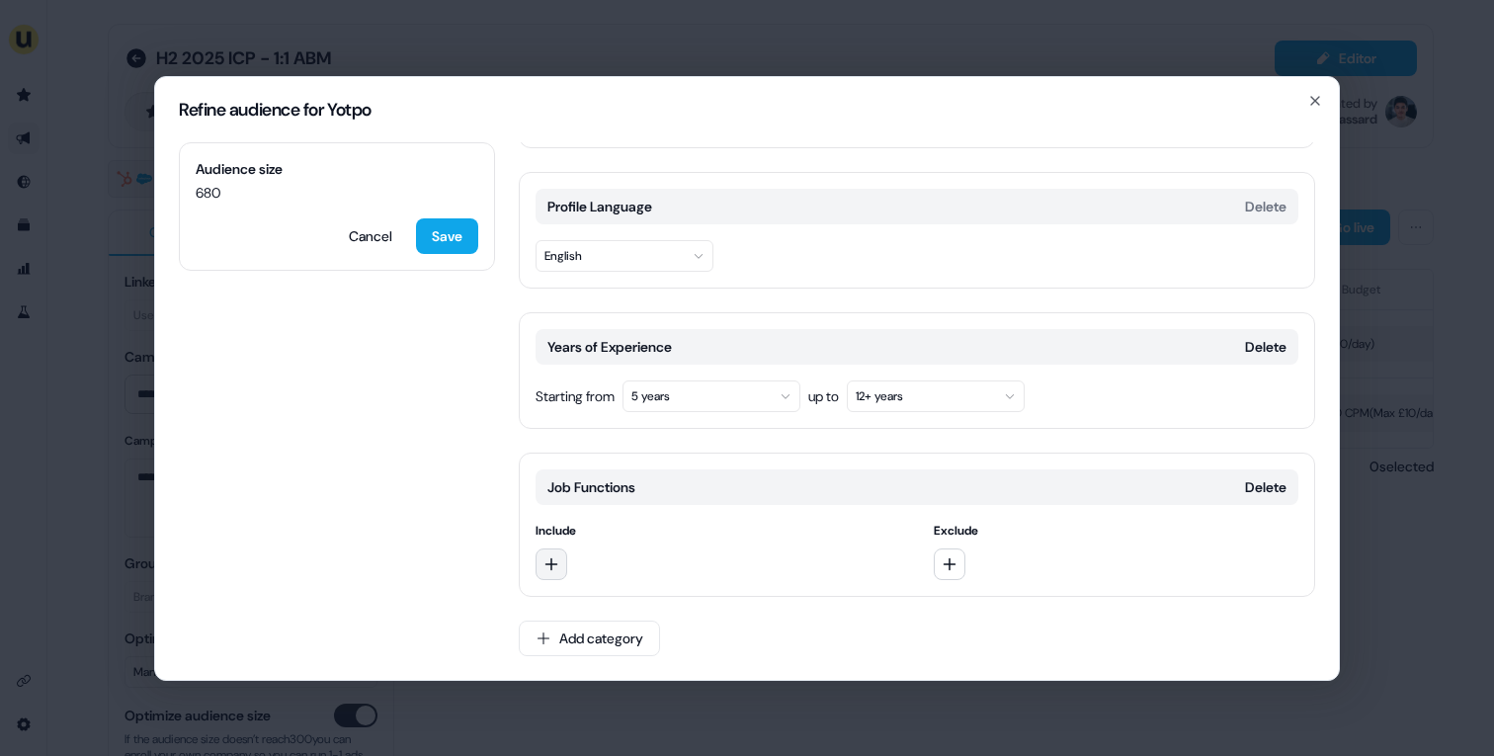
click at [554, 564] on icon "button" at bounding box center [551, 564] width 16 height 16
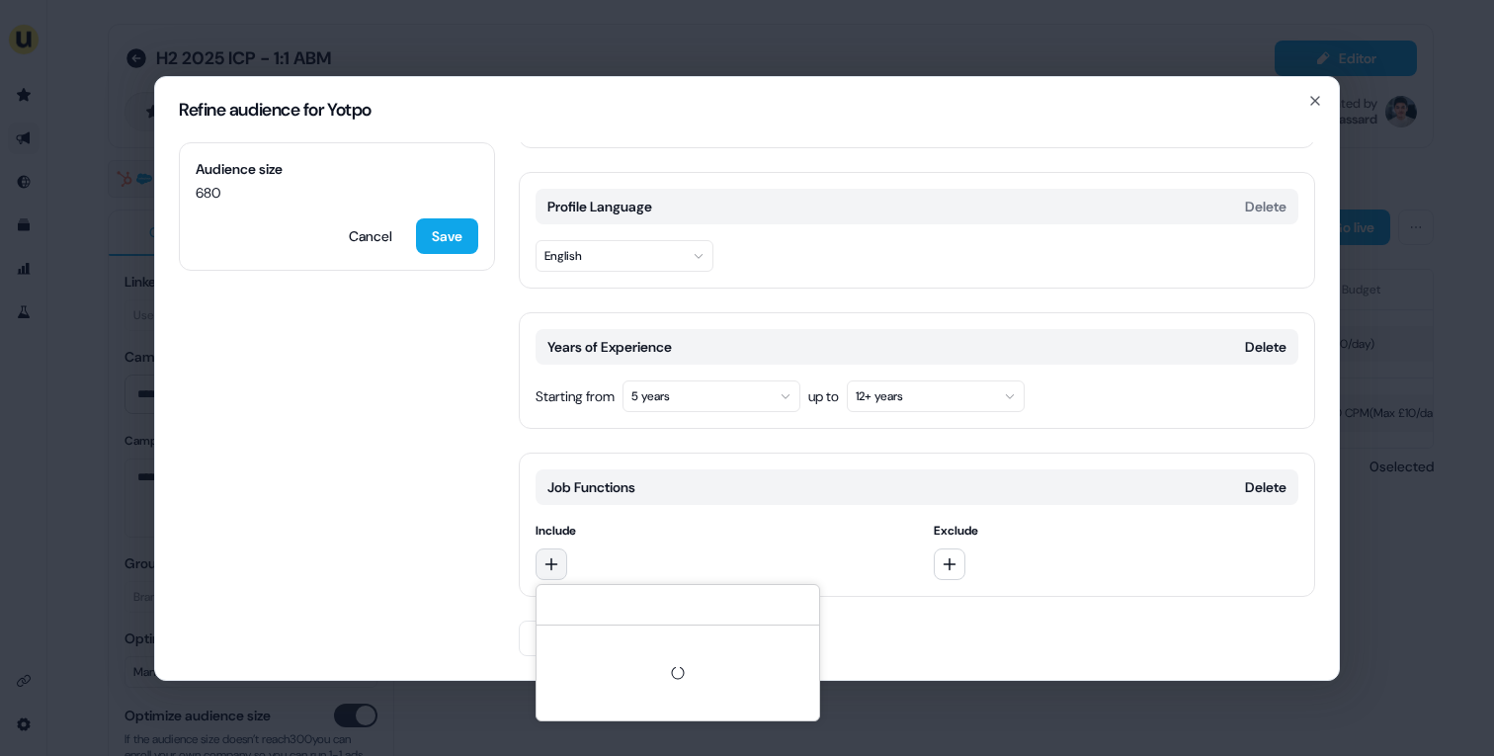
type input "*"
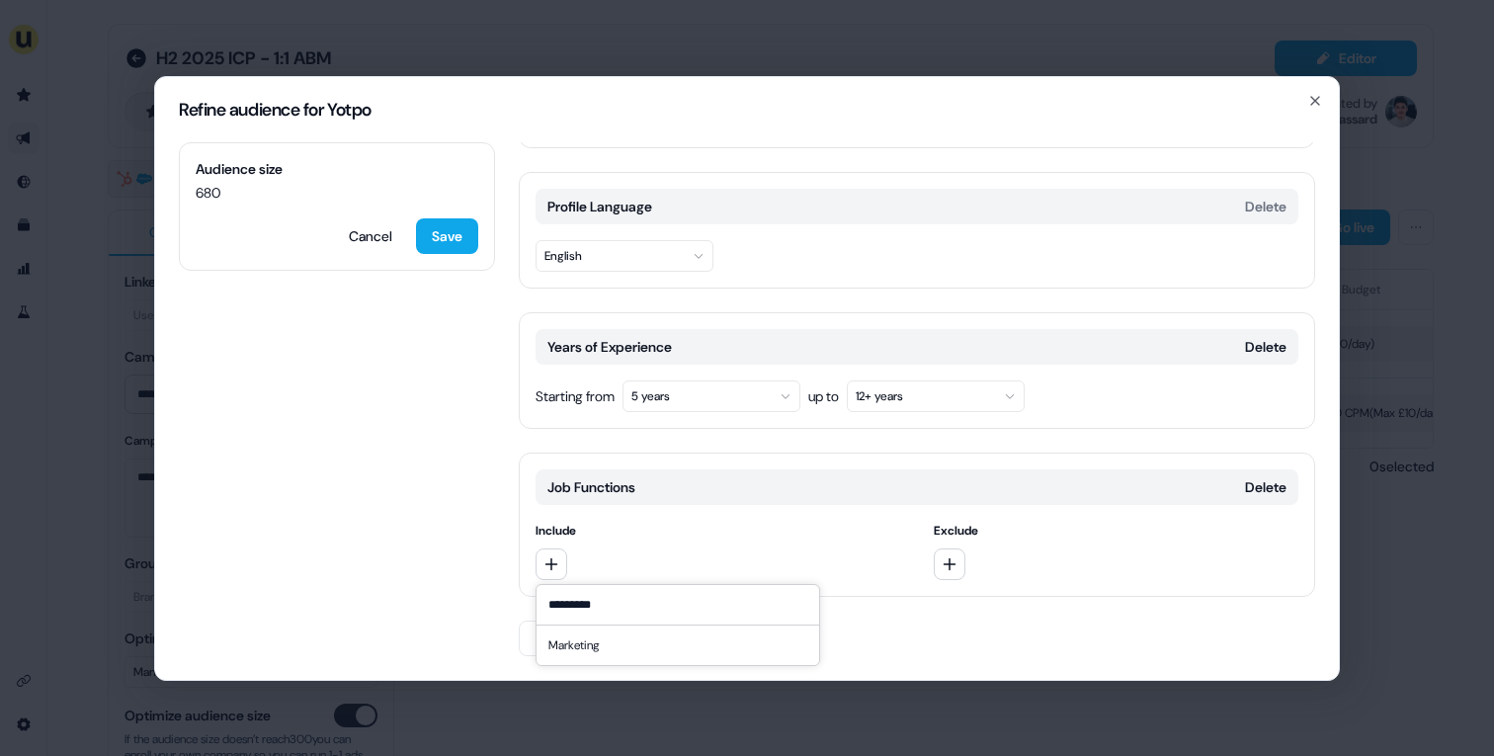
type input "*********"
click at [610, 642] on div "Marketing" at bounding box center [677, 645] width 275 height 32
click at [551, 566] on icon "button" at bounding box center [551, 563] width 13 height 13
type input "*****"
click at [582, 642] on div "Sales" at bounding box center [677, 645] width 275 height 32
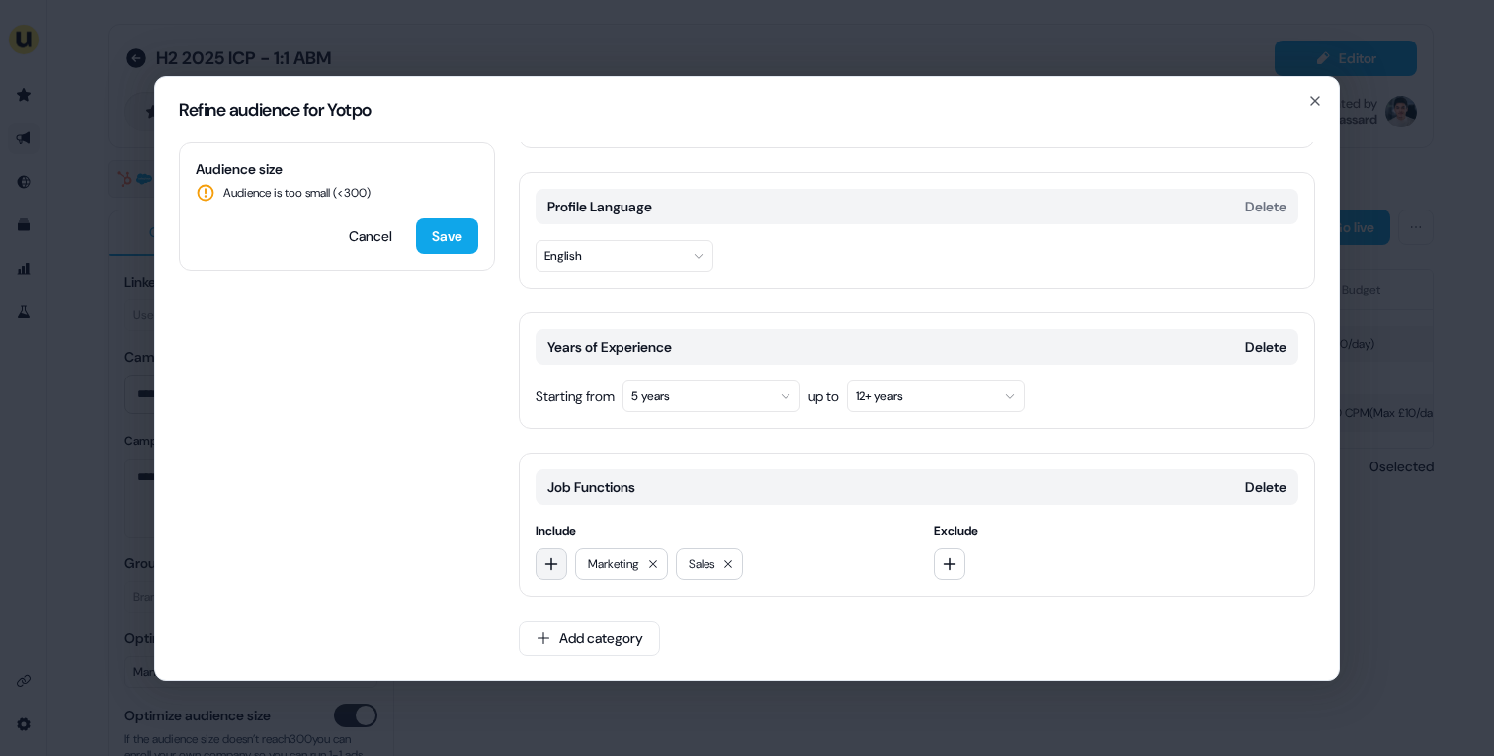
click at [552, 561] on icon "button" at bounding box center [551, 564] width 16 height 16
type input "********"
click at [603, 648] on div "Business Development" at bounding box center [677, 645] width 275 height 32
click at [1245, 342] on button "Delete" at bounding box center [1265, 347] width 41 height 20
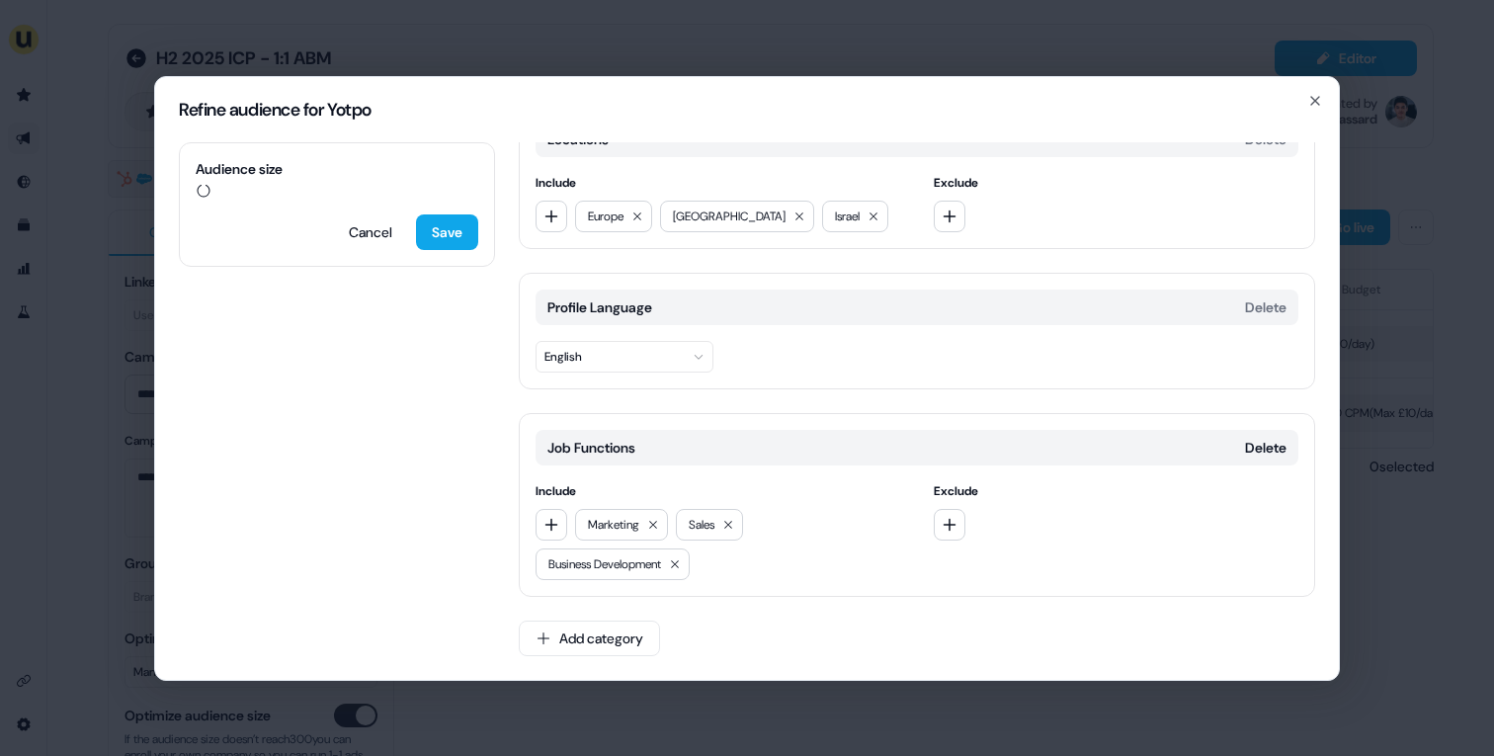
scroll to position [38, 0]
click at [551, 534] on button "button" at bounding box center [551, 525] width 32 height 32
type input "*****"
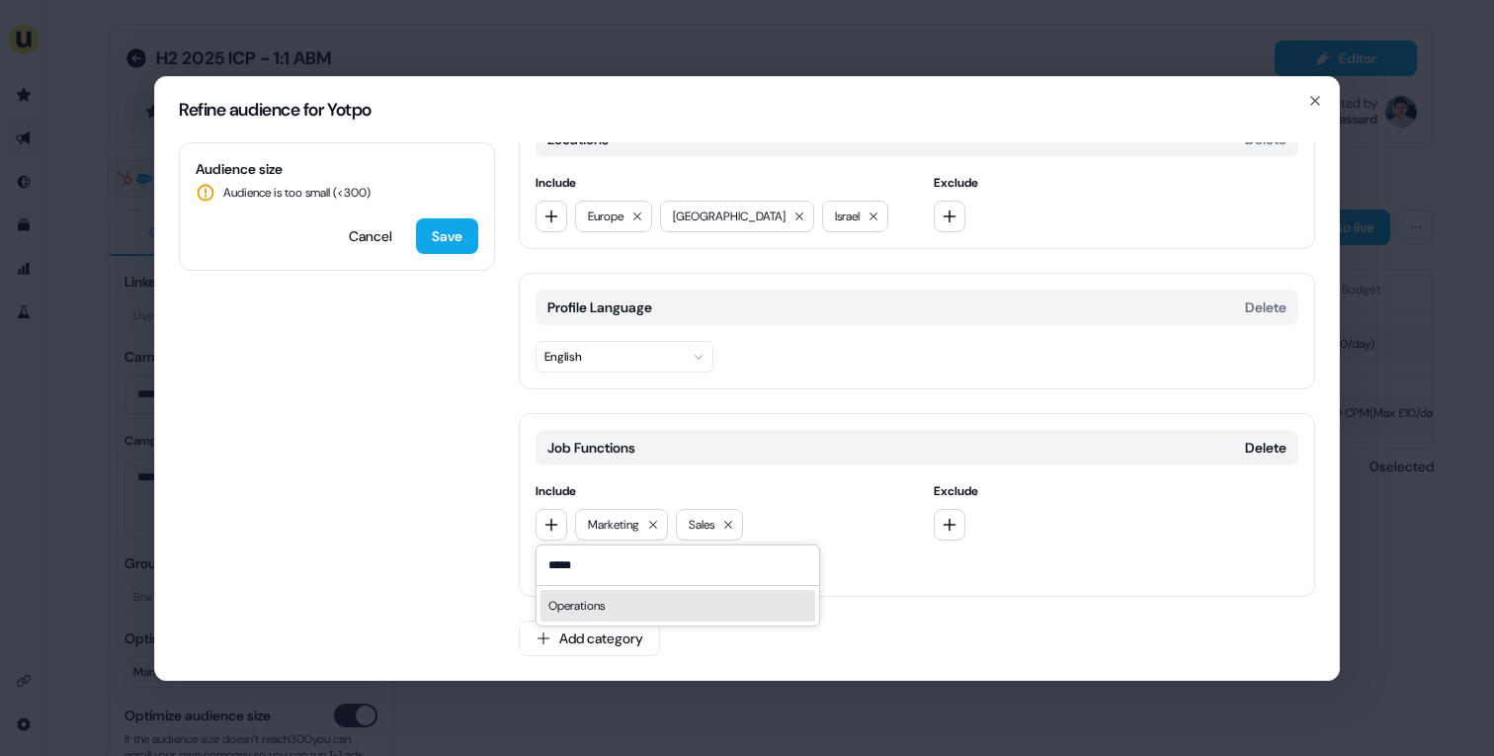
click at [574, 611] on div "Operations" at bounding box center [677, 606] width 275 height 32
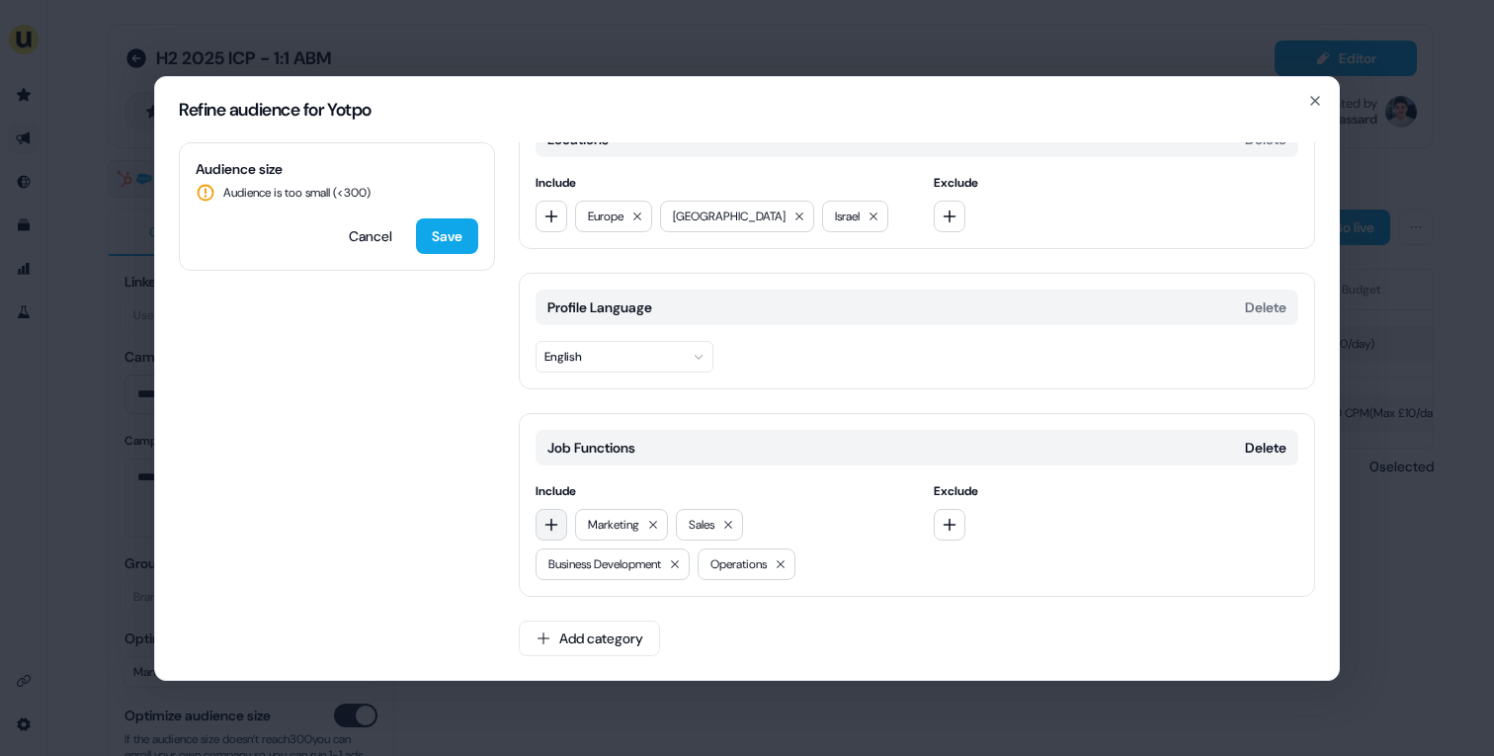
click at [550, 531] on icon "button" at bounding box center [551, 525] width 16 height 16
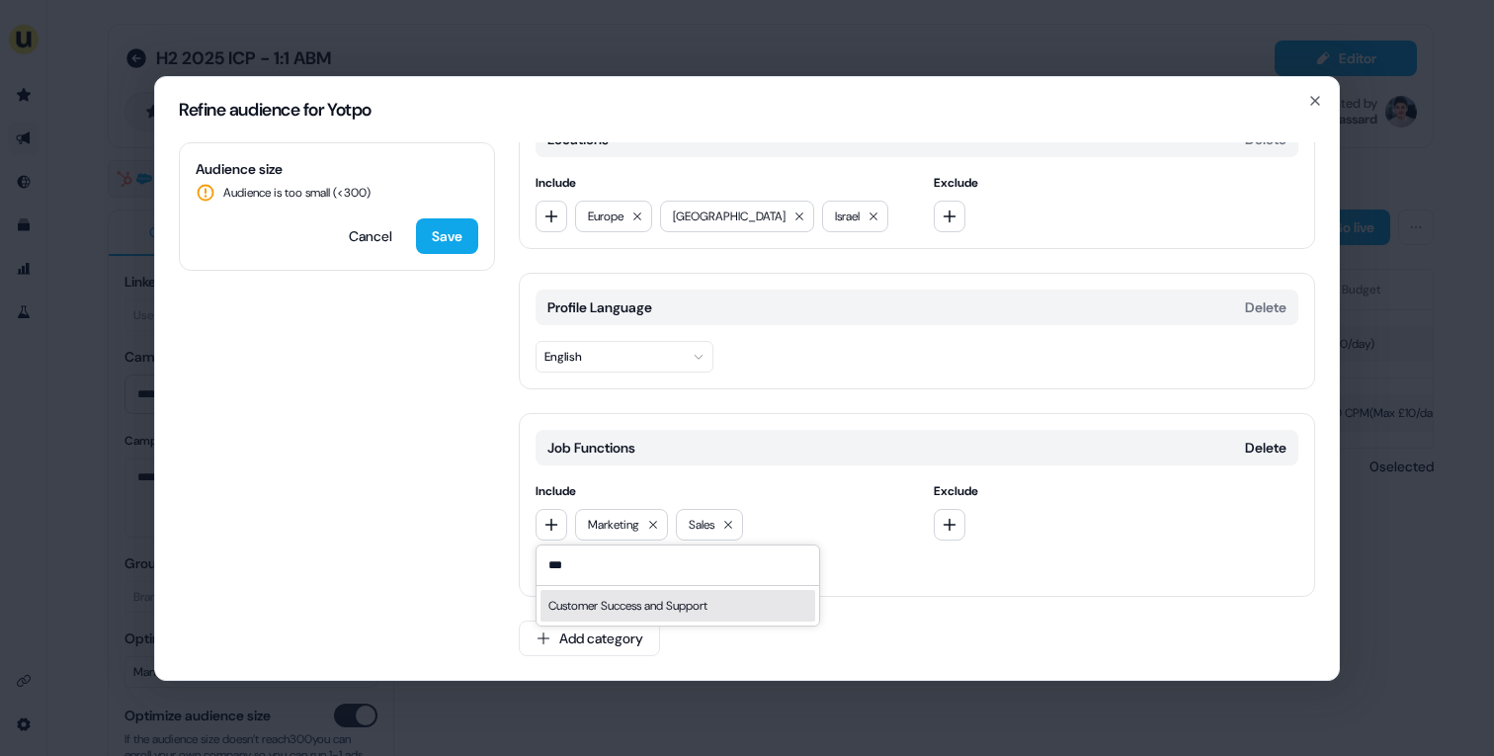
type input "***"
click at [609, 609] on div "Customer Success and Support" at bounding box center [677, 606] width 275 height 32
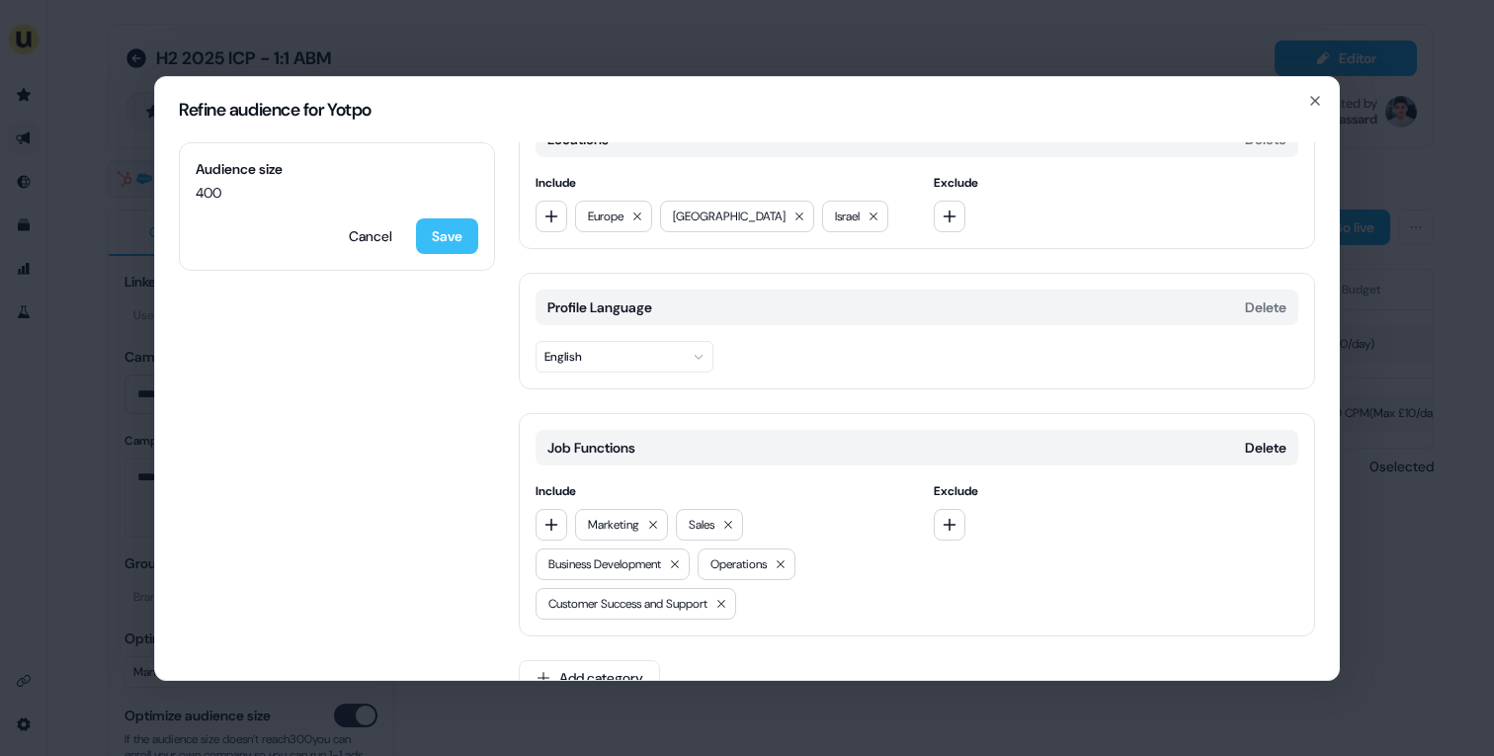
click at [437, 240] on button "Save" at bounding box center [447, 236] width 62 height 36
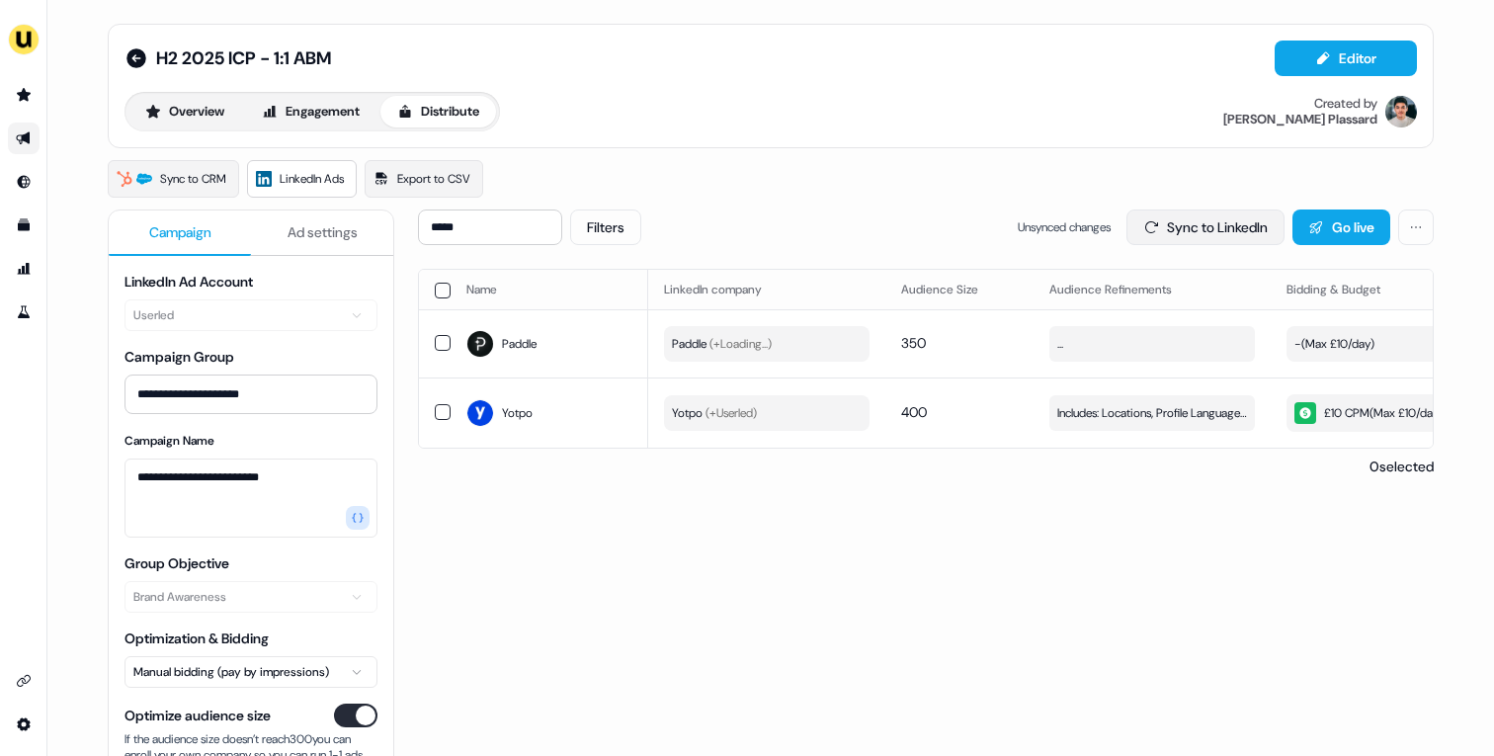
click at [1180, 238] on button "Sync to LinkedIn" at bounding box center [1205, 227] width 158 height 36
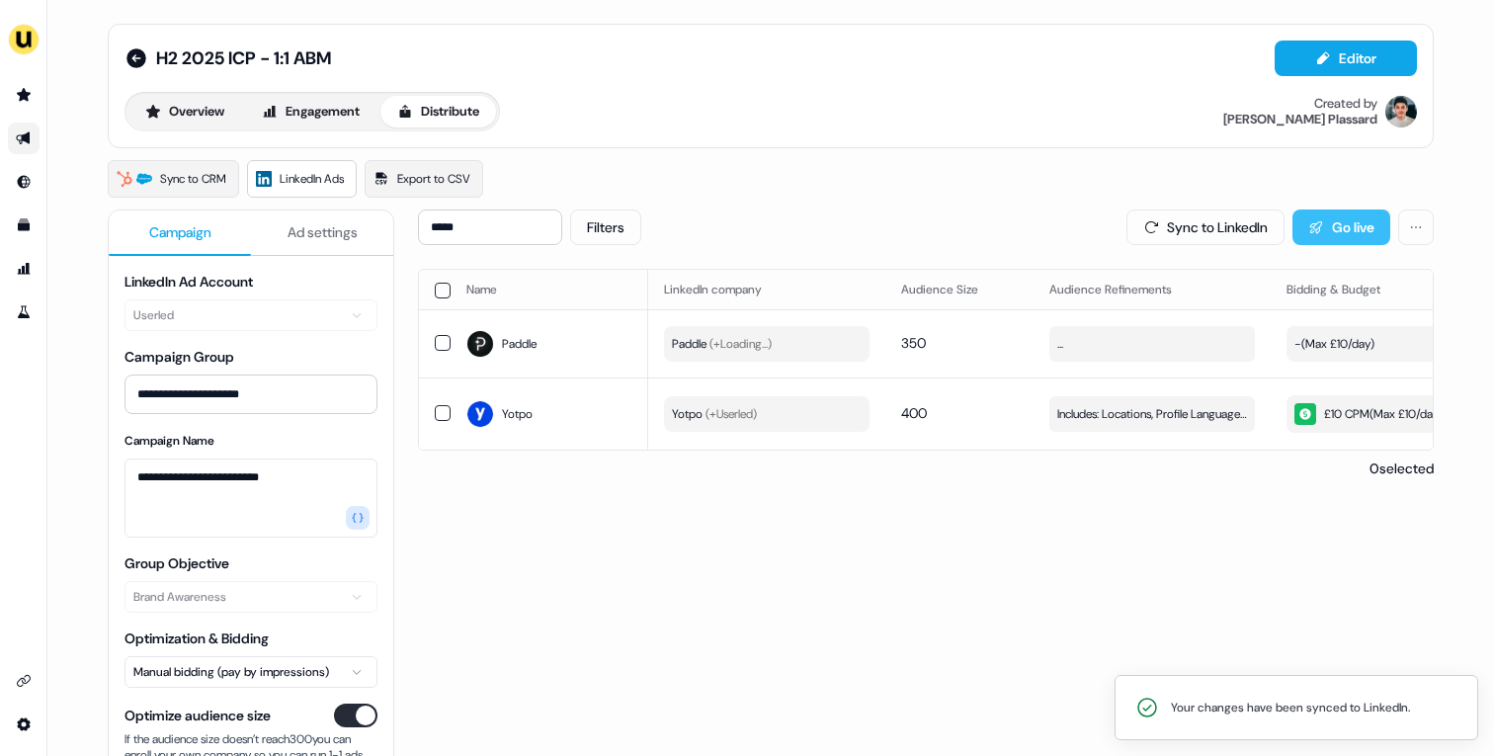
click at [1331, 225] on button "Go live" at bounding box center [1341, 227] width 98 height 36
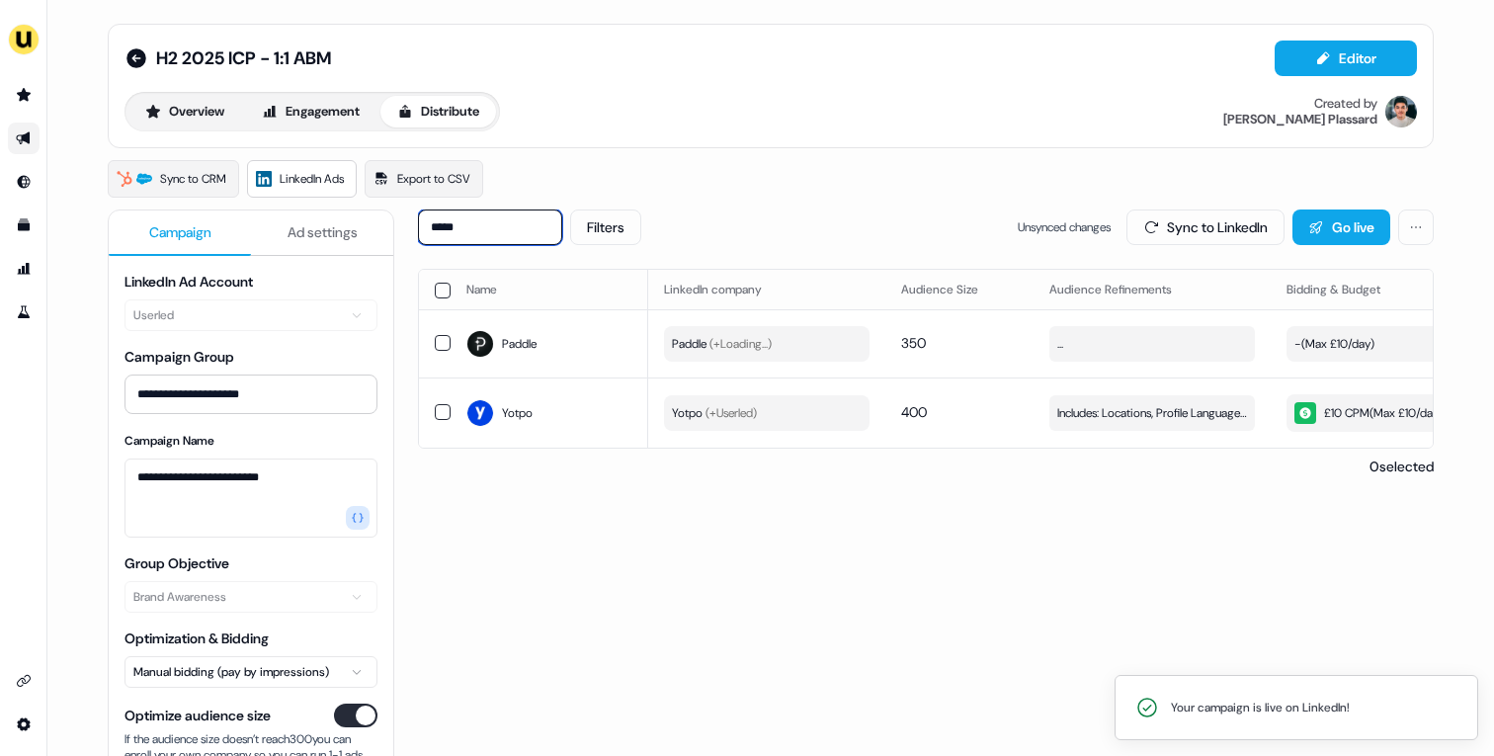
click at [492, 227] on input "*****" at bounding box center [490, 227] width 144 height 36
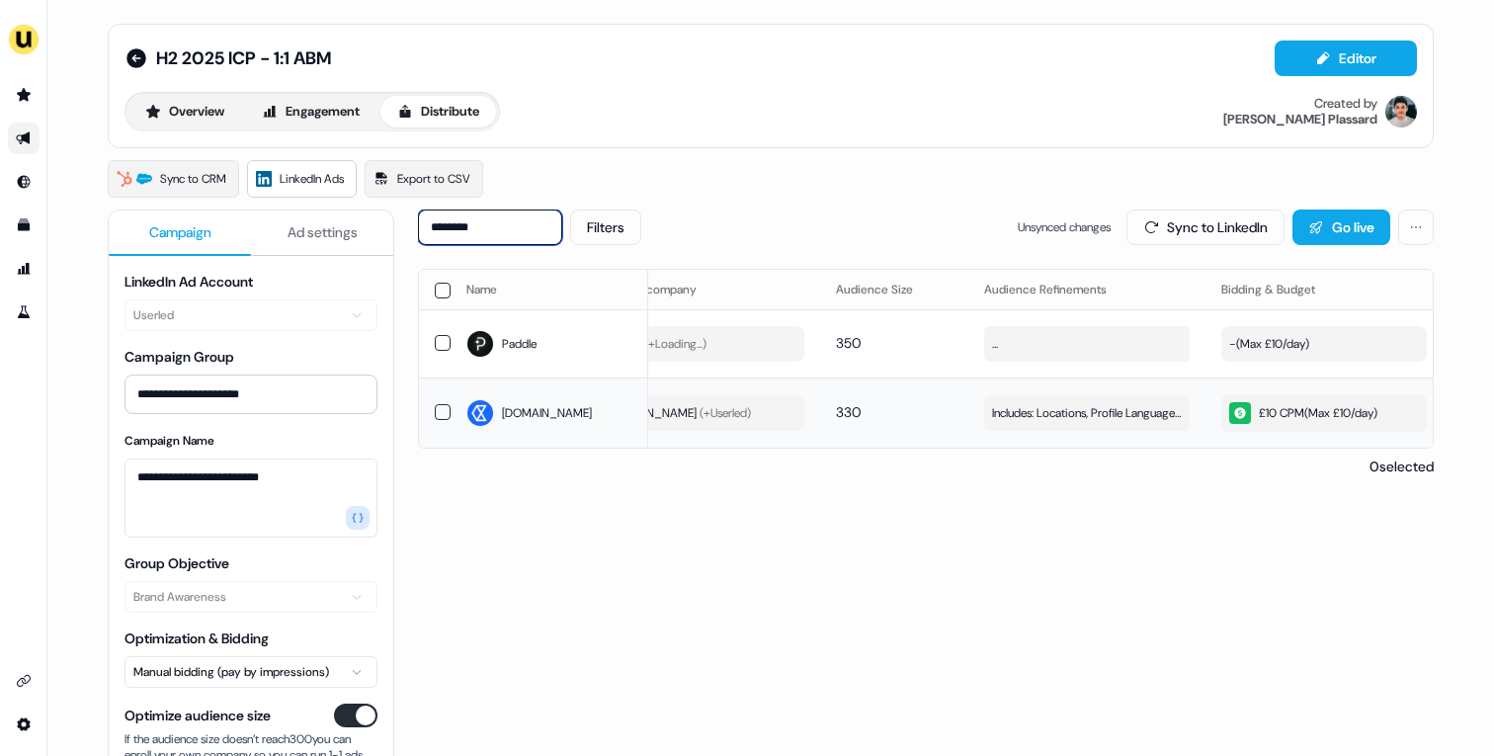
scroll to position [0, 0]
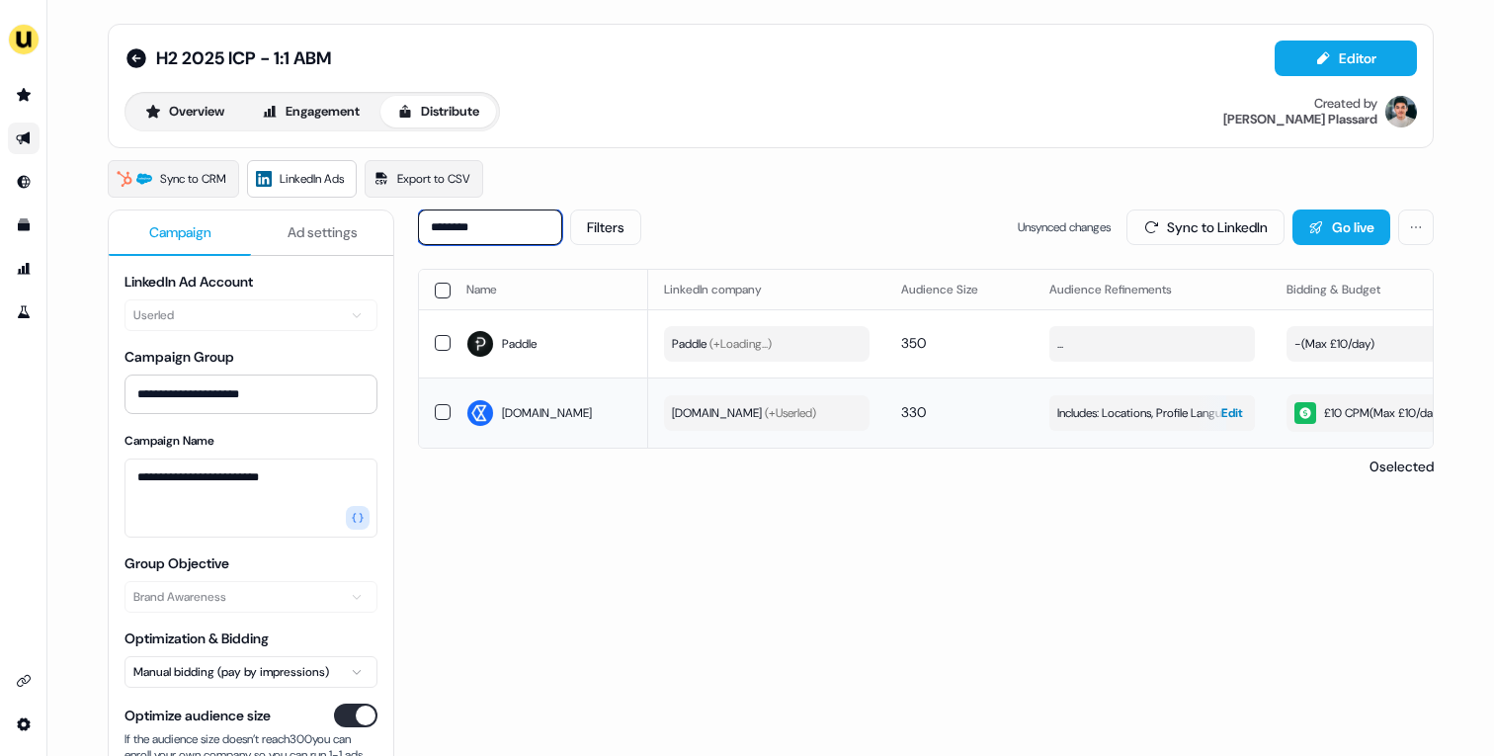
type input "********"
click at [1093, 415] on span "Includes: Locations, Profile Language, Job Functions, Years of Experience" at bounding box center [1152, 413] width 190 height 20
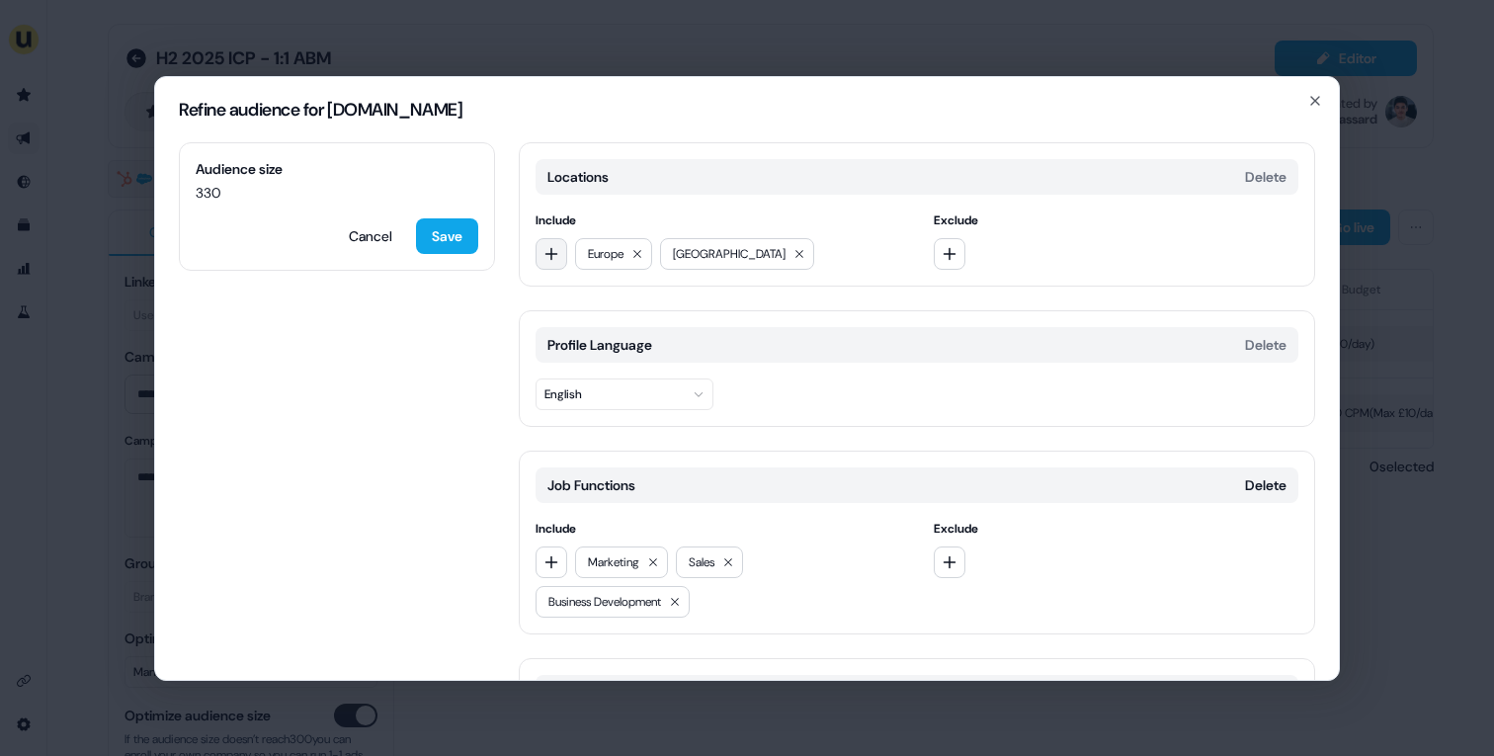
click at [543, 248] on icon "button" at bounding box center [551, 254] width 16 height 16
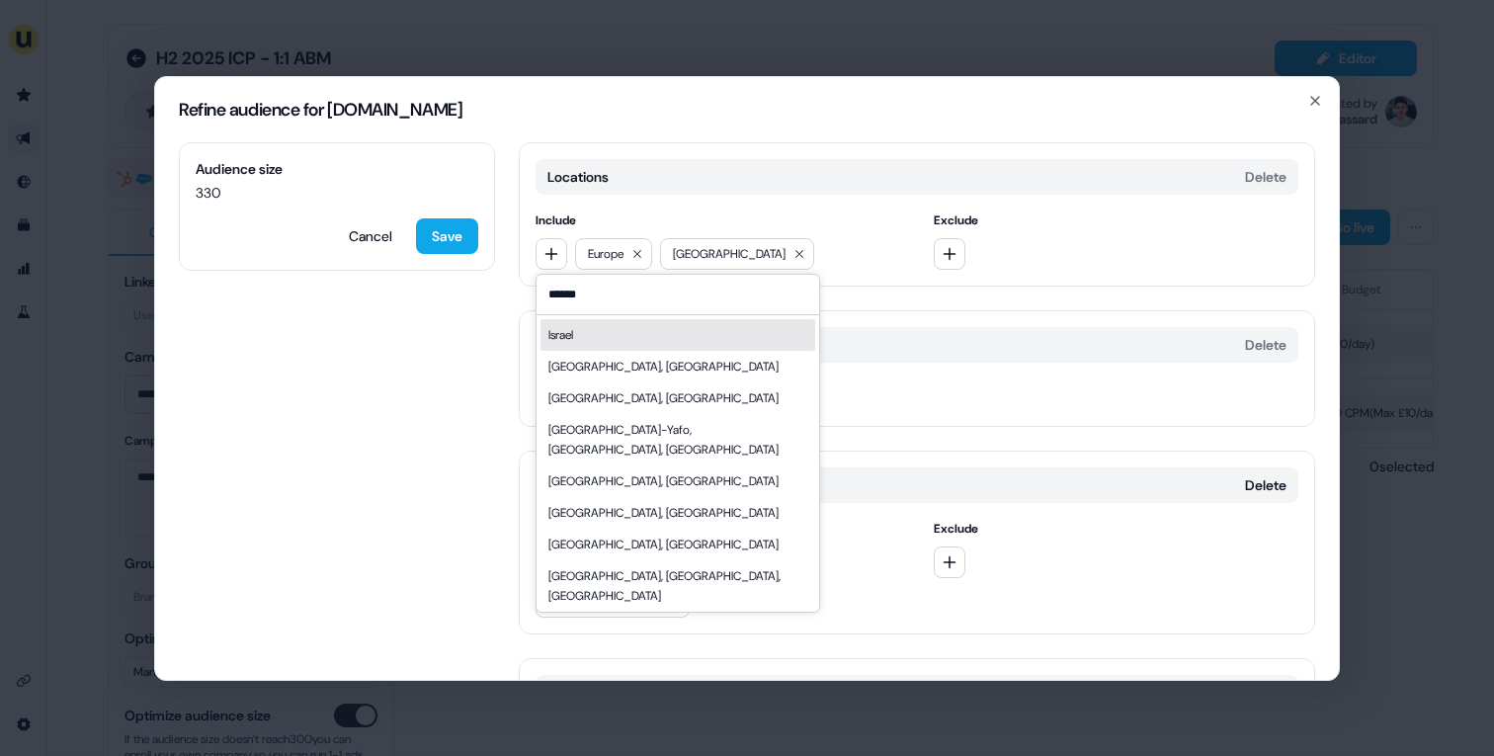
type input "******"
click at [604, 340] on div "Israel" at bounding box center [677, 335] width 275 height 32
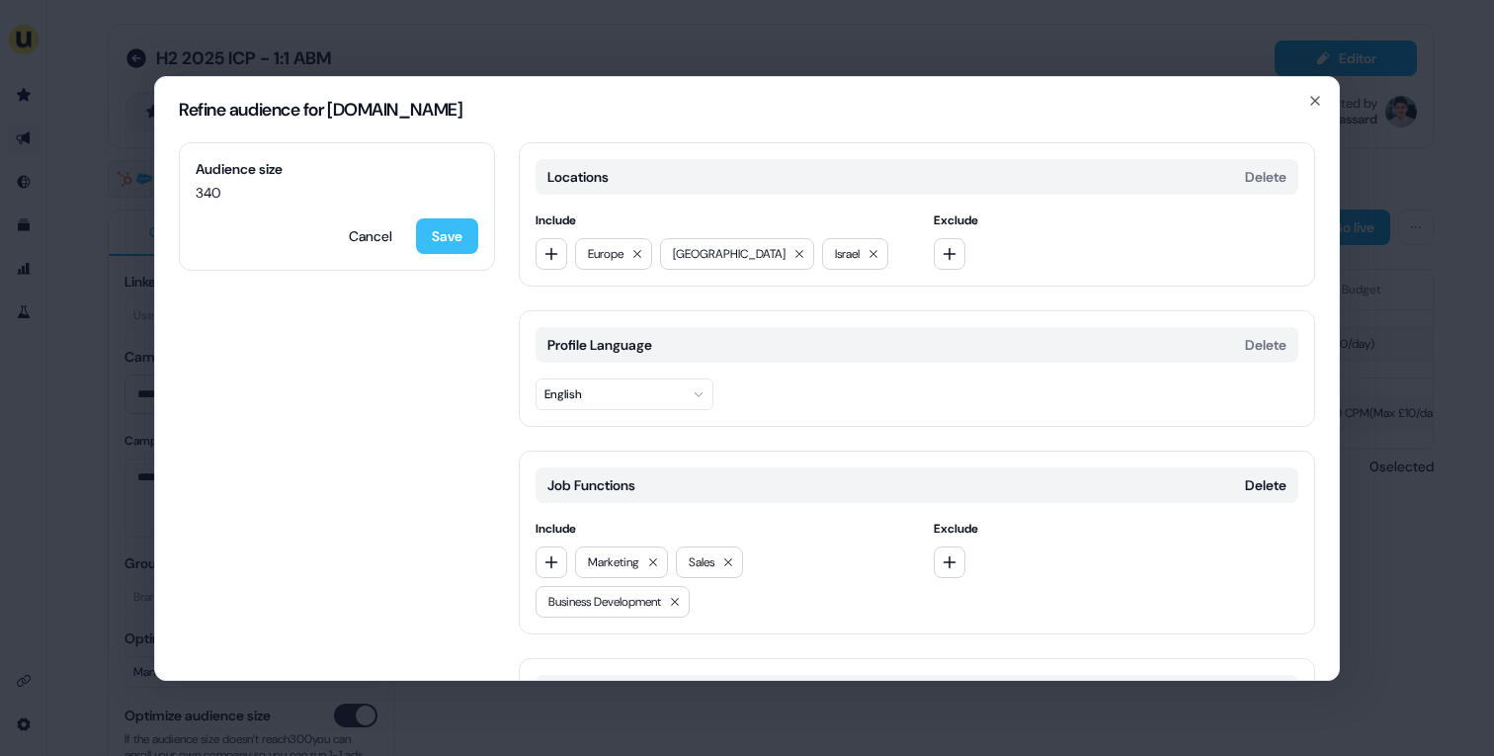
click at [464, 239] on button "Save" at bounding box center [447, 236] width 62 height 36
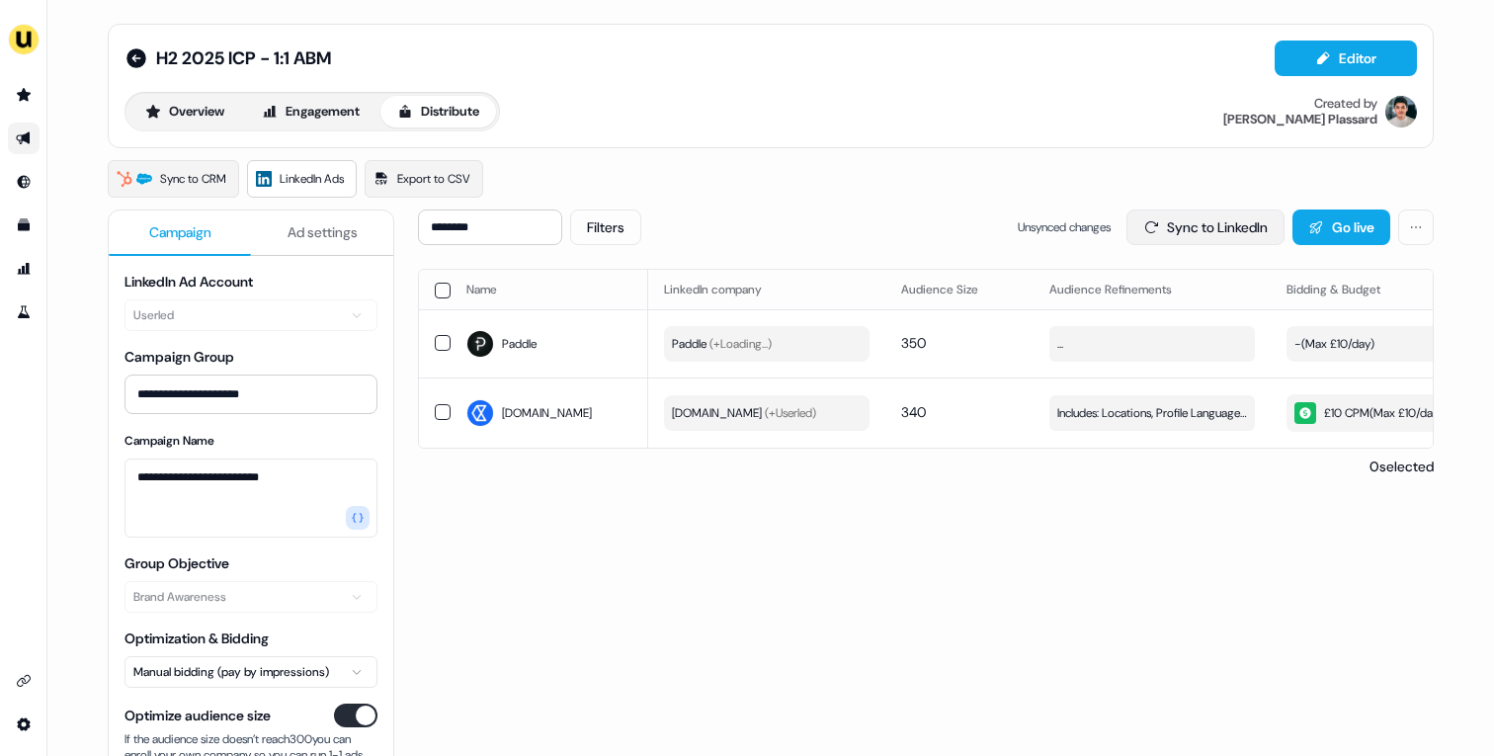
click at [1169, 232] on button "Sync to LinkedIn" at bounding box center [1205, 227] width 158 height 36
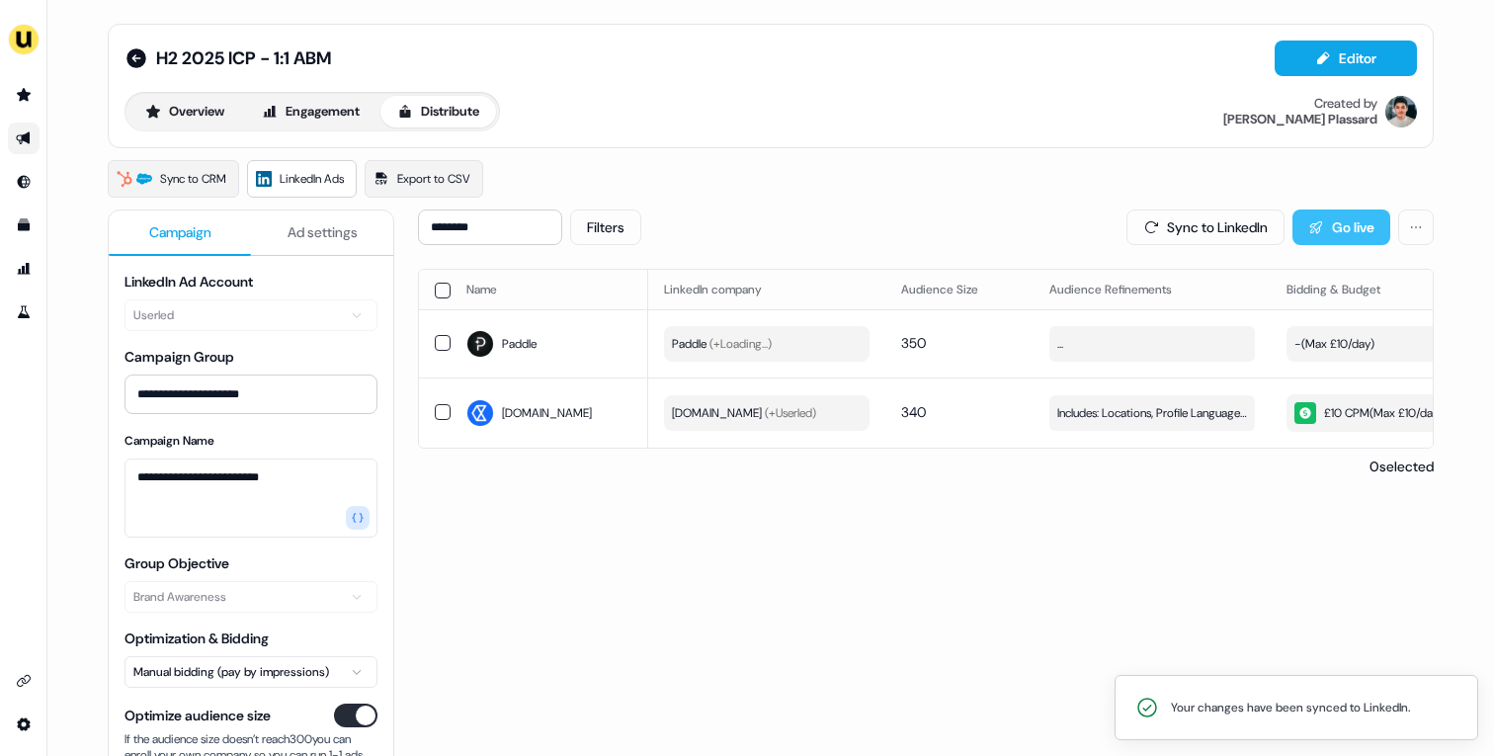
click at [1335, 243] on button "Go live" at bounding box center [1341, 227] width 98 height 36
click at [14, 92] on link "Go to prospects" at bounding box center [24, 95] width 32 height 32
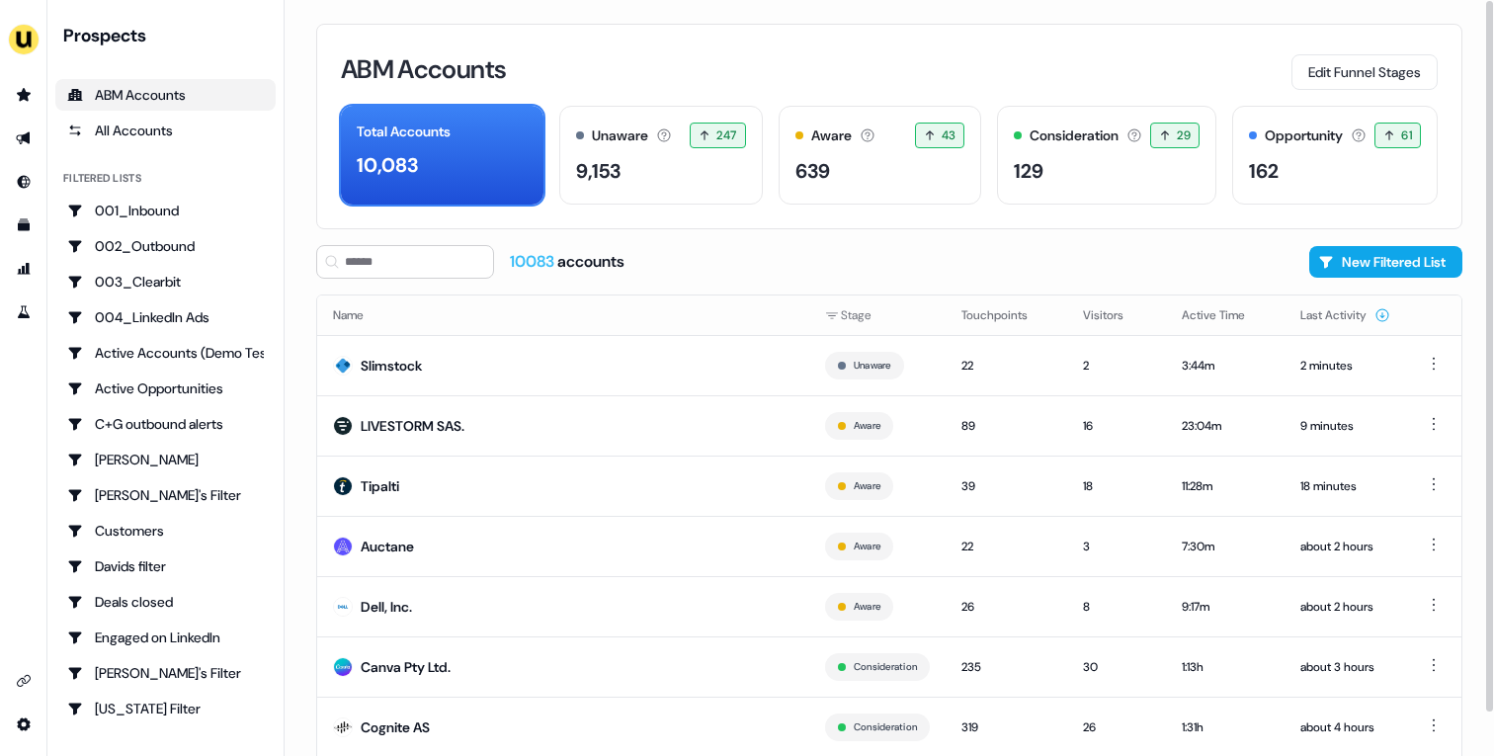
click at [621, 458] on td "Tipalti" at bounding box center [563, 485] width 492 height 60
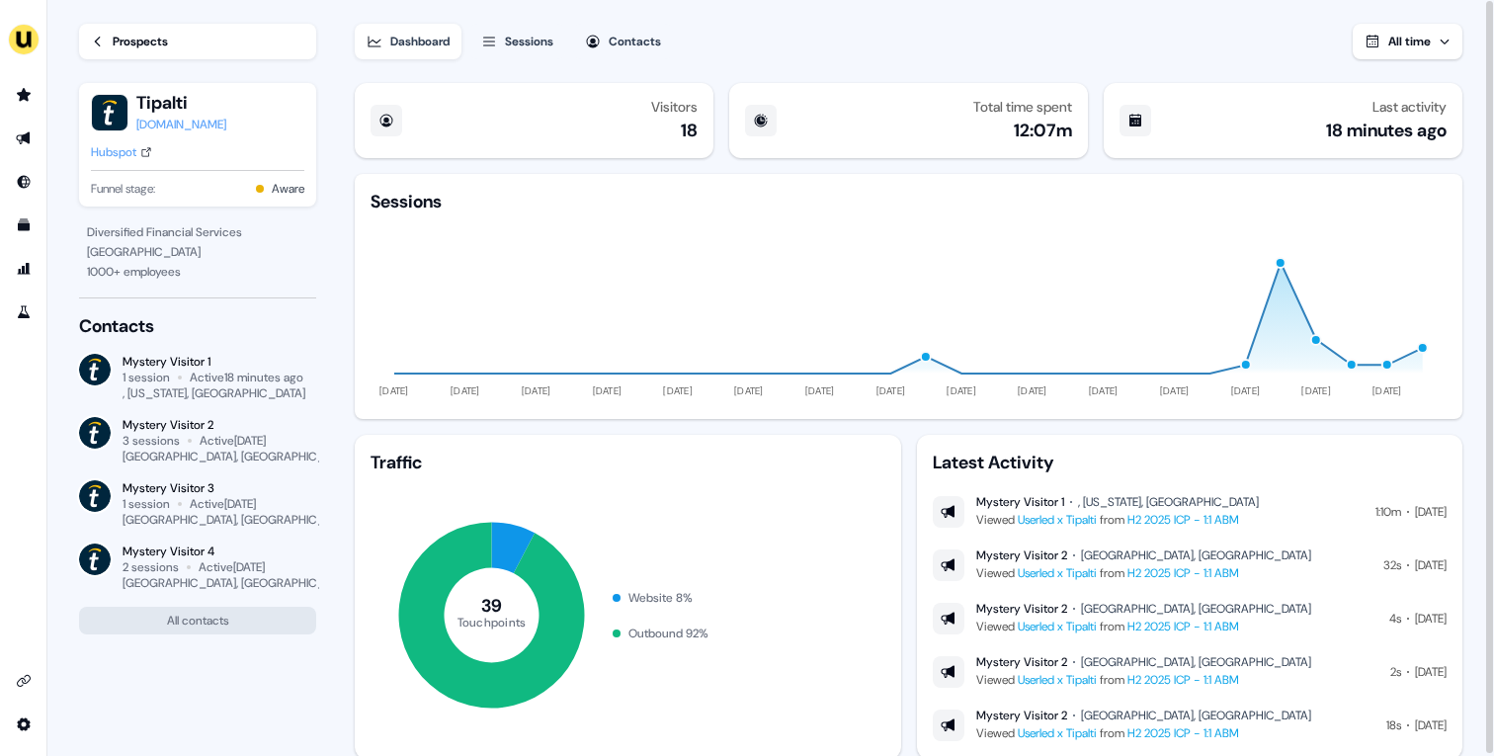
click at [130, 157] on div "Hubspot" at bounding box center [113, 152] width 45 height 20
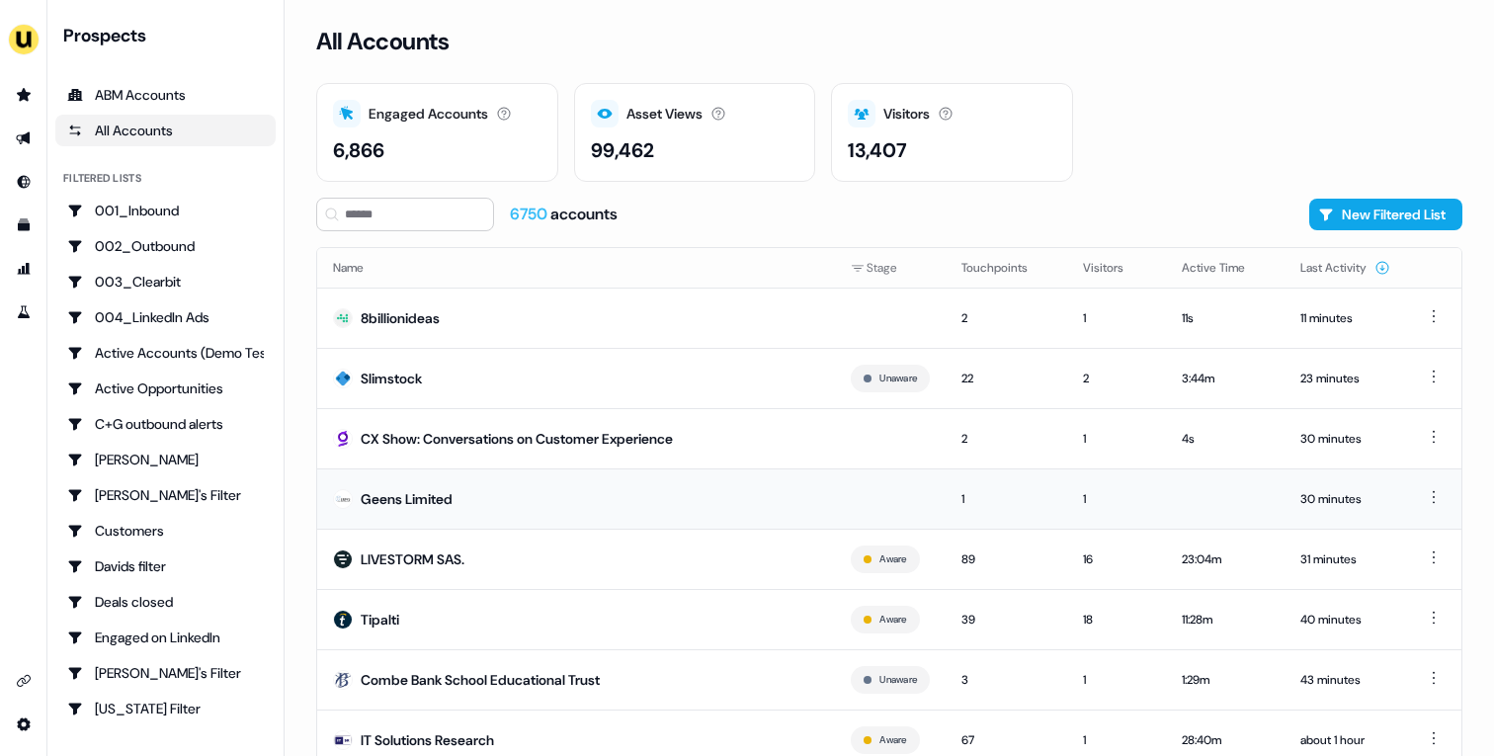
scroll to position [61, 0]
click at [574, 569] on td "LIVESTORM SAS." at bounding box center [576, 558] width 518 height 60
